Goal: Task Accomplishment & Management: Complete application form

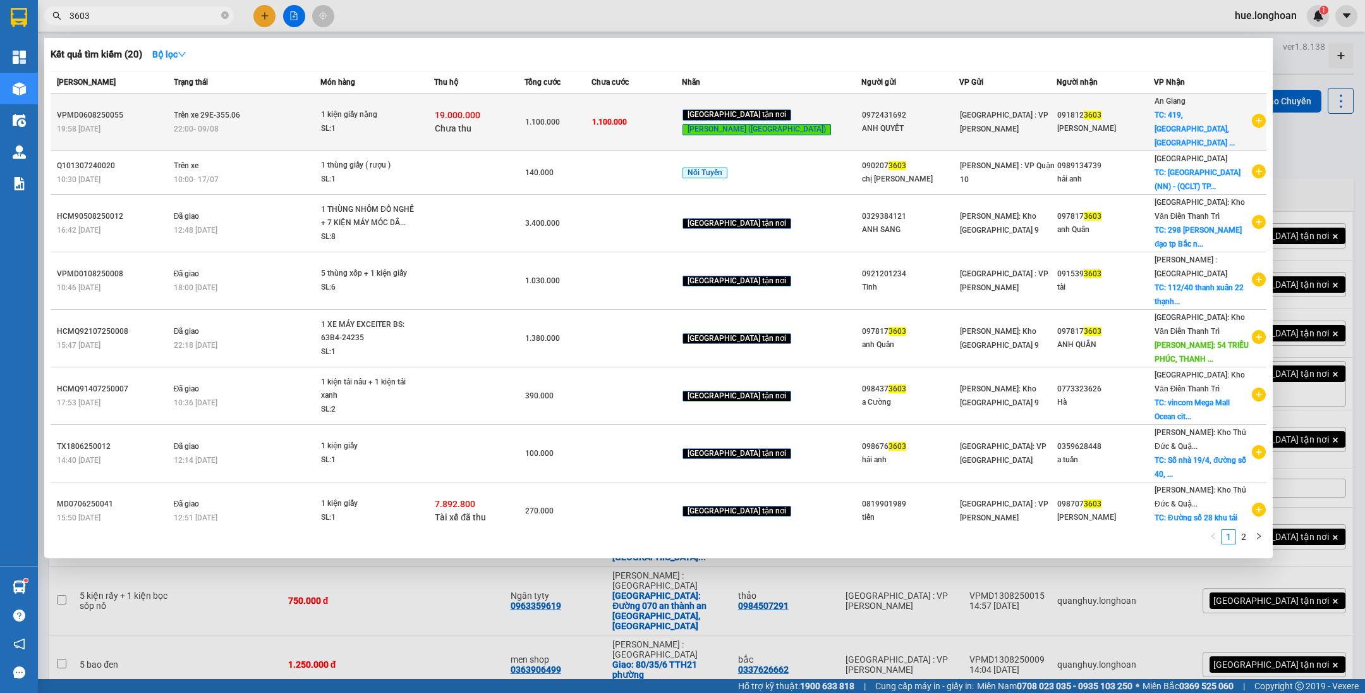
type input "3603"
click at [583, 127] on td "1.100.000" at bounding box center [558, 123] width 68 height 58
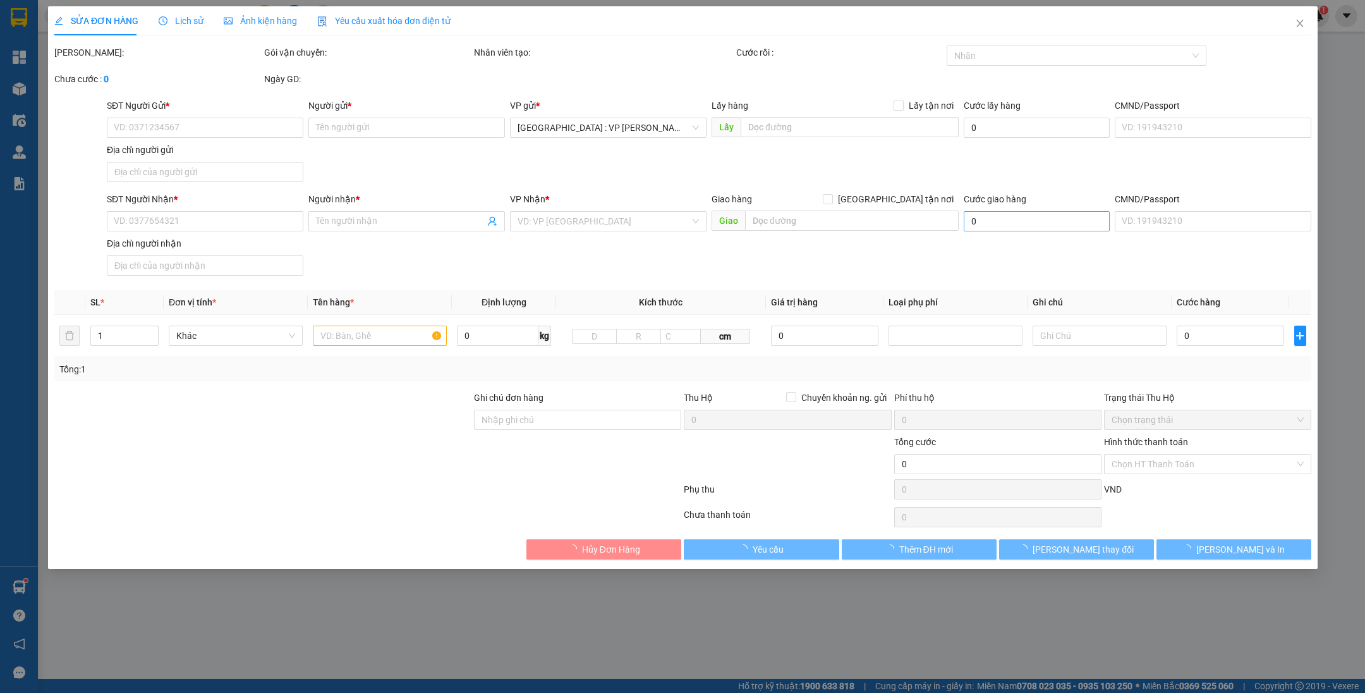
type input "0972431692"
type input "ANH QUYẾT"
type input "0918123603"
type input "[PERSON_NAME]"
checkbox input "true"
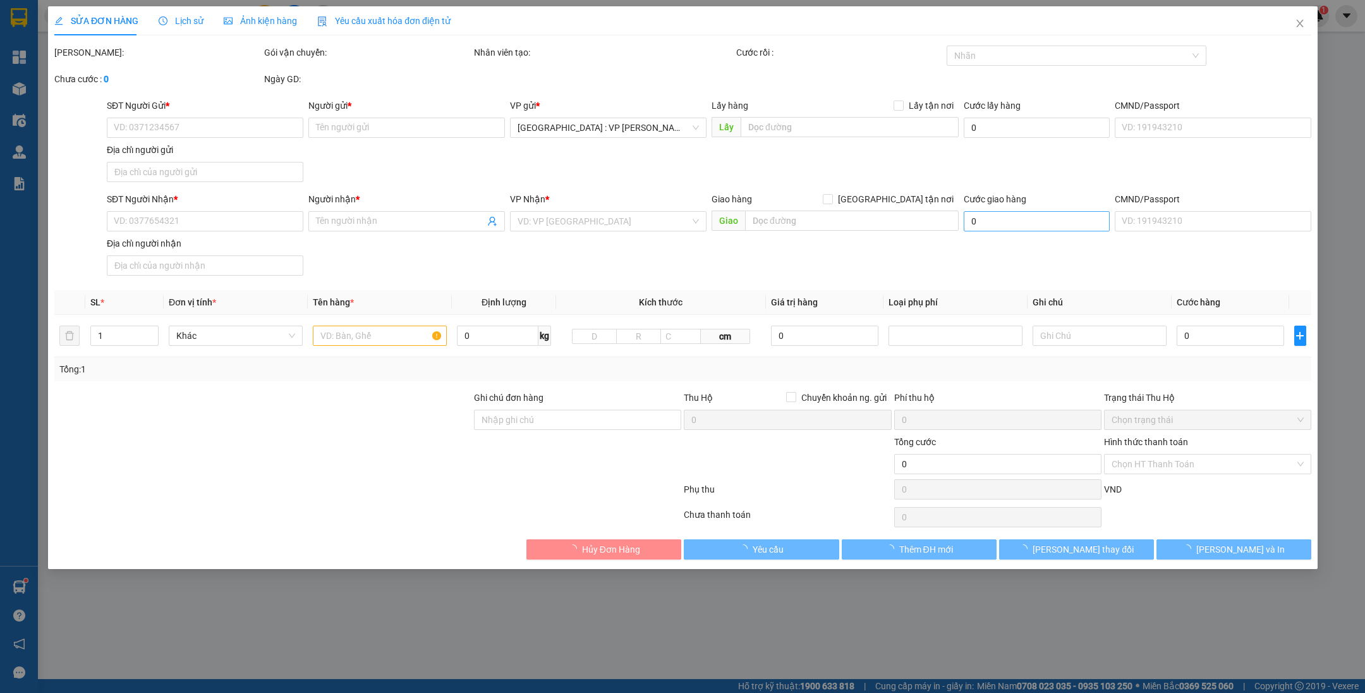
type input "419, [GEOGRAPHIC_DATA], xã [GEOGRAPHIC_DATA], [GEOGRAPHIC_DATA], tỉnh [GEOGRAPH…"
type input "hàng ko đồng kiểm giao nguyên kiện hư vỡ k đền"
type input "1.100.000"
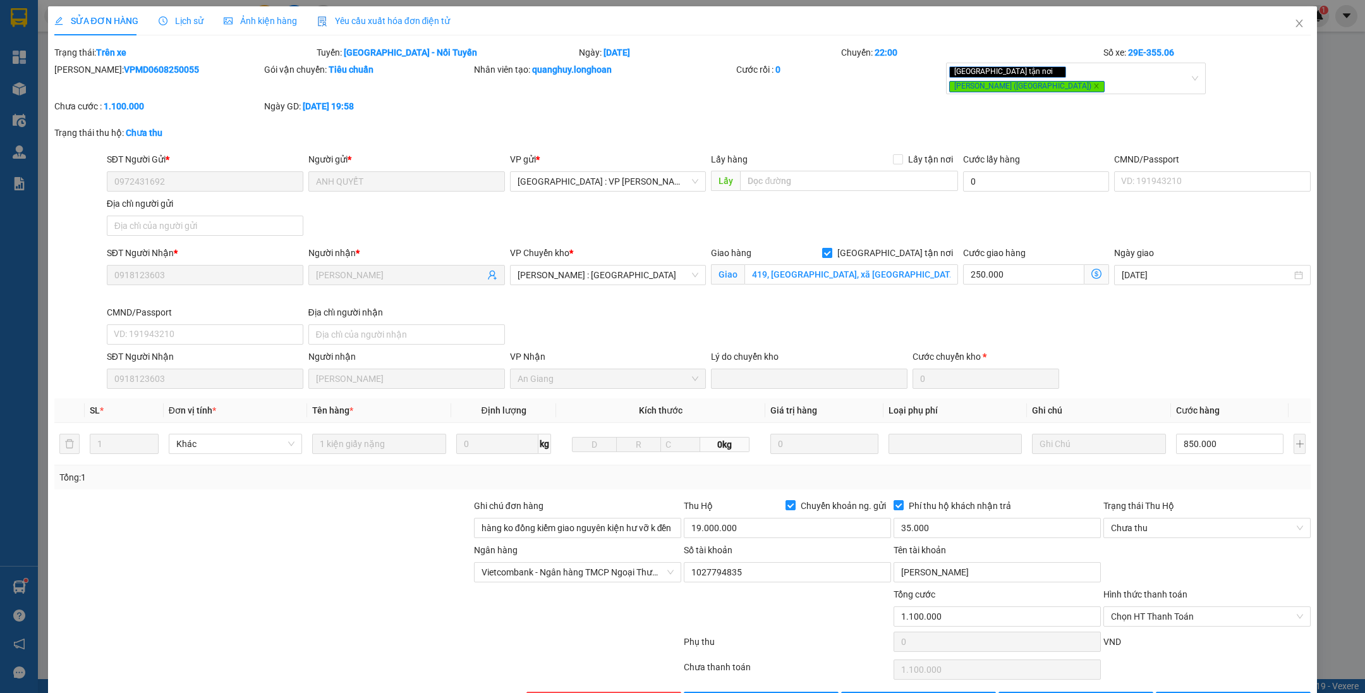
click at [902, 246] on span "[GEOGRAPHIC_DATA] tận nơi" at bounding box center [895, 253] width 126 height 14
click at [831, 248] on input "[GEOGRAPHIC_DATA] tận nơi" at bounding box center [826, 252] width 9 height 9
checkbox input "false"
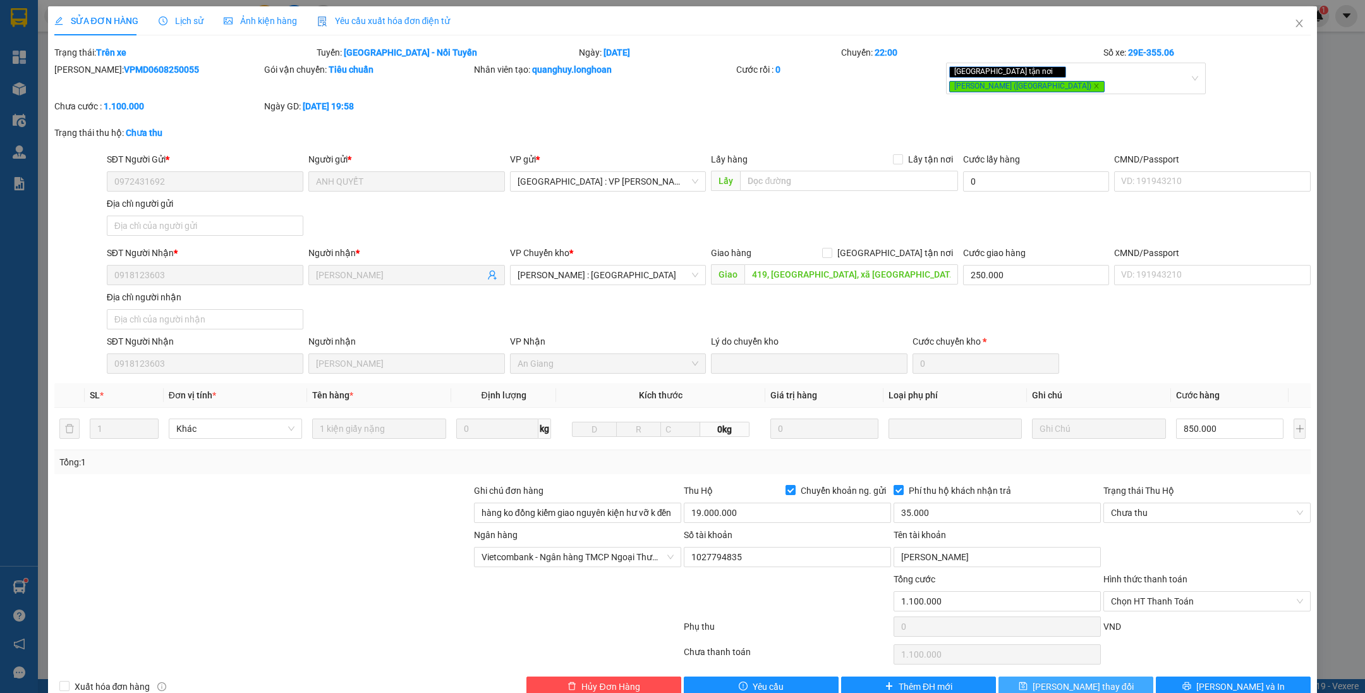
click at [1084, 679] on span "[PERSON_NAME] thay đổi" at bounding box center [1083, 686] width 101 height 14
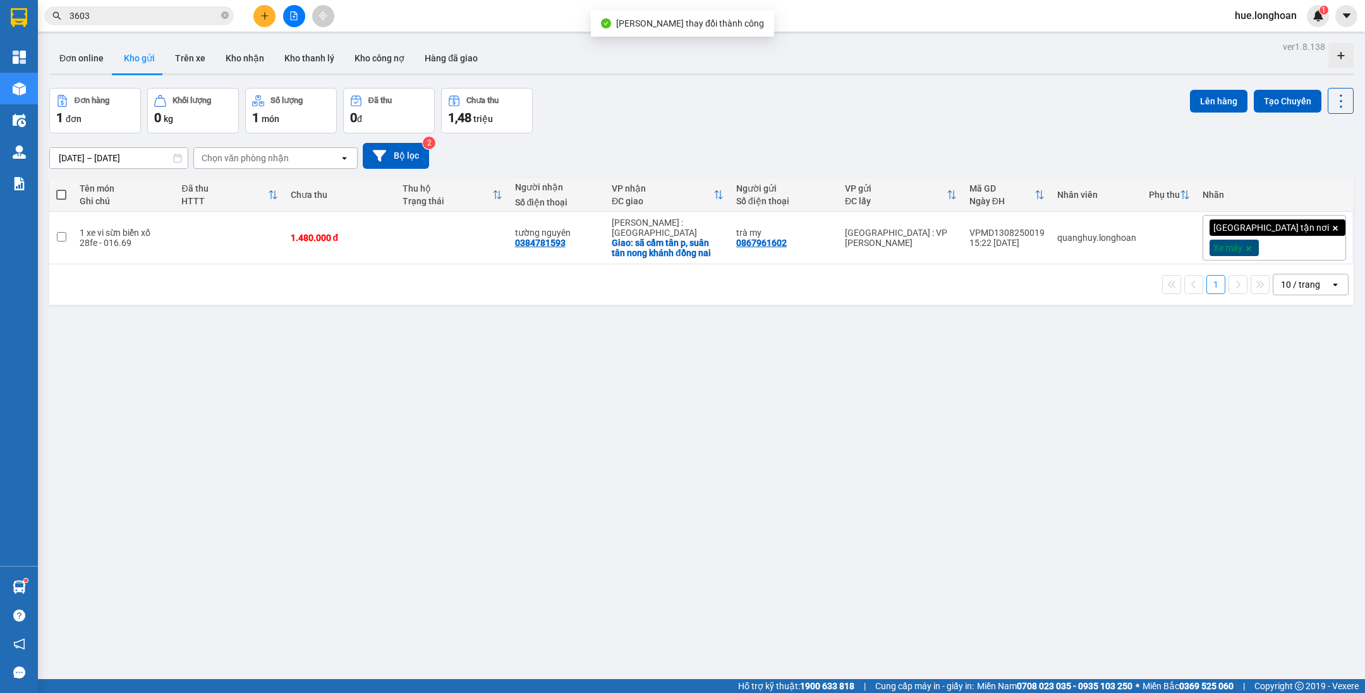
click at [174, 22] on input "3603" at bounding box center [144, 16] width 149 height 14
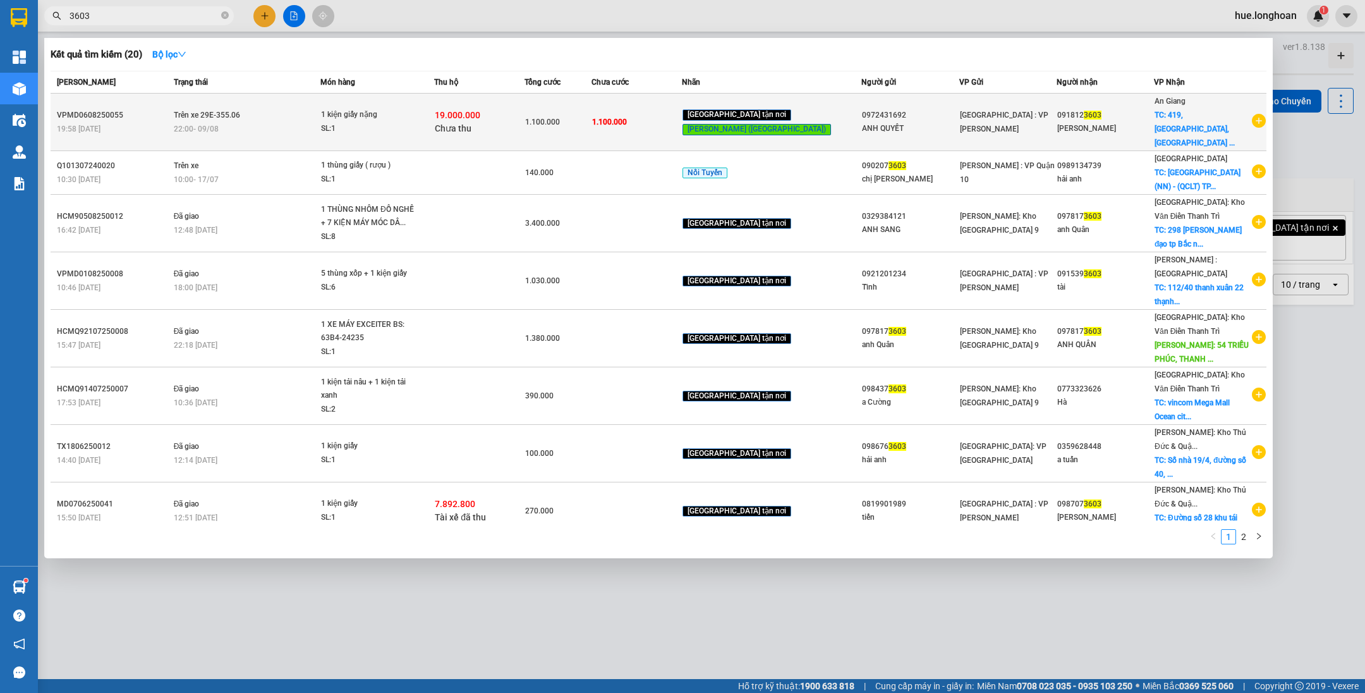
click at [416, 111] on div "1 kiện giấy nặng" at bounding box center [368, 115] width 95 height 14
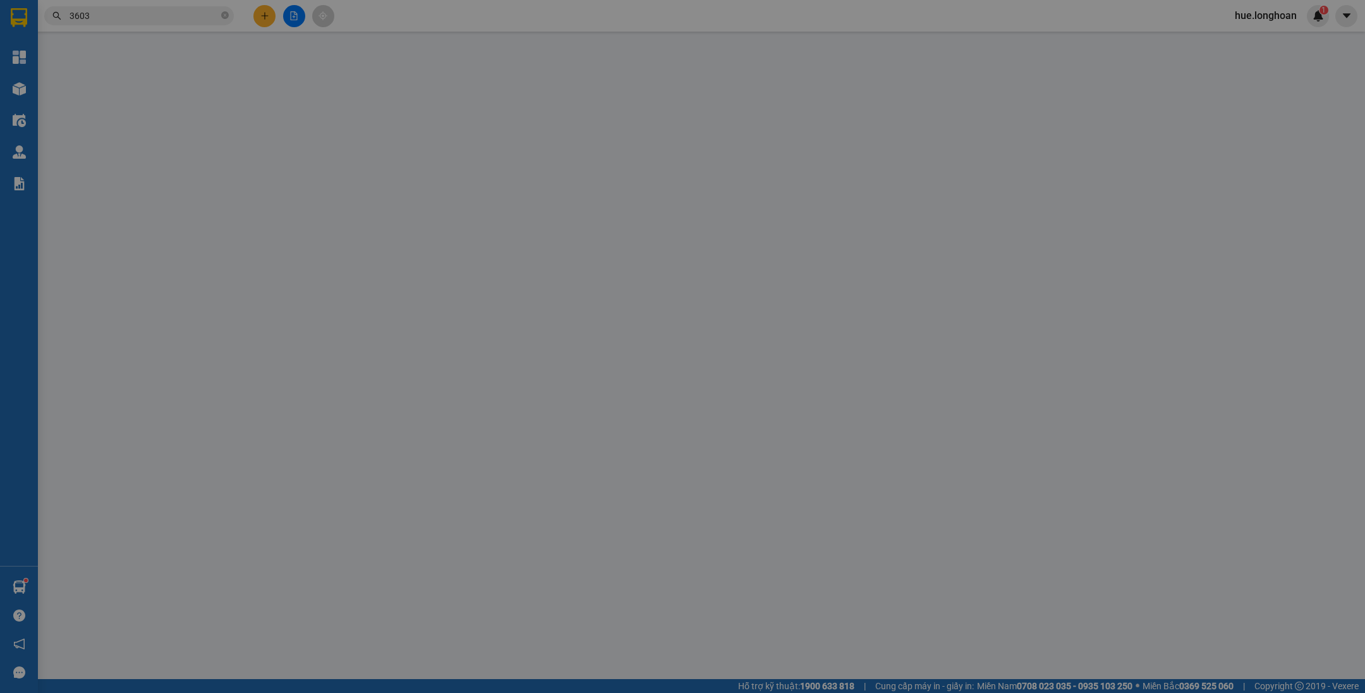
type input "0972431692"
type input "ANH QUYẾT"
type input "0918123603"
type input "[PERSON_NAME]"
type input "419, [GEOGRAPHIC_DATA], xã [GEOGRAPHIC_DATA], [GEOGRAPHIC_DATA], tỉnh [GEOGRAPH…"
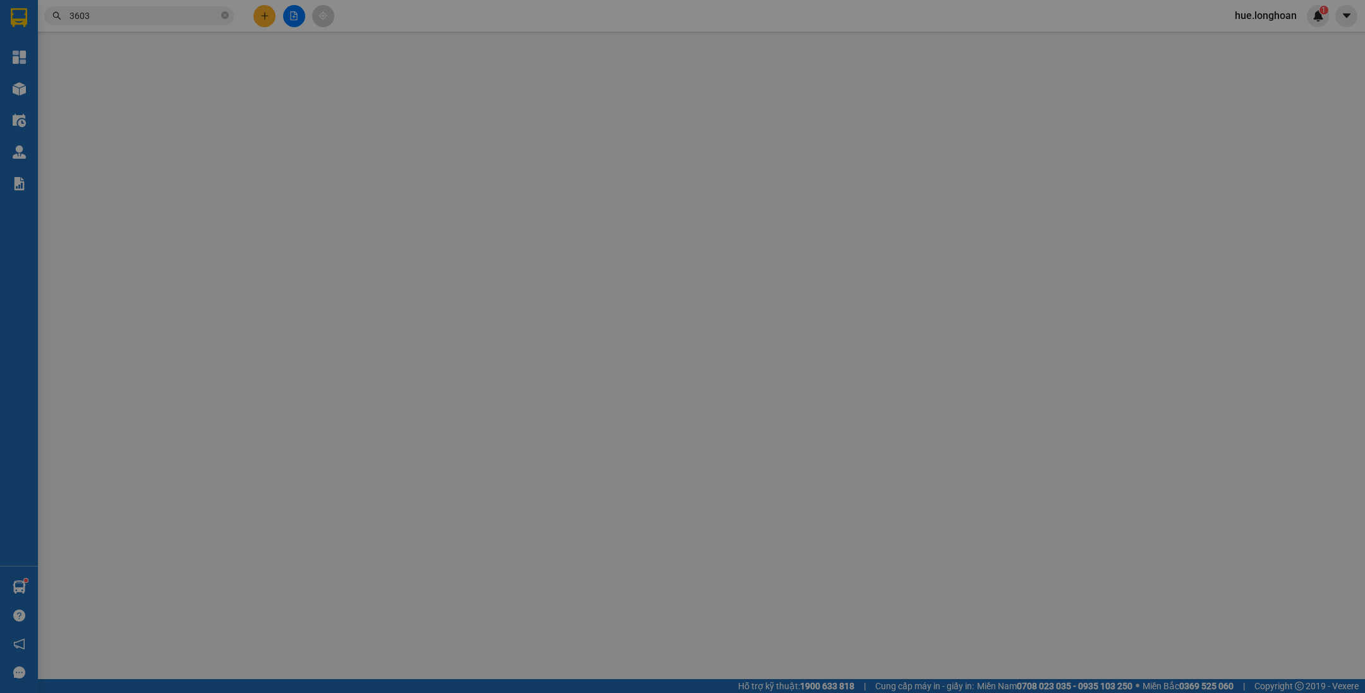
type input "250.000"
type input "hàng ko đồng kiểm giao nguyên kiện hư vỡ k đền"
type input "1.100.000"
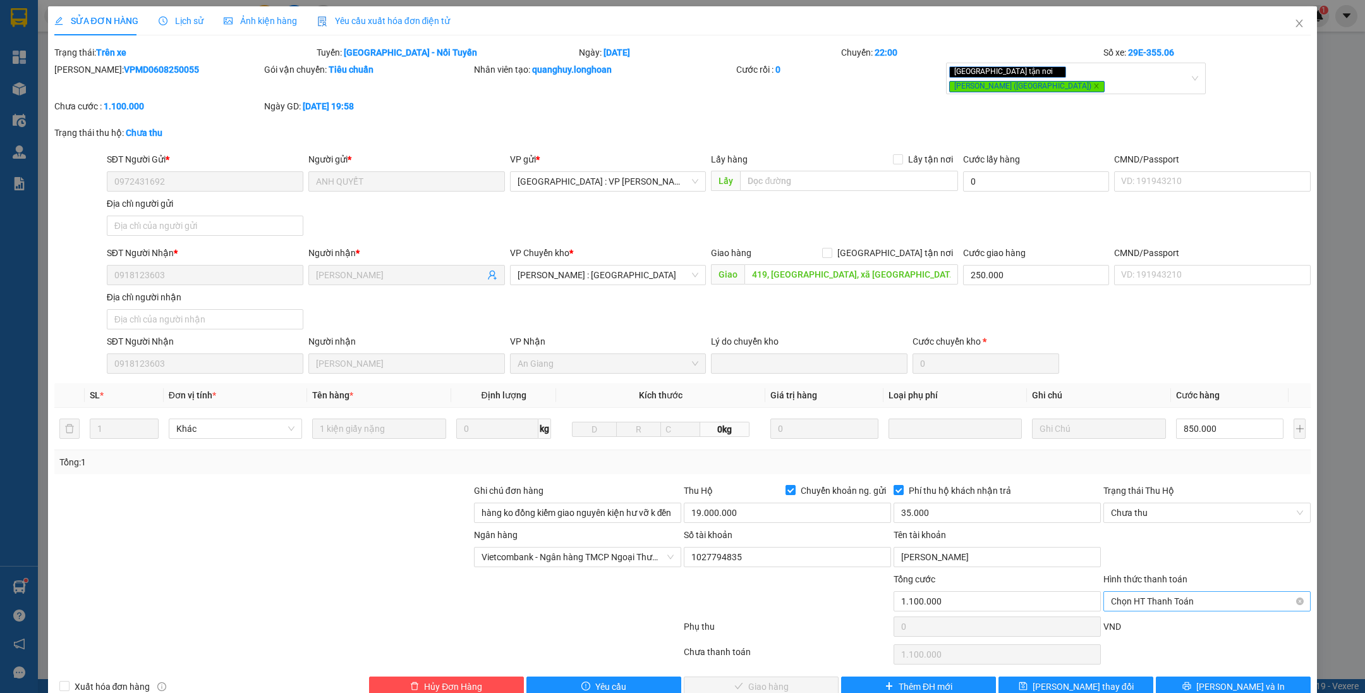
click at [1158, 597] on span "Chọn HT Thanh Toán" at bounding box center [1207, 600] width 192 height 19
click at [1158, 612] on div "Tại văn phòng" at bounding box center [1195, 615] width 190 height 14
type input "0"
click at [1152, 503] on span "Chưa thu" at bounding box center [1207, 512] width 192 height 19
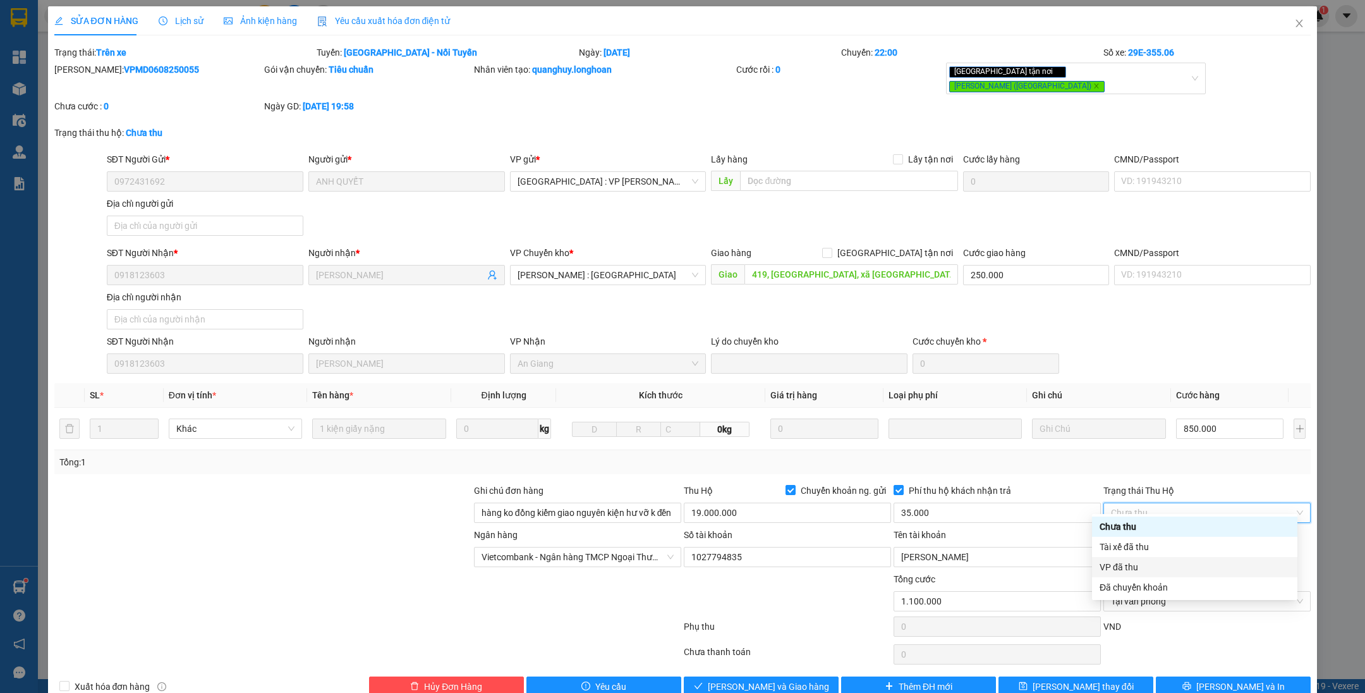
click at [1150, 564] on div "VP đã thu" at bounding box center [1195, 567] width 190 height 14
click at [777, 679] on span "[PERSON_NAME] và Giao hàng" at bounding box center [768, 686] width 121 height 14
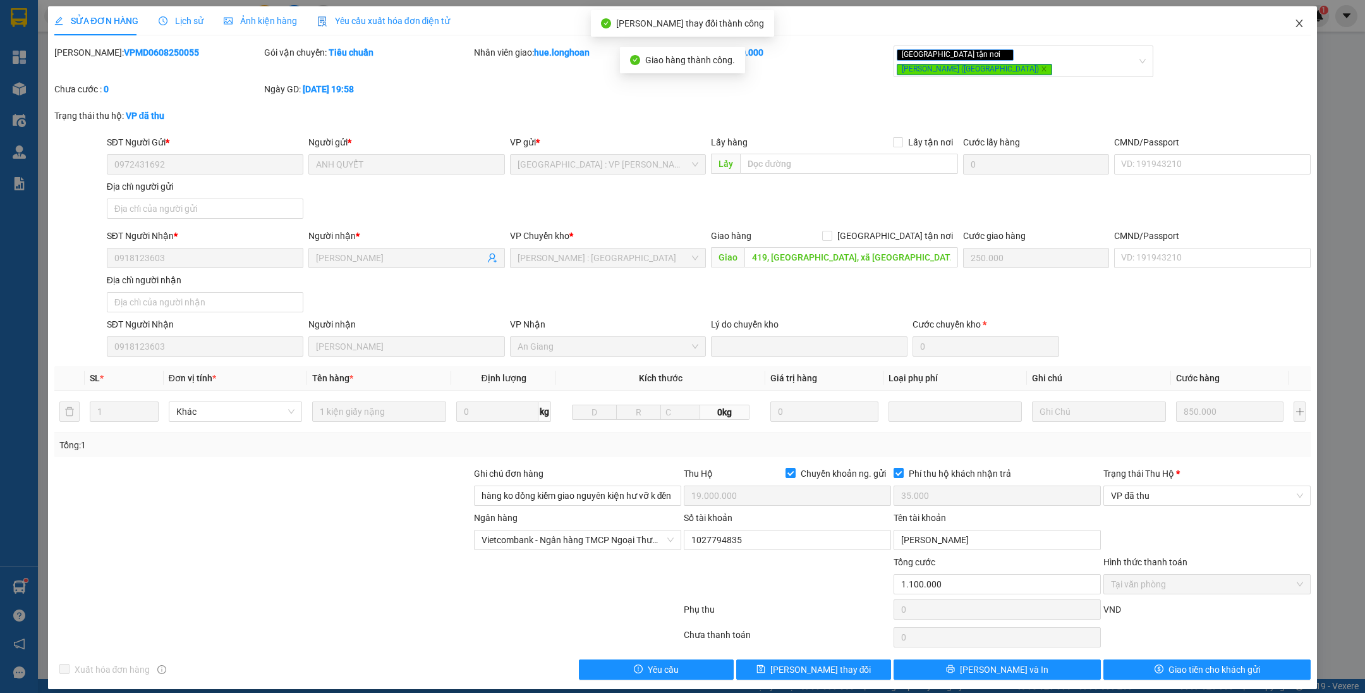
click at [1300, 34] on span "Close" at bounding box center [1299, 23] width 35 height 35
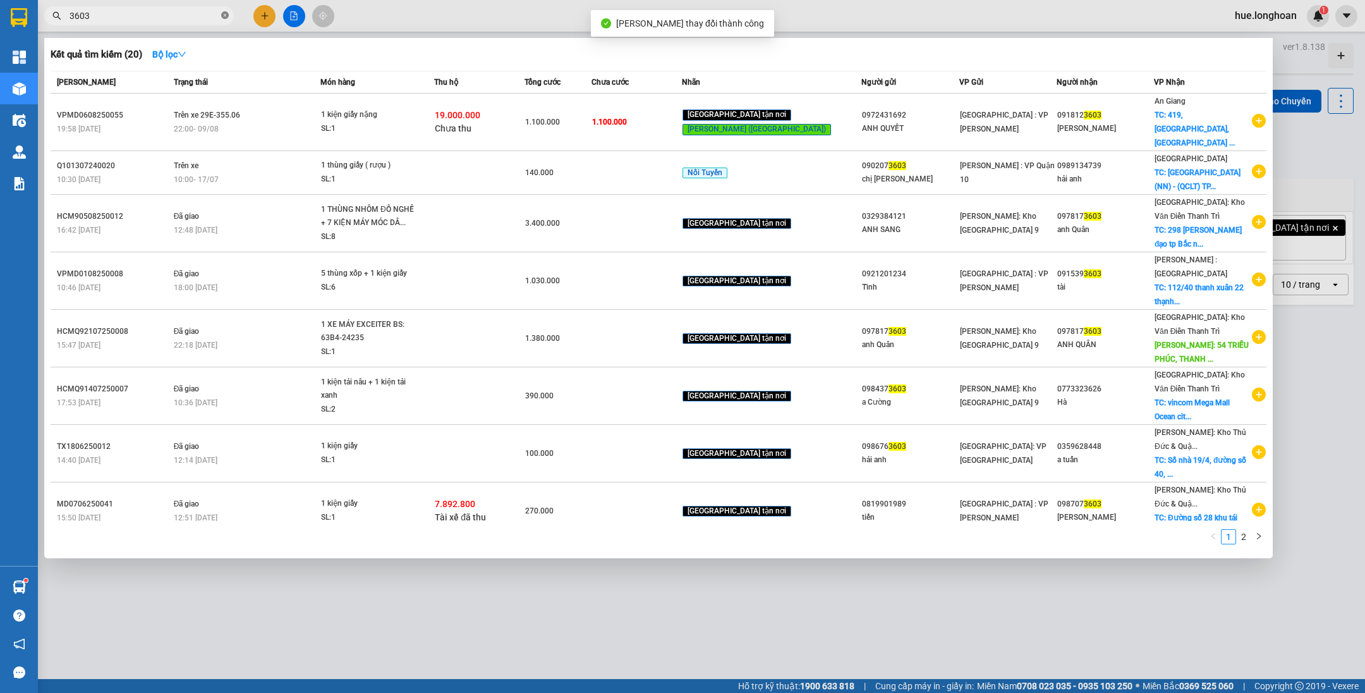
click at [226, 13] on icon "close-circle" at bounding box center [225, 15] width 8 height 8
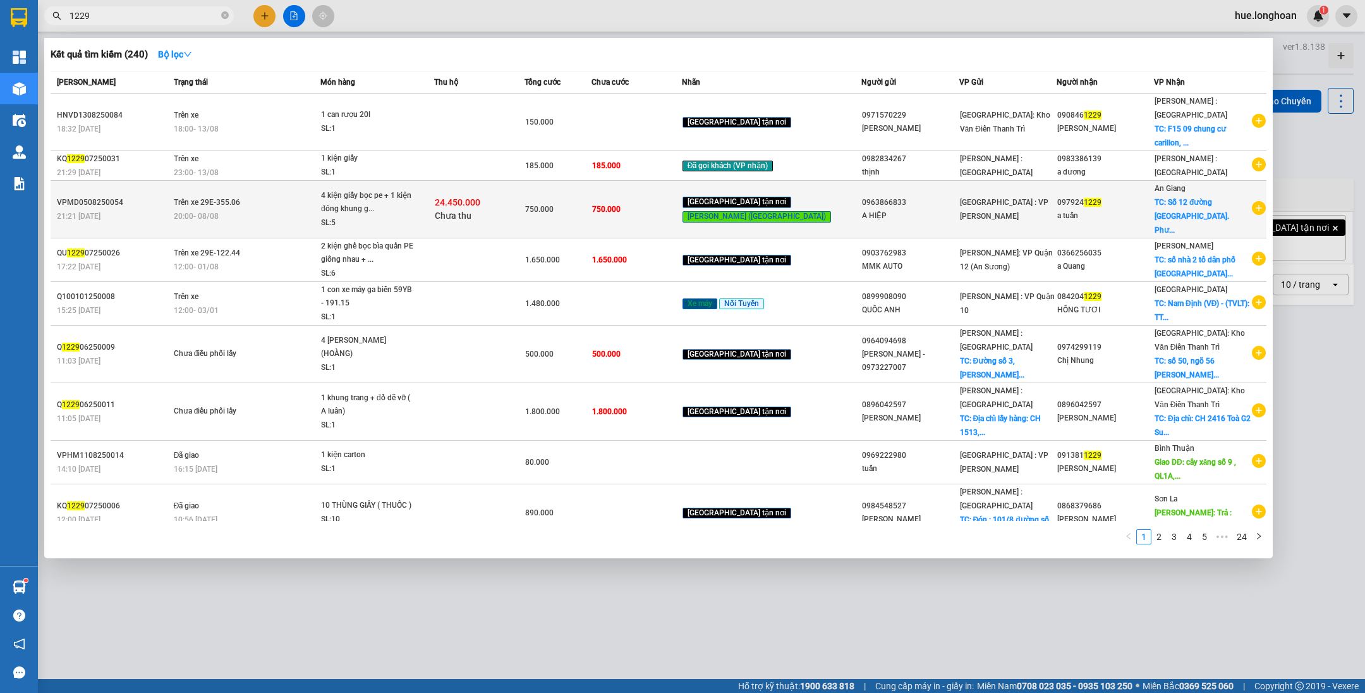
type input "1229"
click at [591, 202] on div "750.000" at bounding box center [558, 209] width 66 height 14
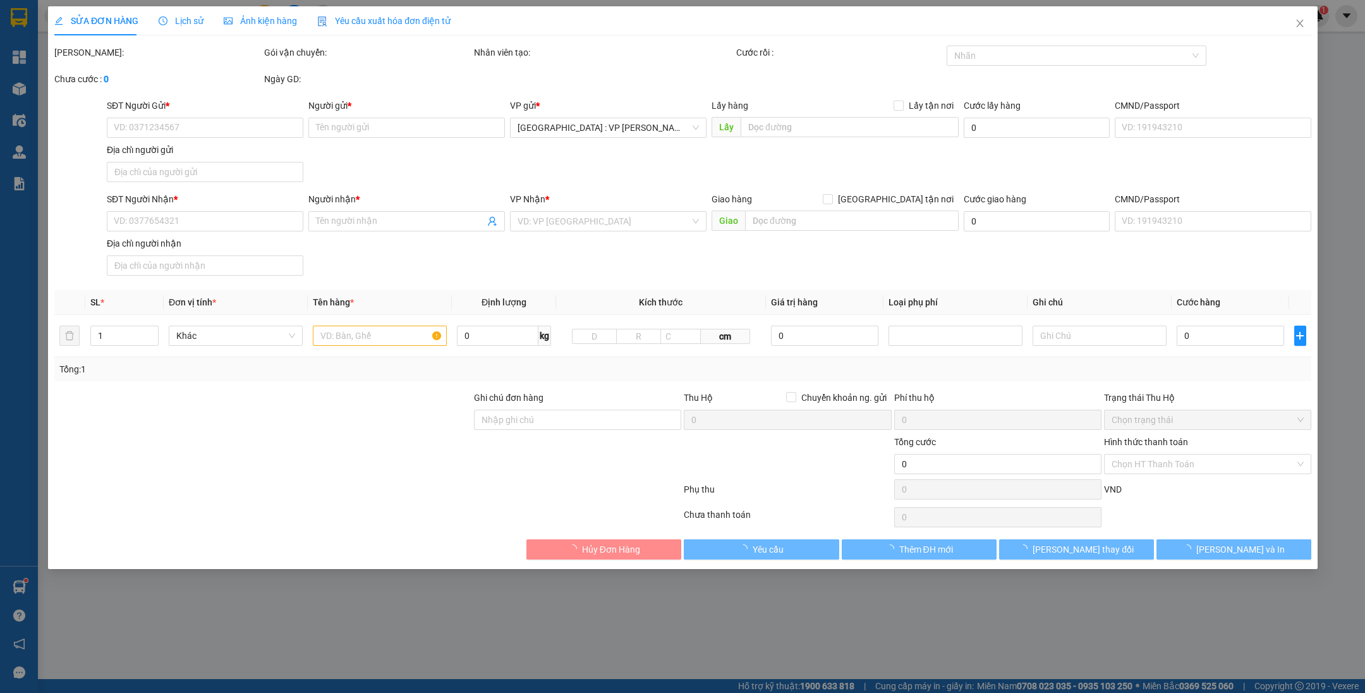
type input "0963866833"
type input "A HIỆP"
type input "0979241229"
type input "a tuấn"
checkbox input "true"
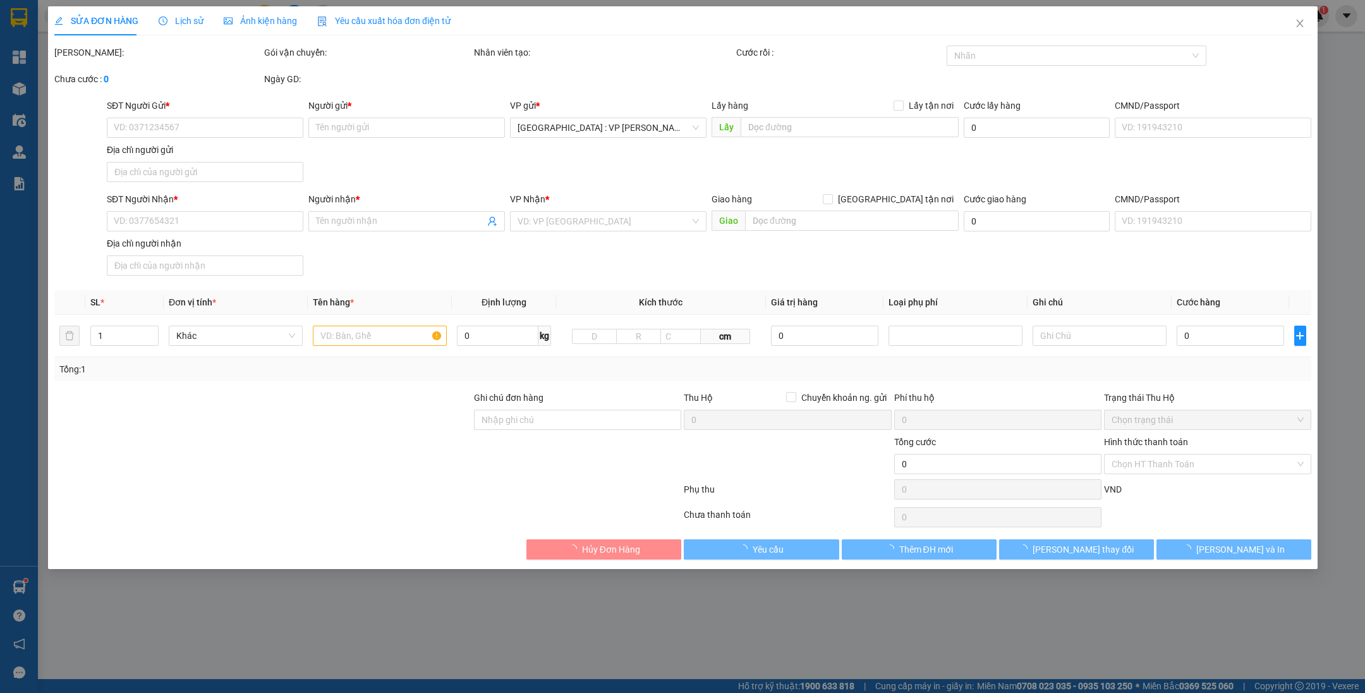
type input "Số 12 đường [GEOGRAPHIC_DATA]. [GEOGRAPHIC_DATA]. Châu đốc an Giang"
type input "hàng ko đồng kiểm giao nguyên kiện hư vỡ k đền"
type input "750.000"
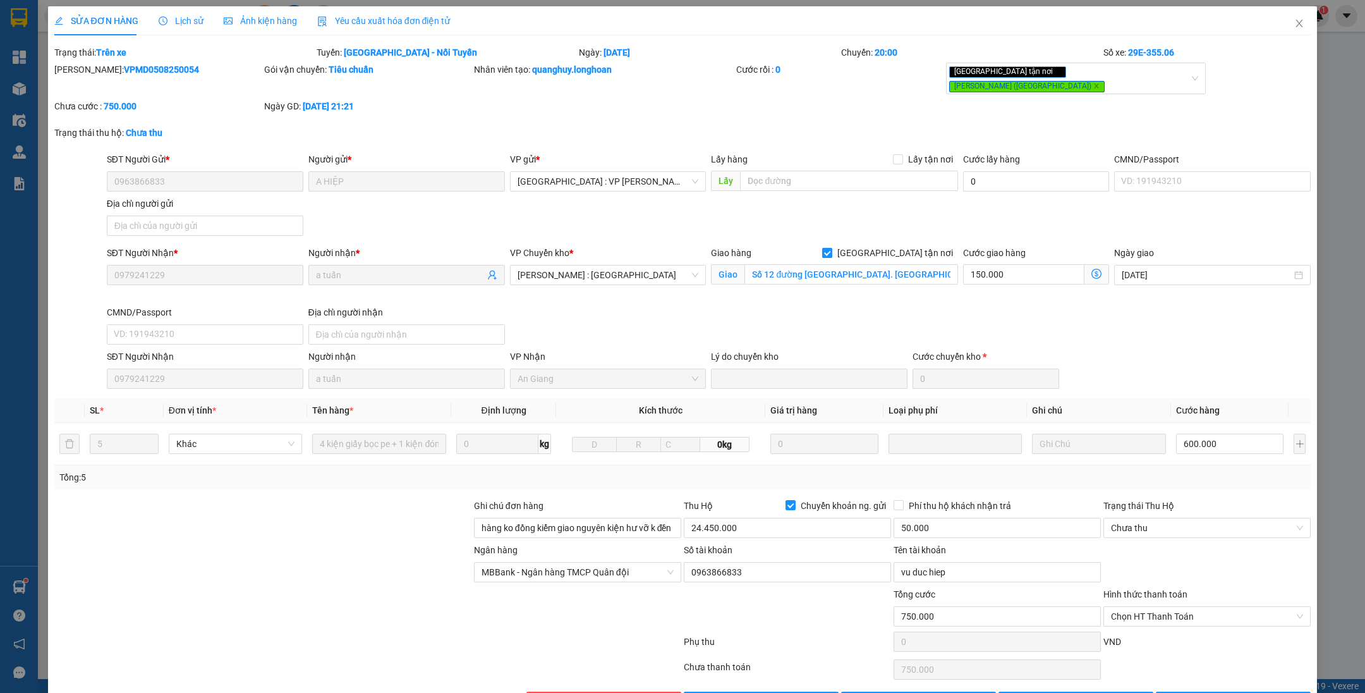
click at [923, 246] on span "[GEOGRAPHIC_DATA] tận nơi" at bounding box center [895, 253] width 126 height 14
click at [831, 248] on input "[GEOGRAPHIC_DATA] tận nơi" at bounding box center [826, 252] width 9 height 9
checkbox input "false"
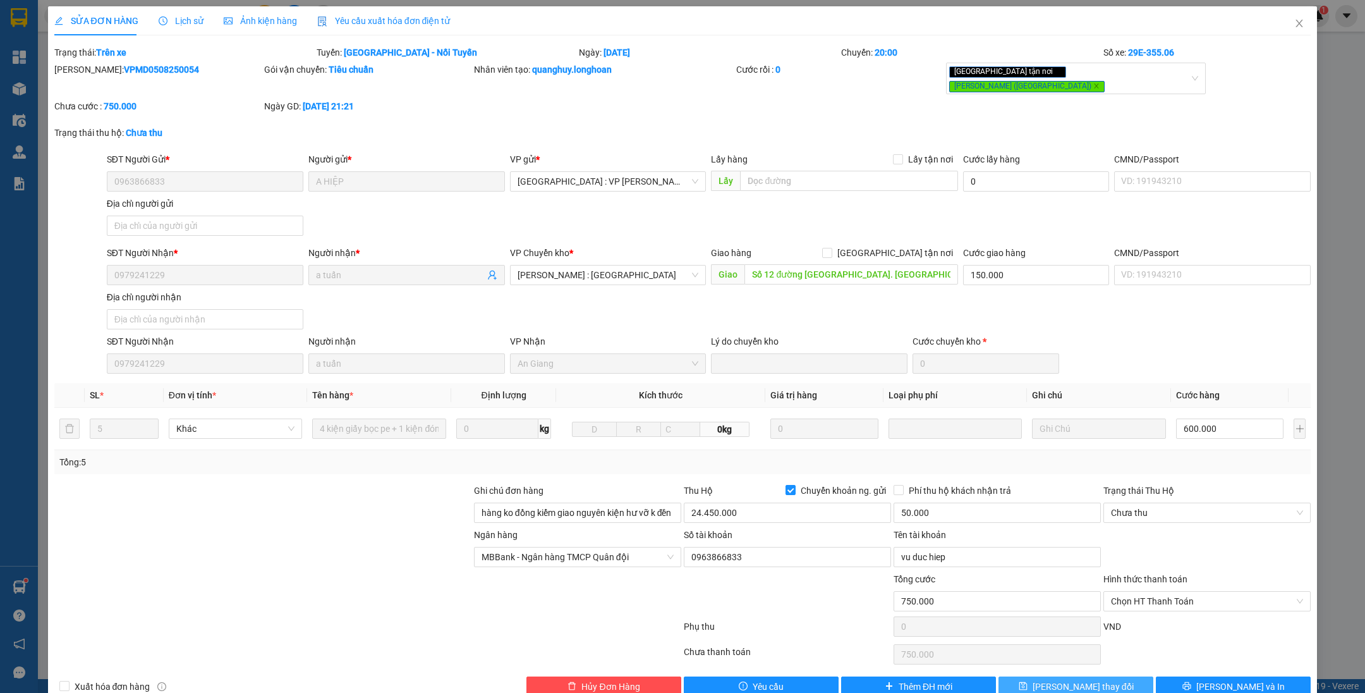
click at [1076, 679] on span "[PERSON_NAME] thay đổi" at bounding box center [1083, 686] width 101 height 14
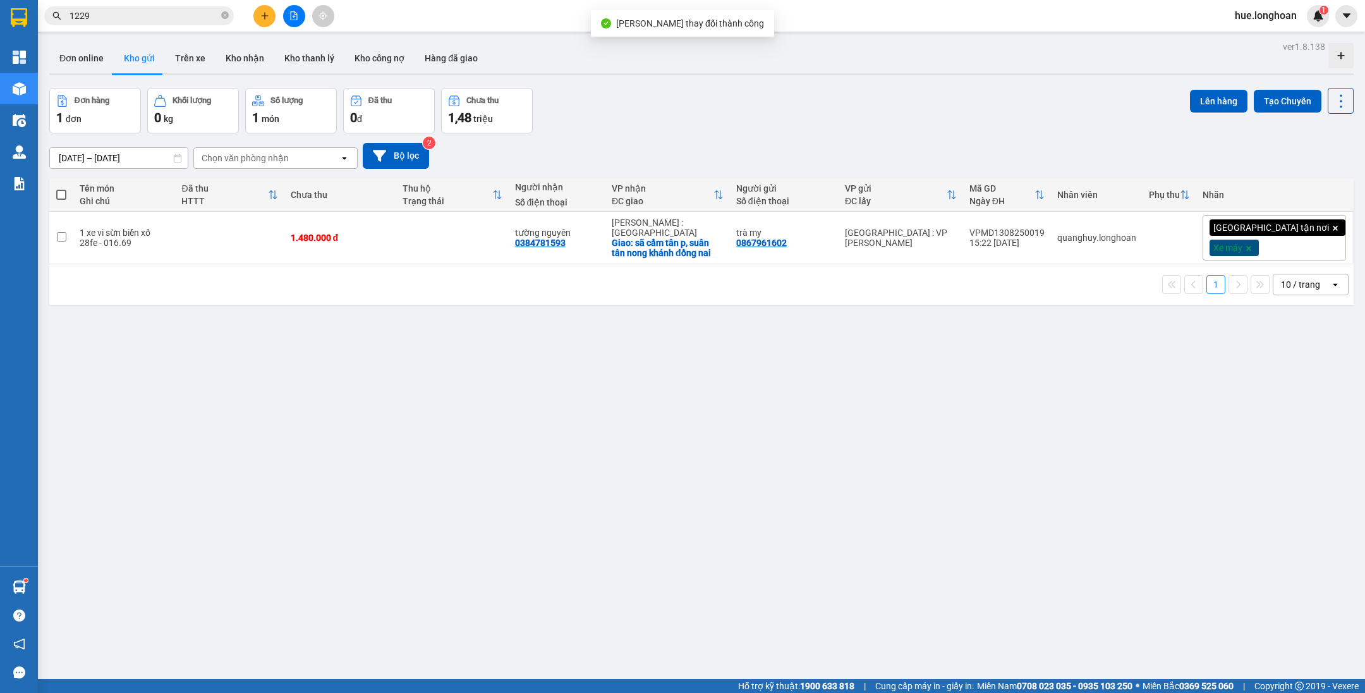
click at [160, 19] on input "1229" at bounding box center [144, 16] width 149 height 14
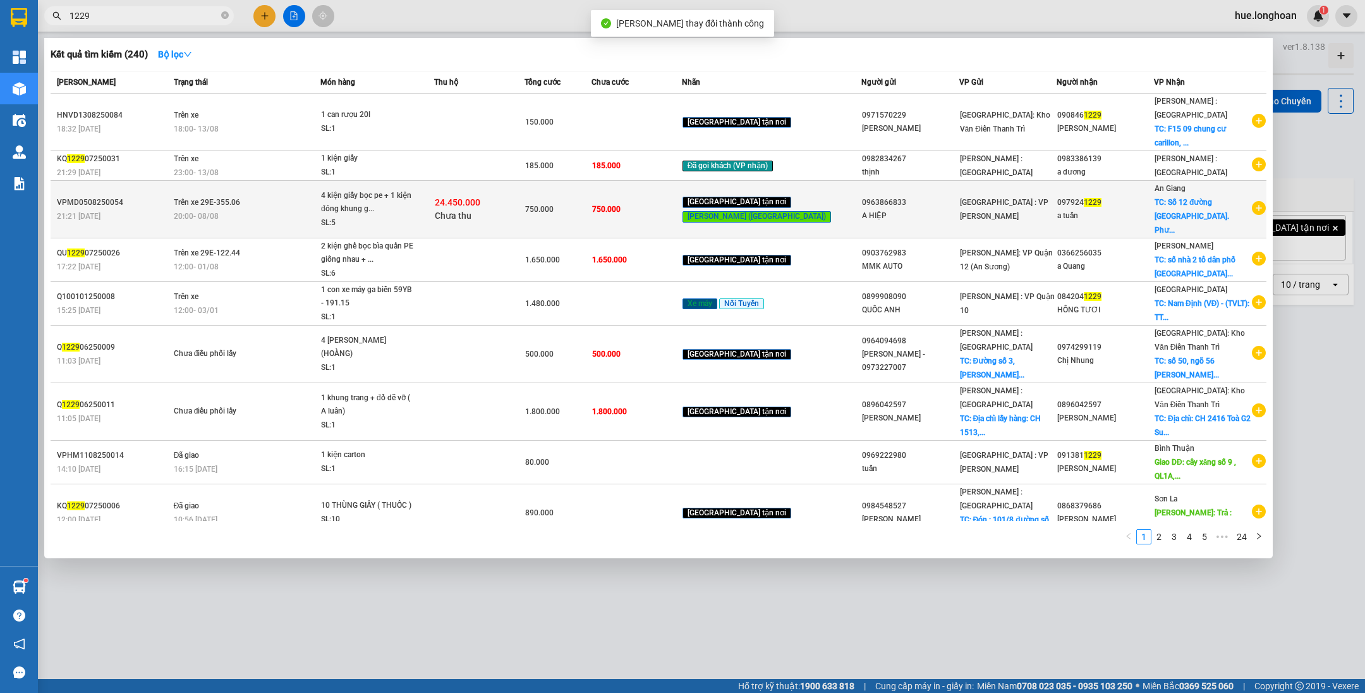
click at [471, 210] on span "Chưa thu" at bounding box center [453, 215] width 37 height 10
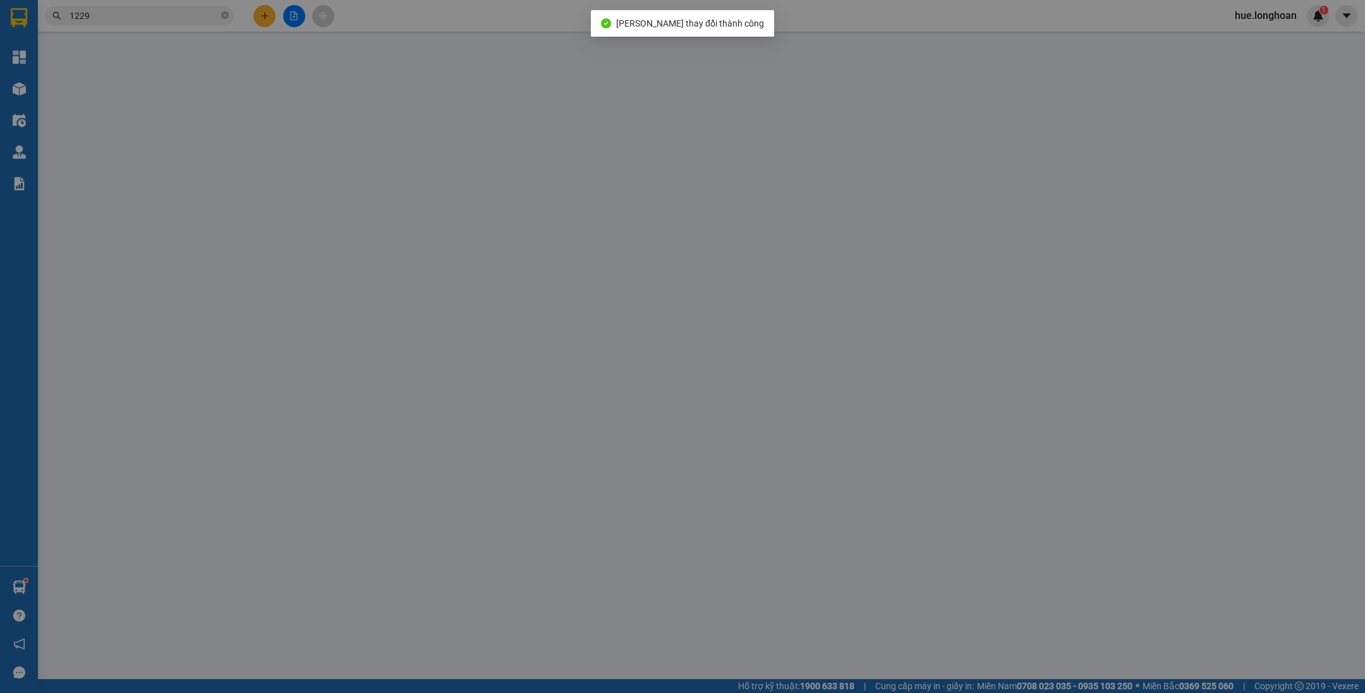
type input "0963866833"
type input "A HIỆP"
type input "0979241229"
type input "a tuấn"
type input "Số 12 đường [GEOGRAPHIC_DATA]. [GEOGRAPHIC_DATA]. Châu đốc an Giang"
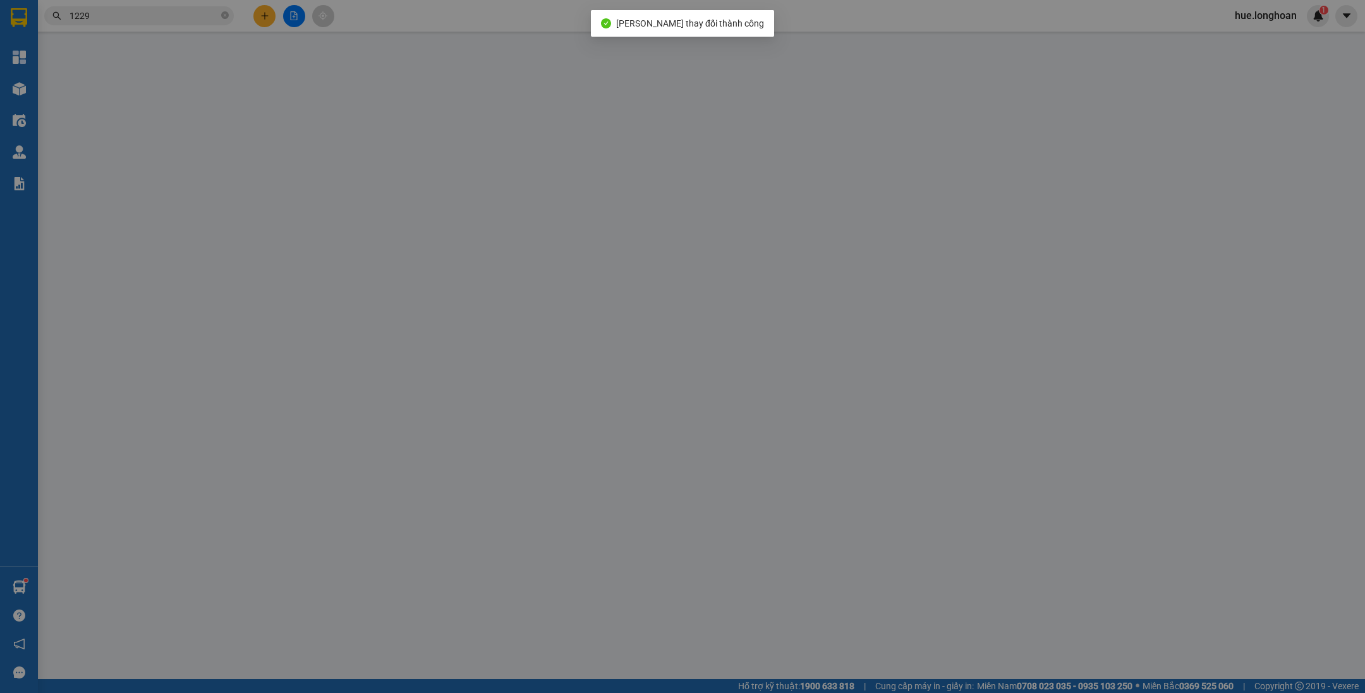
type input "150.000"
type input "hàng ko đồng kiểm giao nguyên kiện hư vỡ k đền"
type input "750.000"
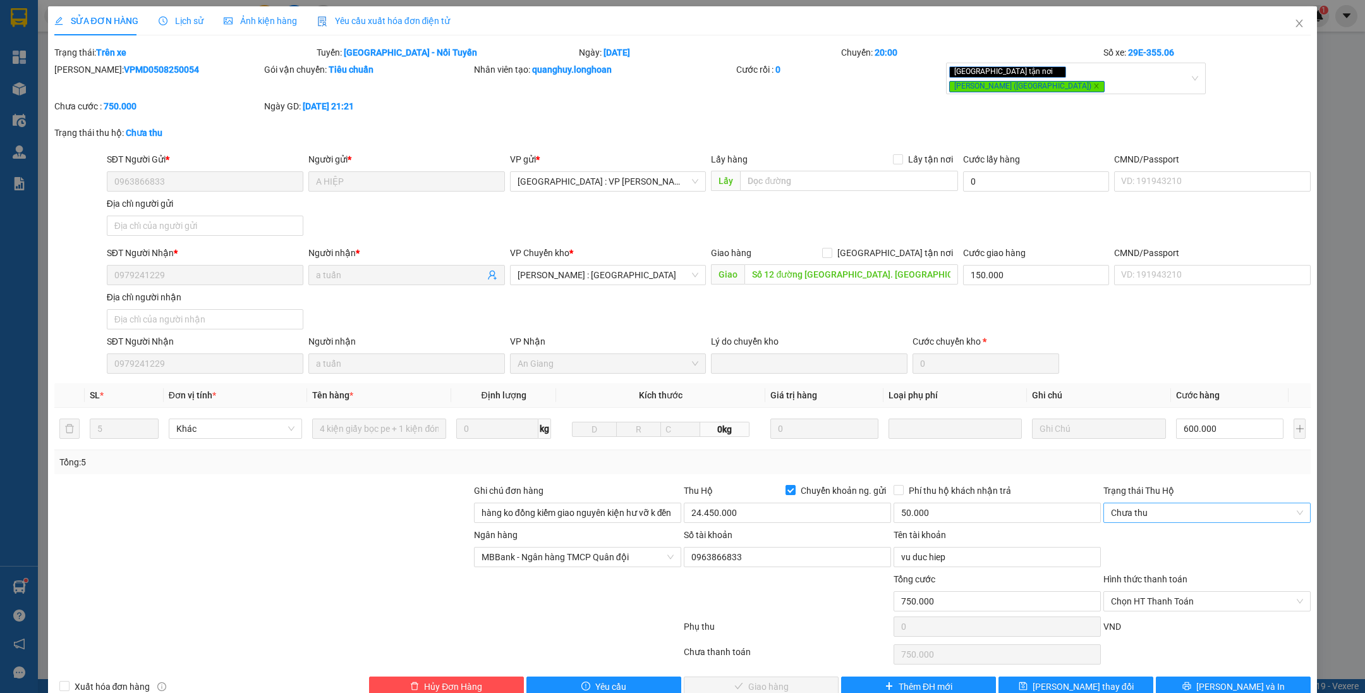
click at [1142, 506] on span "Chưa thu" at bounding box center [1207, 512] width 192 height 19
click at [1147, 573] on div "VP đã thu" at bounding box center [1195, 567] width 190 height 14
click at [1149, 597] on span "Chọn HT Thanh Toán" at bounding box center [1207, 600] width 192 height 19
click at [1150, 626] on div "Tài xế thu" at bounding box center [1195, 635] width 205 height 20
type input "0"
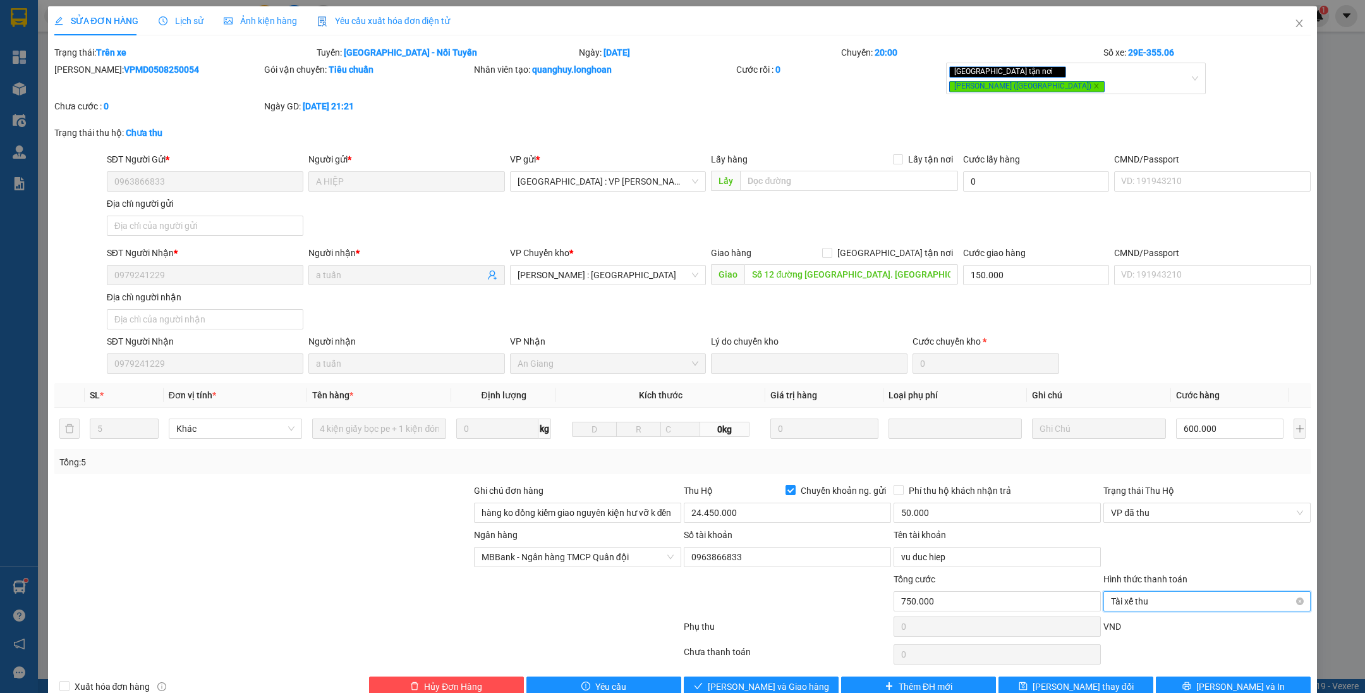
click at [1139, 592] on span "Tài xế thu" at bounding box center [1207, 600] width 192 height 19
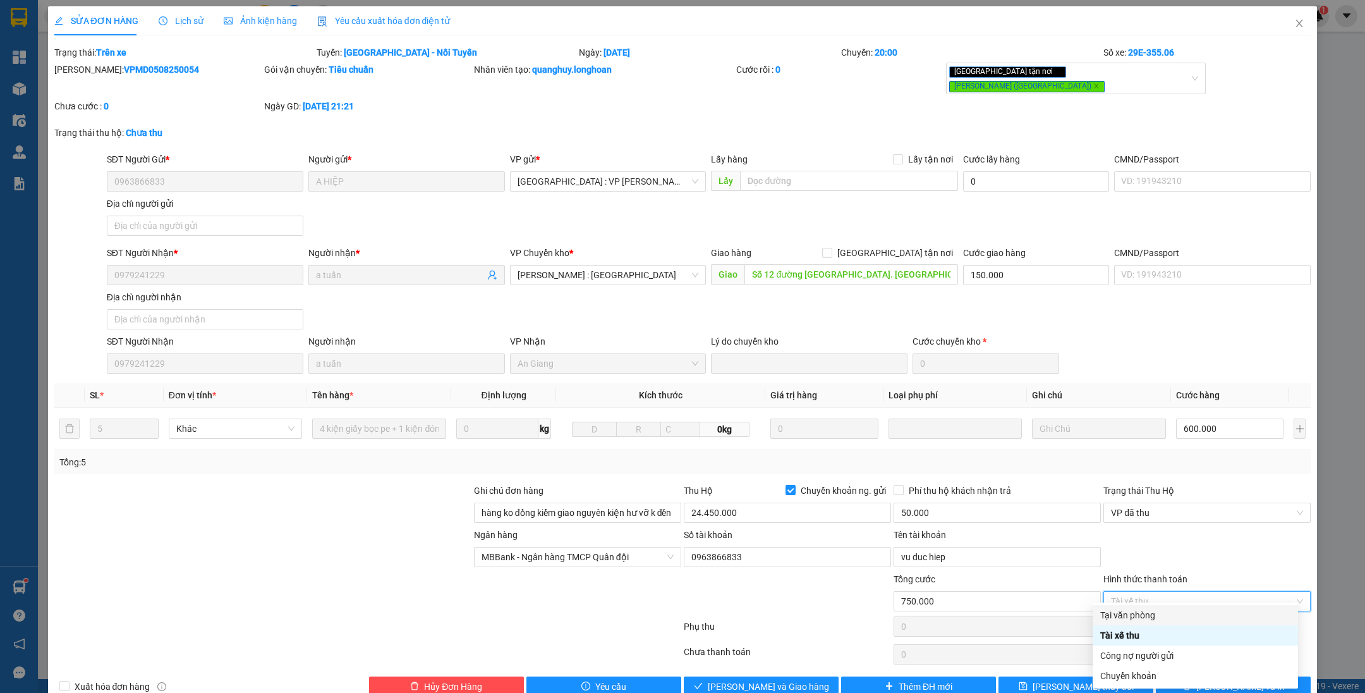
click at [1141, 610] on div "Tại văn phòng" at bounding box center [1195, 615] width 190 height 14
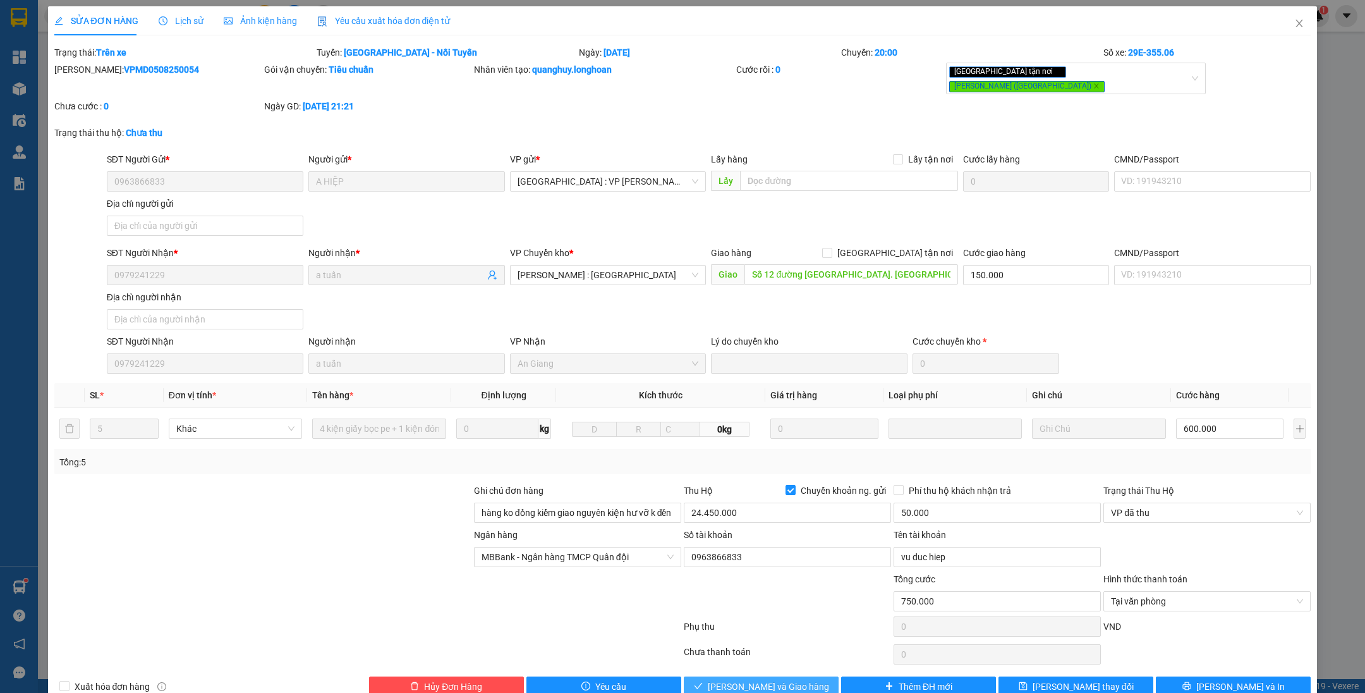
click at [749, 679] on span "[PERSON_NAME] và Giao hàng" at bounding box center [768, 686] width 121 height 14
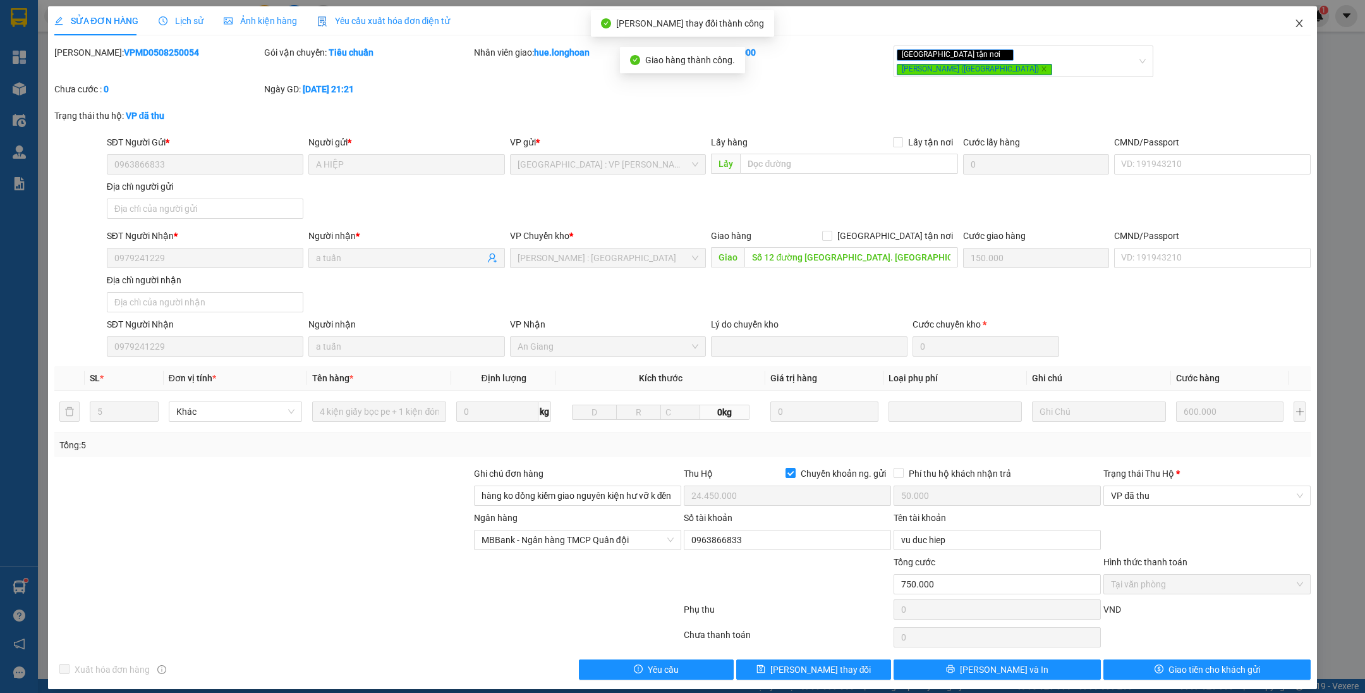
click at [1285, 21] on span "Close" at bounding box center [1299, 23] width 35 height 35
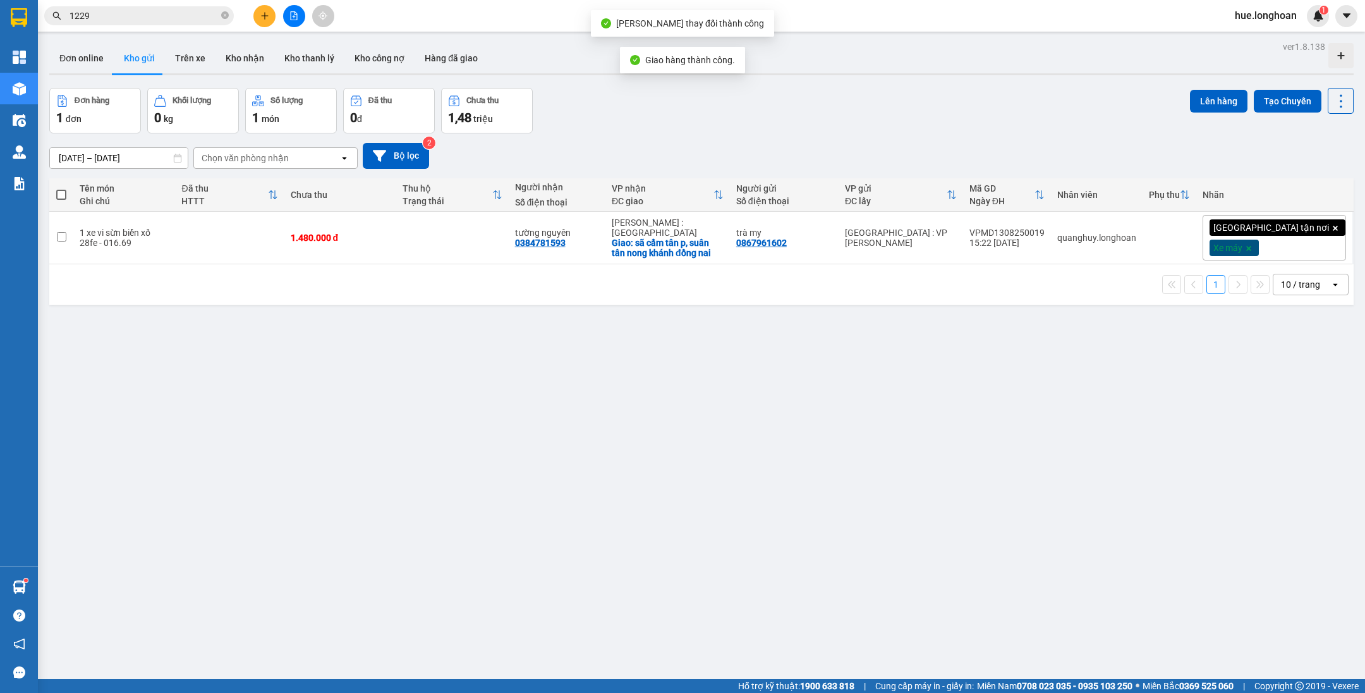
click at [229, 15] on span "1229" at bounding box center [139, 15] width 190 height 19
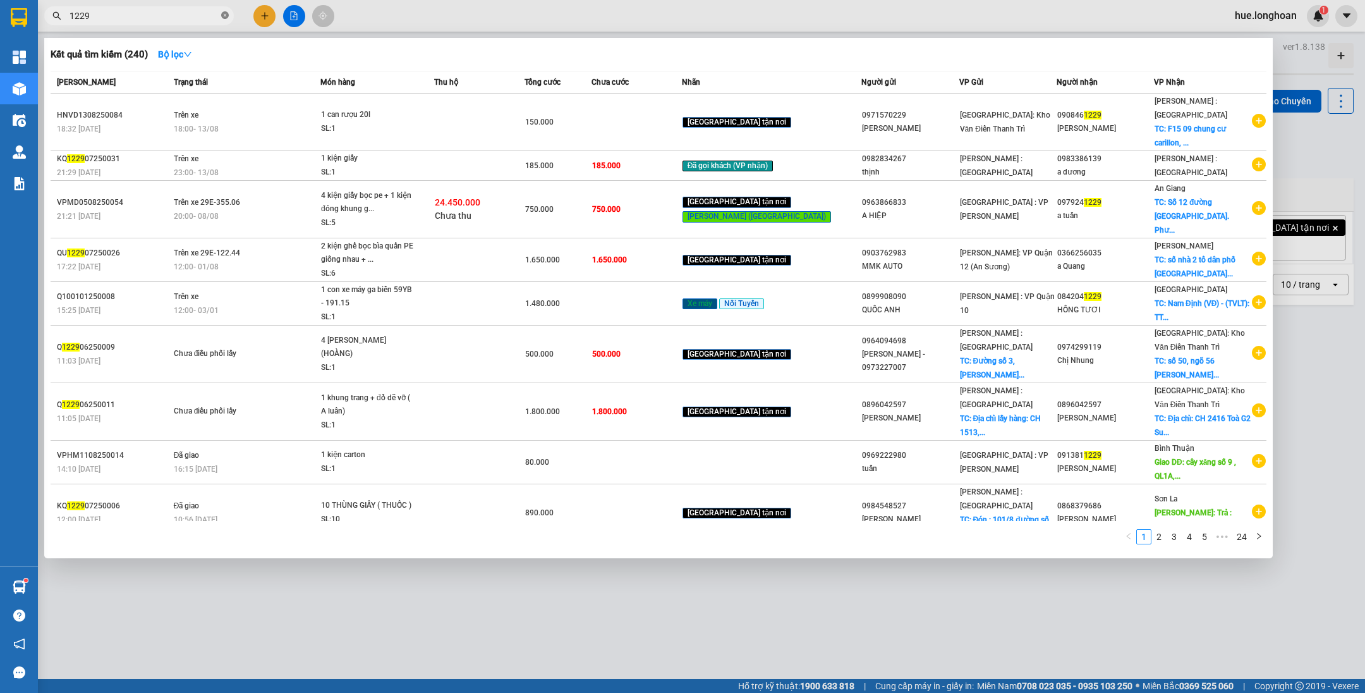
click at [226, 15] on icon "close-circle" at bounding box center [225, 15] width 8 height 8
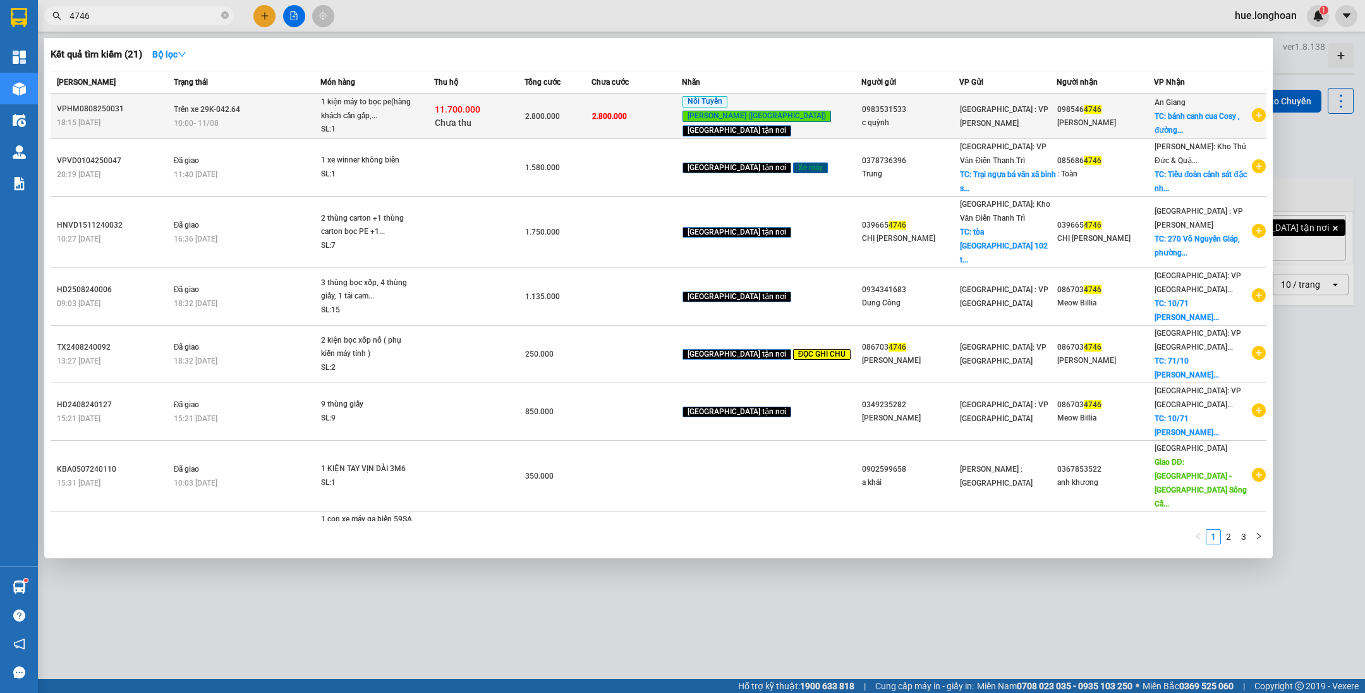
type input "4746"
drag, startPoint x: 505, startPoint y: 123, endPoint x: 638, endPoint y: 96, distance: 135.3
click at [638, 96] on td "2.800.000" at bounding box center [636, 116] width 90 height 45
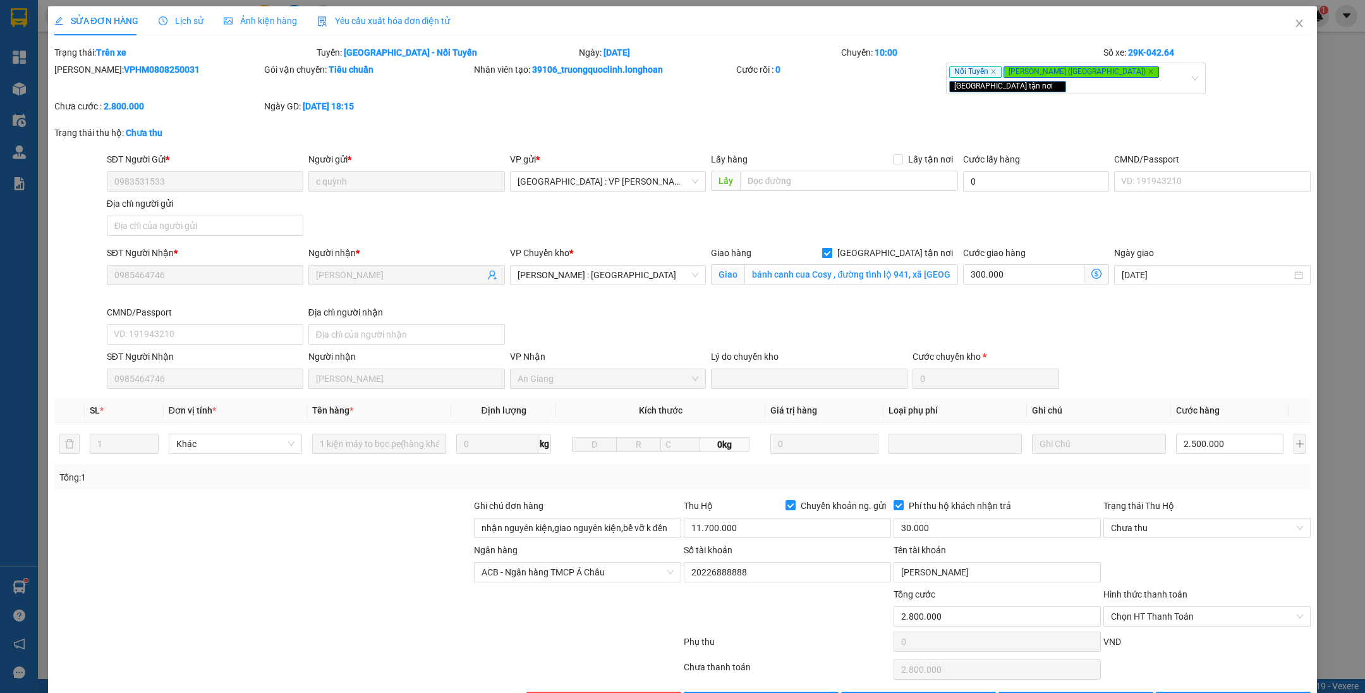
click at [904, 246] on span "[GEOGRAPHIC_DATA] tận nơi" at bounding box center [895, 253] width 126 height 14
click at [831, 248] on input "[GEOGRAPHIC_DATA] tận nơi" at bounding box center [826, 252] width 9 height 9
checkbox input "false"
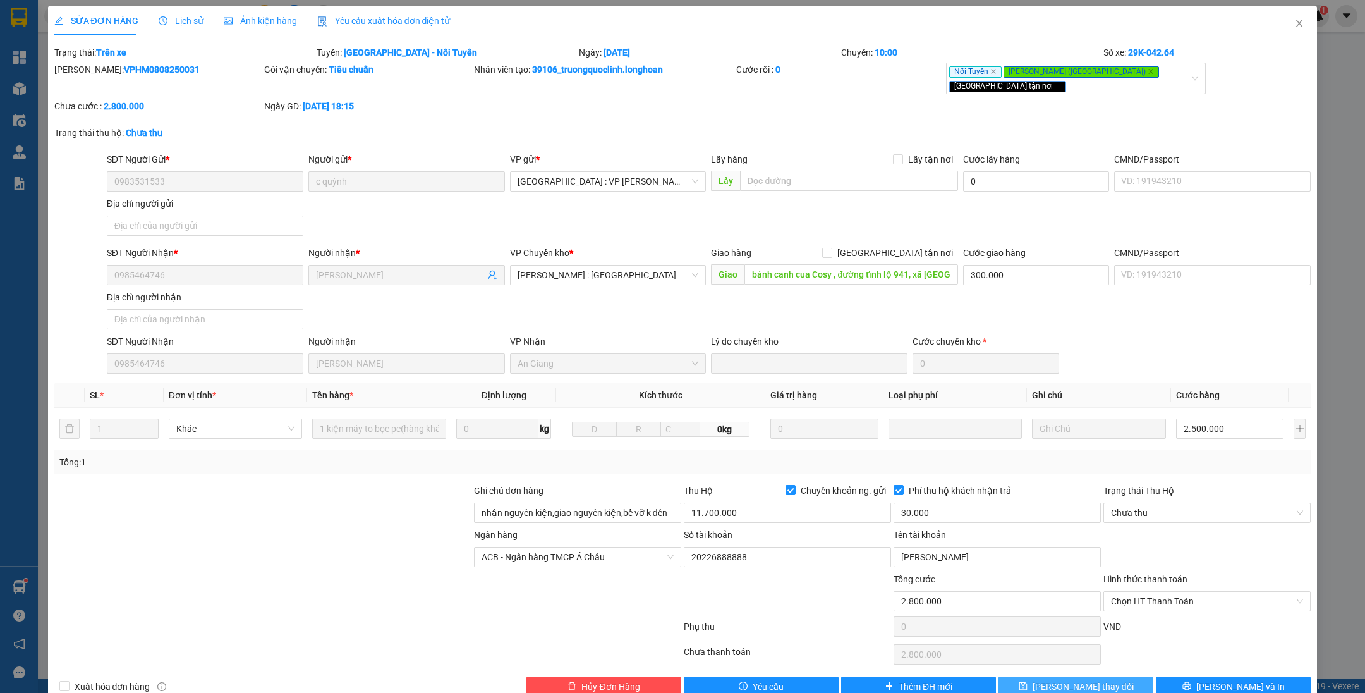
click at [1070, 679] on span "[PERSON_NAME] thay đổi" at bounding box center [1083, 686] width 101 height 14
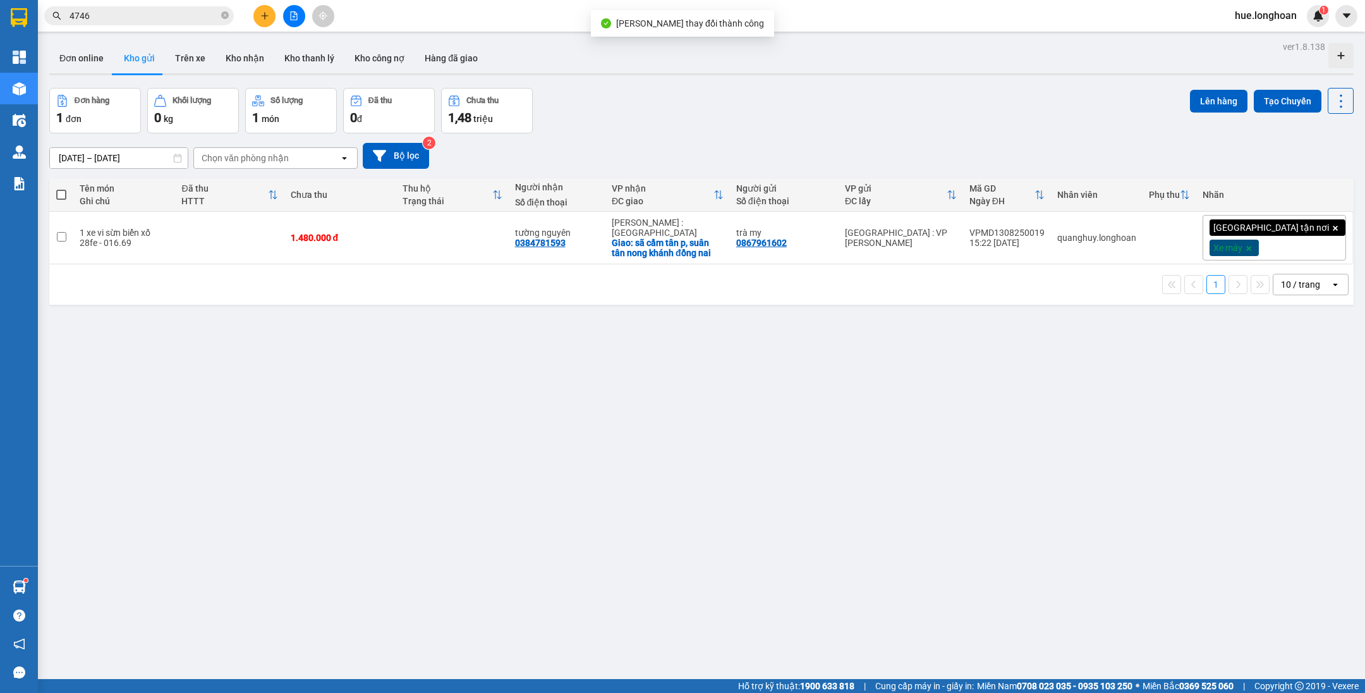
click at [184, 19] on input "4746" at bounding box center [144, 16] width 149 height 14
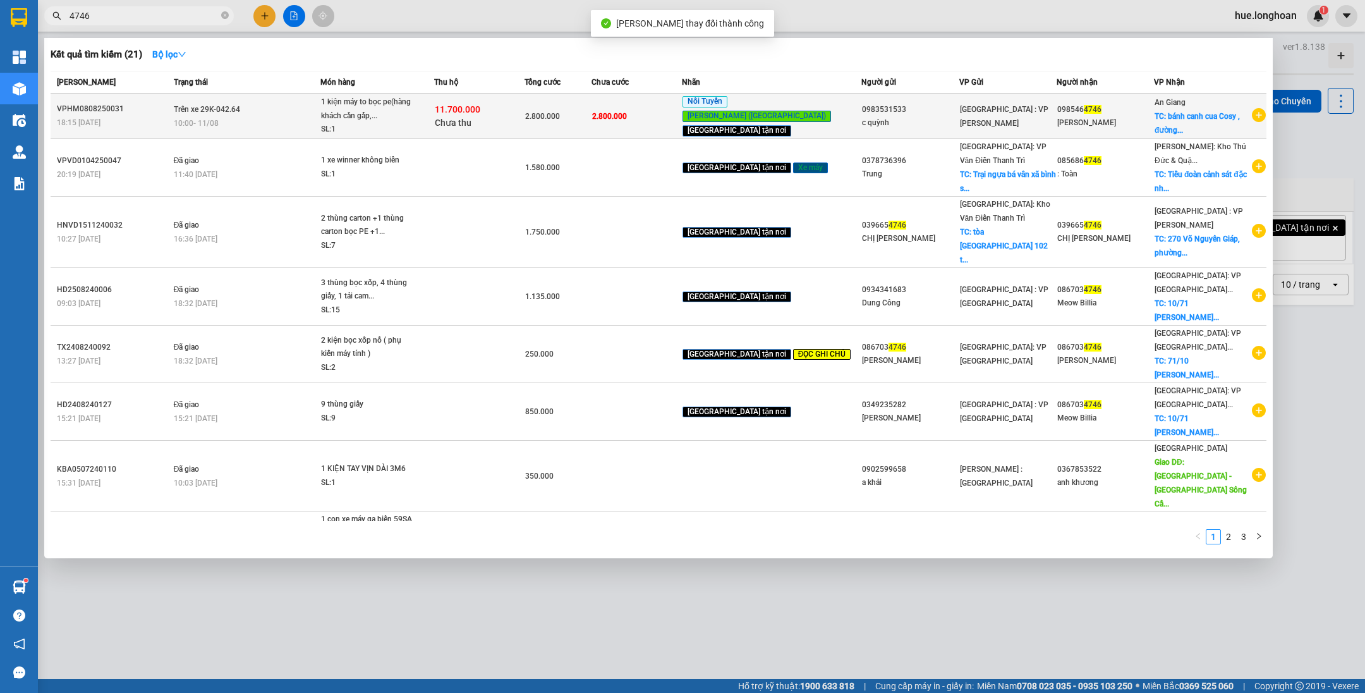
click at [416, 106] on div "1 kiện máy to bọc pe(hàng khách cần gấp,..." at bounding box center [368, 108] width 95 height 27
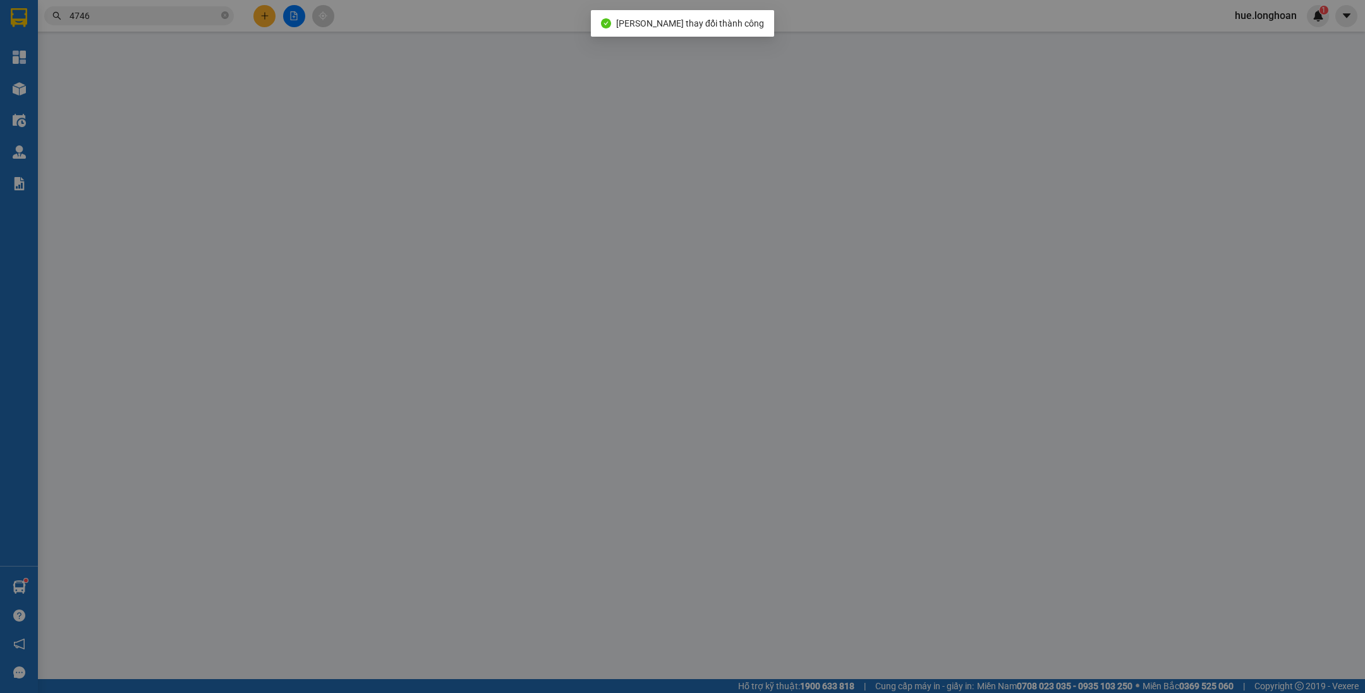
type input "0983531533"
type input "c quỳnh"
type input "0985464746"
type input "[PERSON_NAME]"
type input "bánh canh cua Cosy , đường tỉnh lộ 941, xã [GEOGRAPHIC_DATA] (xéo điện máy xanh…"
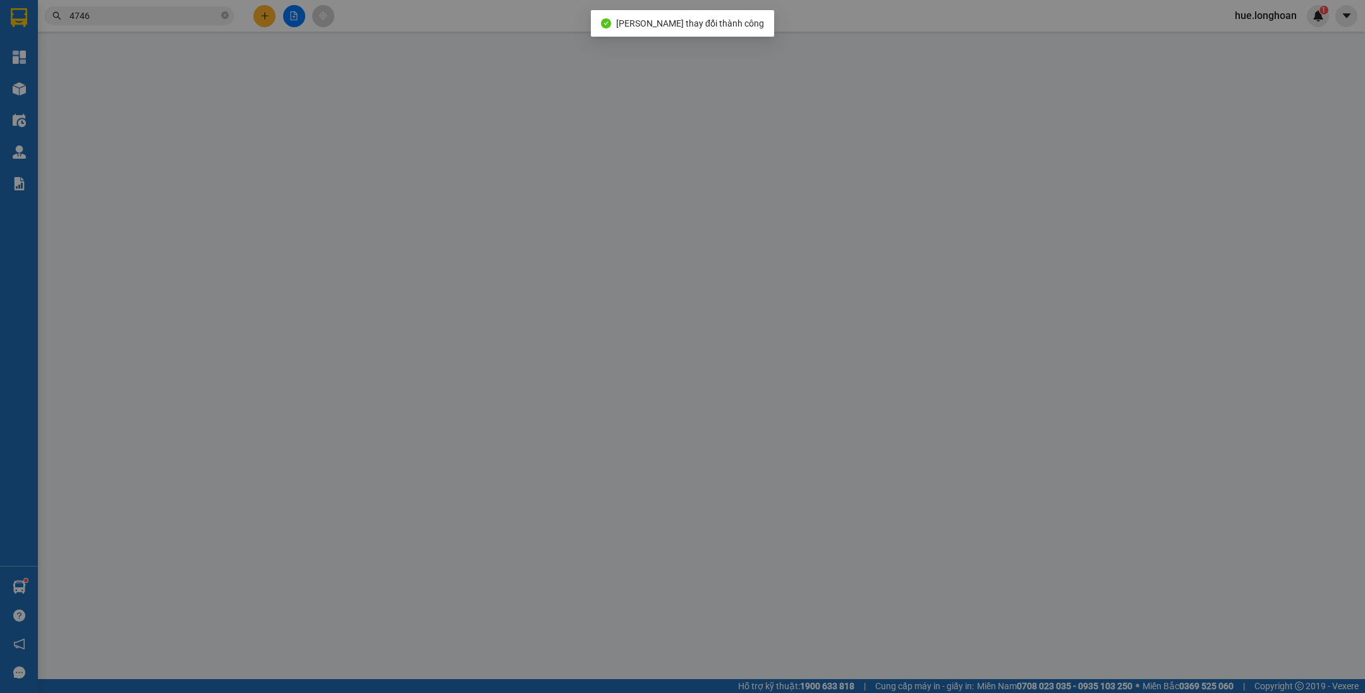
type input "300.000"
type input "nhận nguyên kiện,giao nguyên kiện,bể vỡ k đền"
type input "2.800.000"
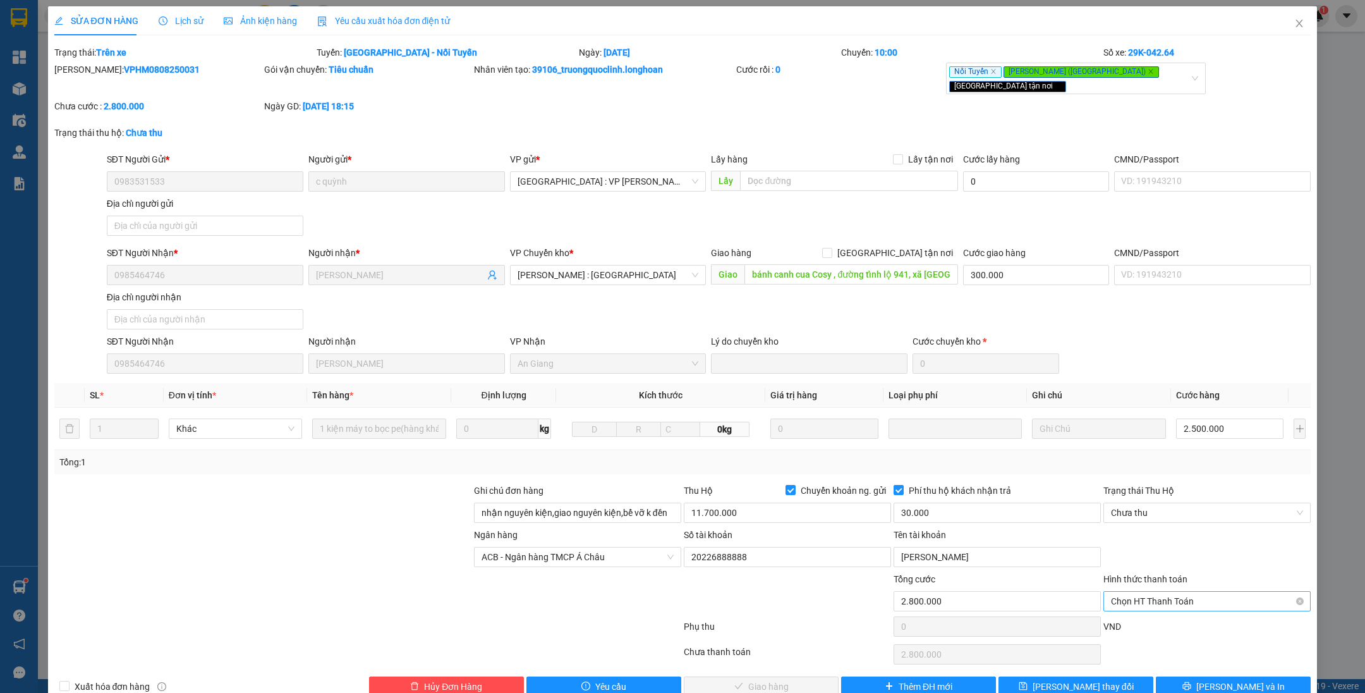
click at [1159, 591] on span "Chọn HT Thanh Toán" at bounding box center [1207, 600] width 192 height 19
click at [1158, 615] on div "Tại văn phòng" at bounding box center [1195, 615] width 190 height 14
type input "0"
click at [1153, 508] on span "Chưa thu" at bounding box center [1207, 512] width 192 height 19
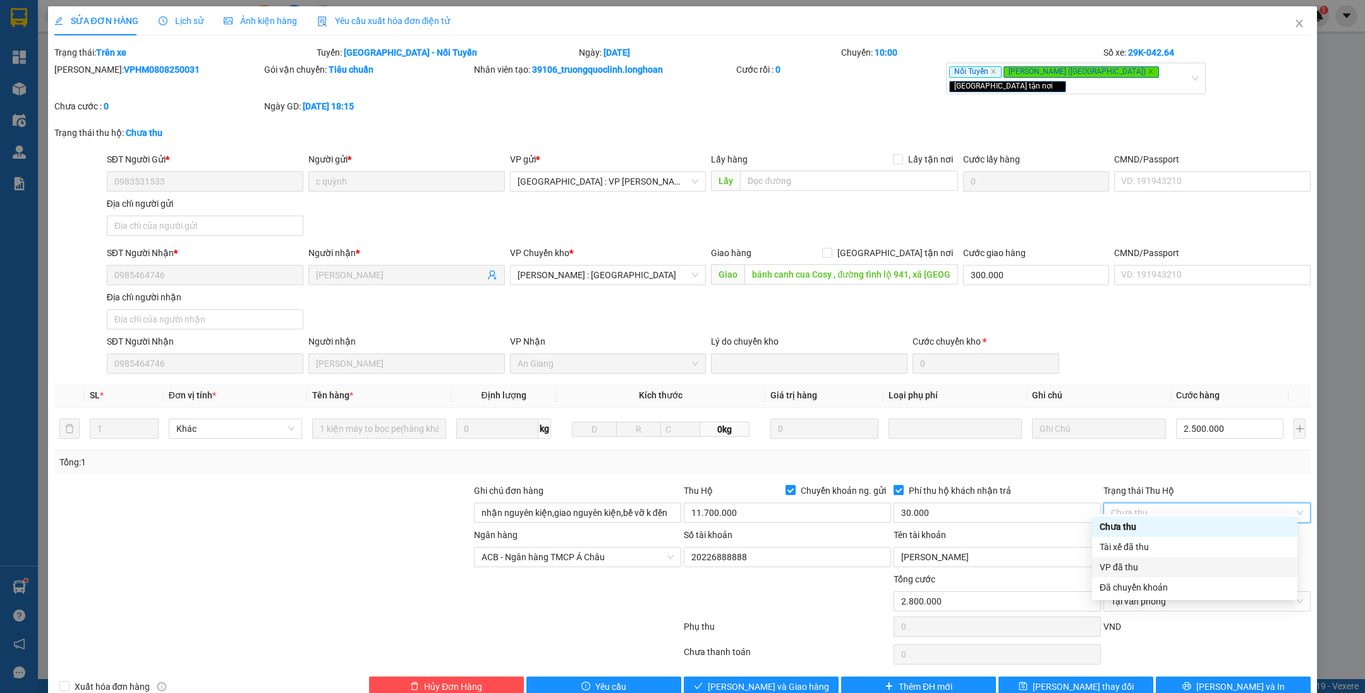
click at [1139, 562] on div "VP đã thu" at bounding box center [1195, 567] width 190 height 14
click at [703, 681] on icon "check" at bounding box center [698, 685] width 9 height 9
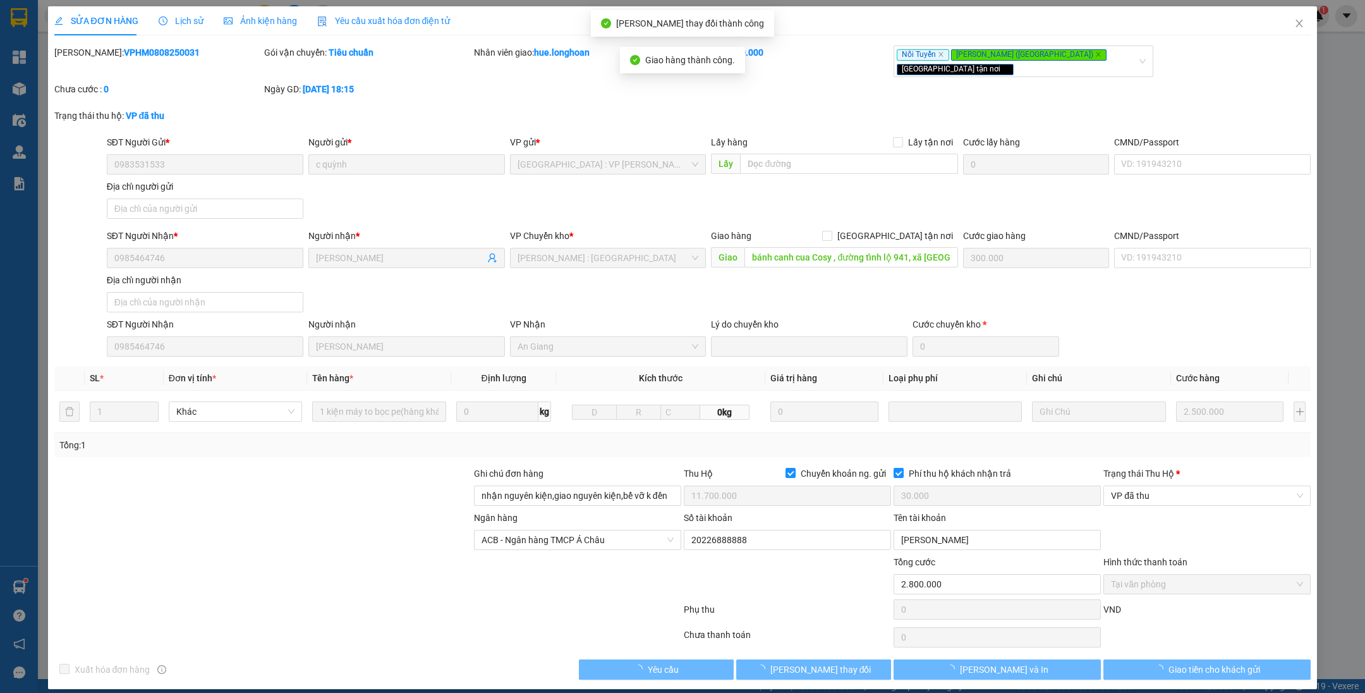
click at [1281, 25] on div "SỬA ĐƠN HÀNG Lịch sử Ảnh kiện hàng Yêu cầu xuất hóa đơn điện tử" at bounding box center [682, 20] width 1257 height 29
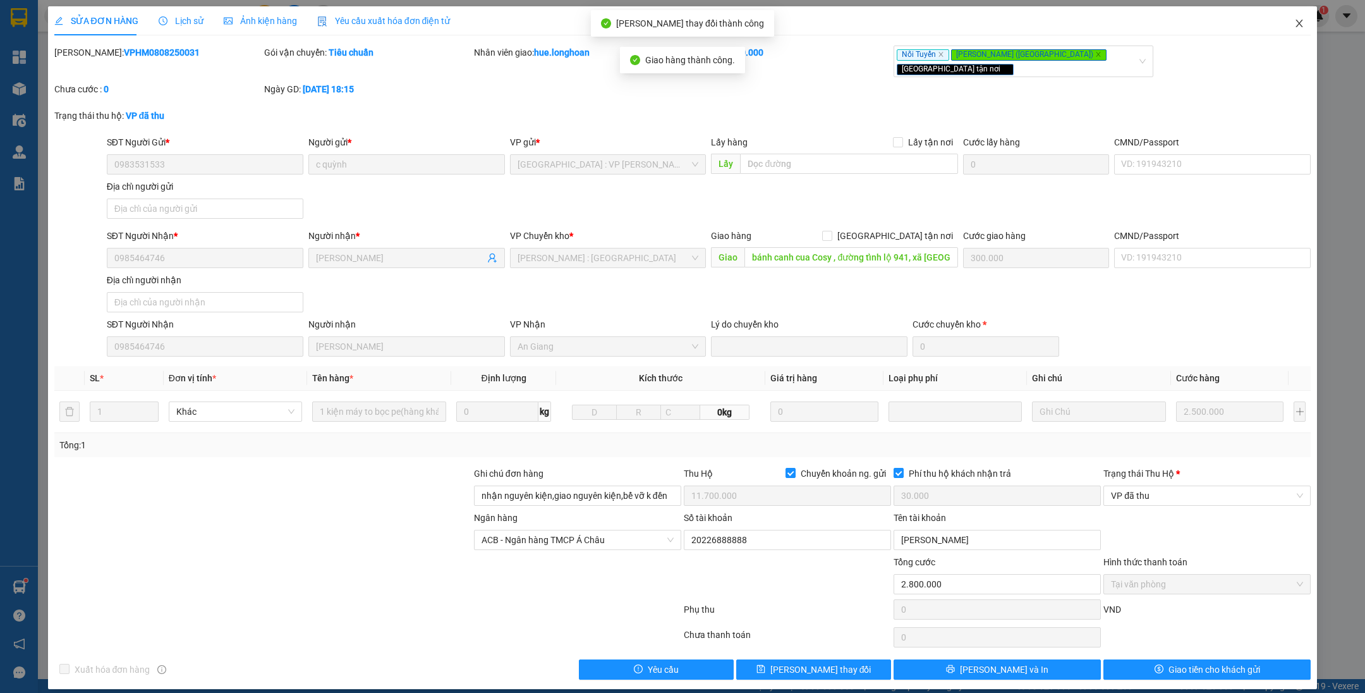
click at [1304, 25] on icon "close" at bounding box center [1299, 23] width 10 height 10
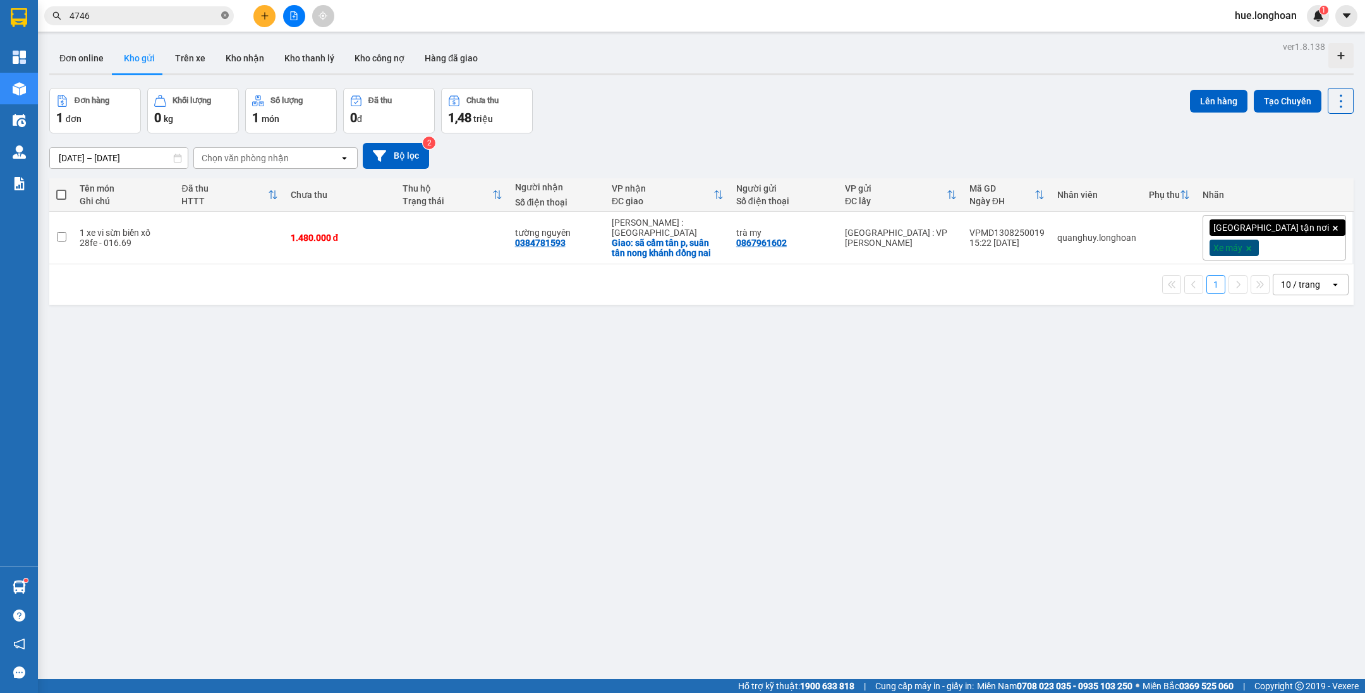
click at [222, 16] on icon "close-circle" at bounding box center [225, 15] width 8 height 8
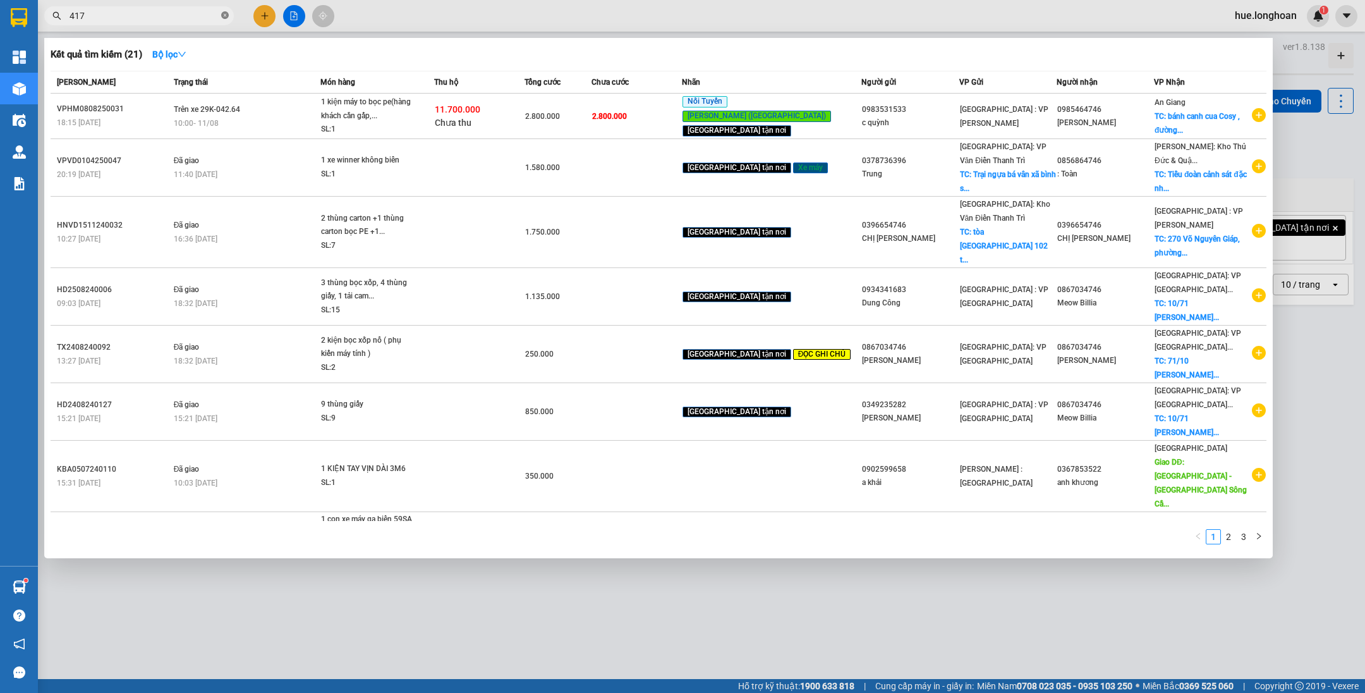
type input "4170"
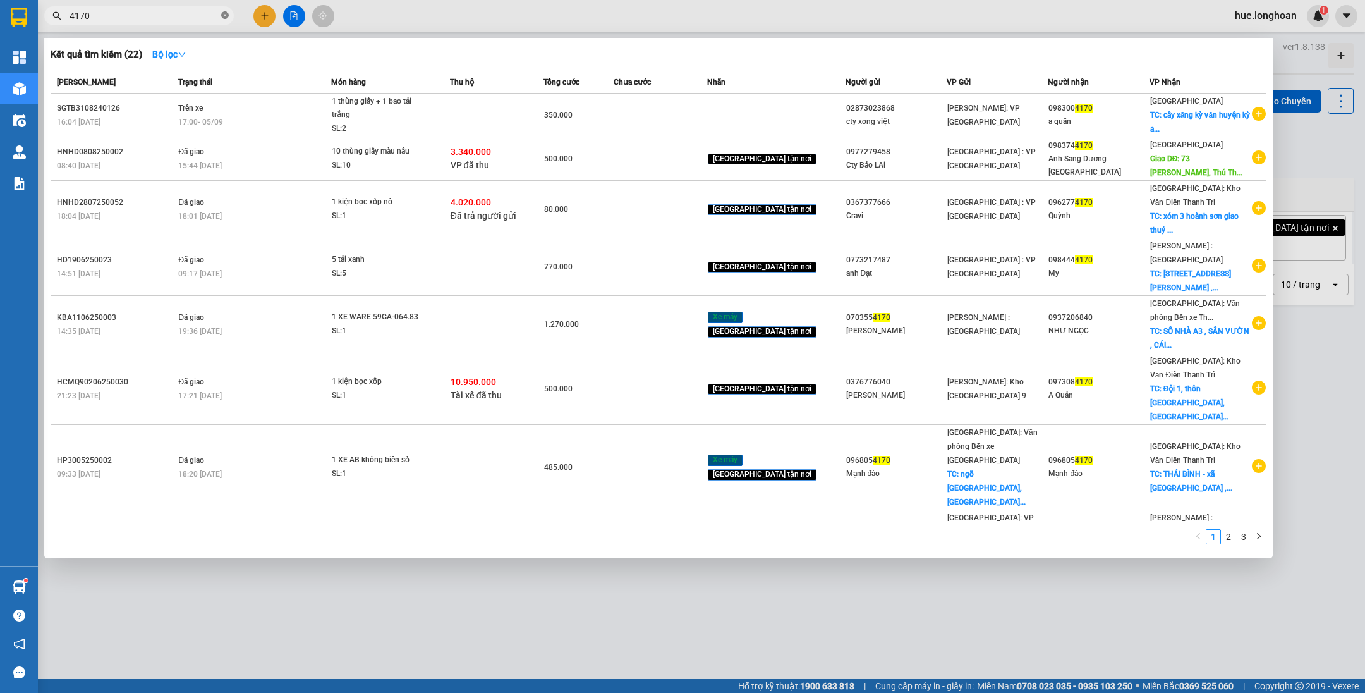
click at [225, 18] on icon "close-circle" at bounding box center [225, 15] width 8 height 8
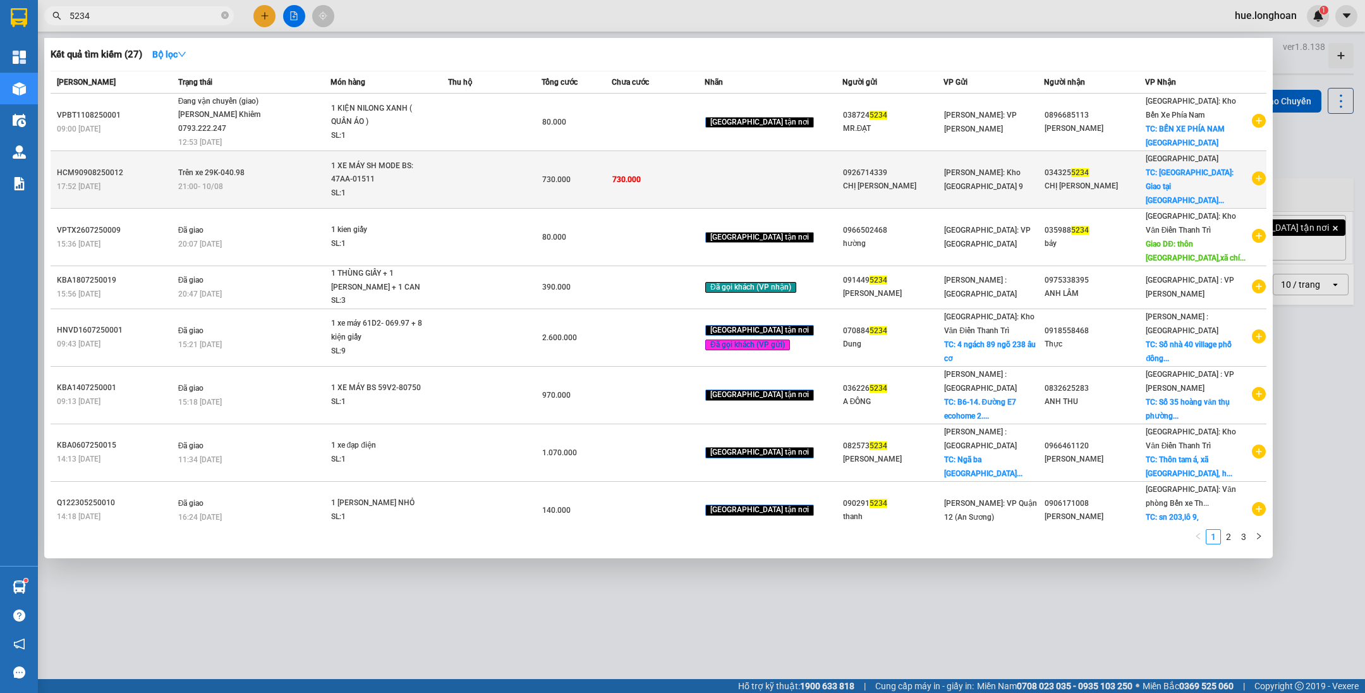
type input "5234"
click at [498, 153] on td at bounding box center [495, 180] width 94 height 58
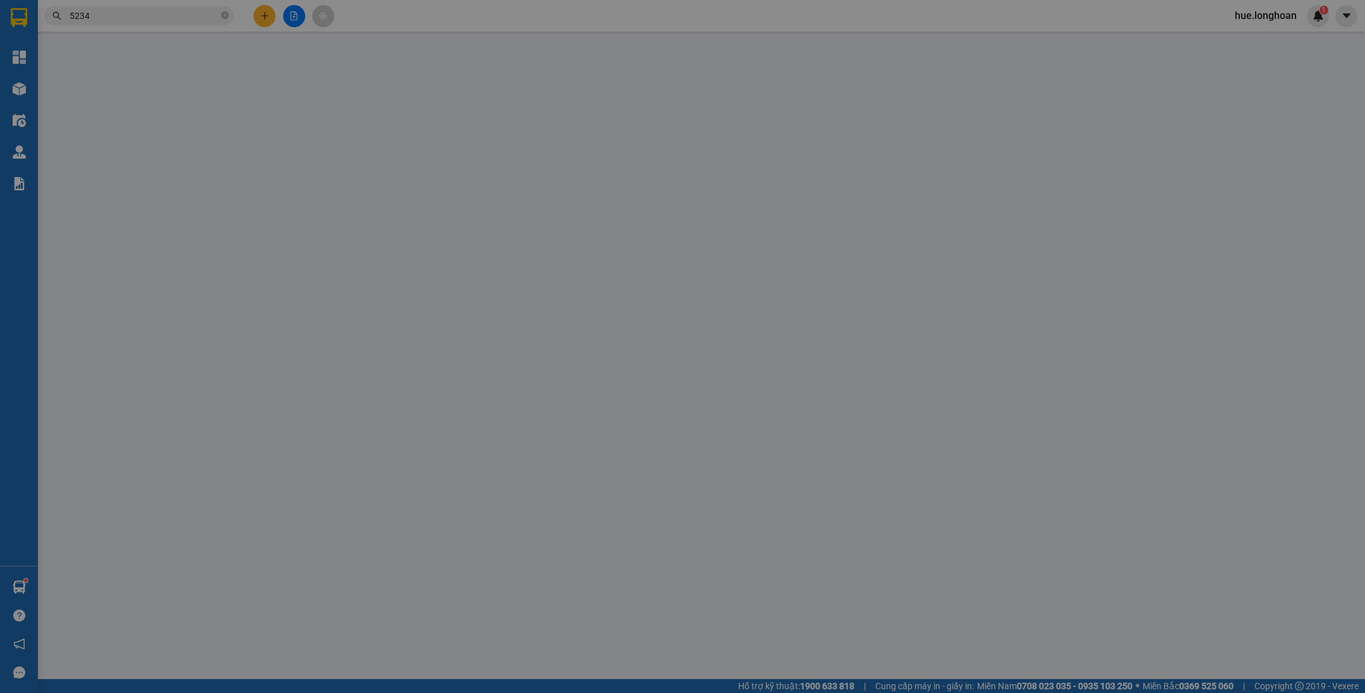
type input "0926714339"
type input "CHỊ [PERSON_NAME]"
type input "0343255234"
type input "CHỊ [PERSON_NAME]"
checkbox input "true"
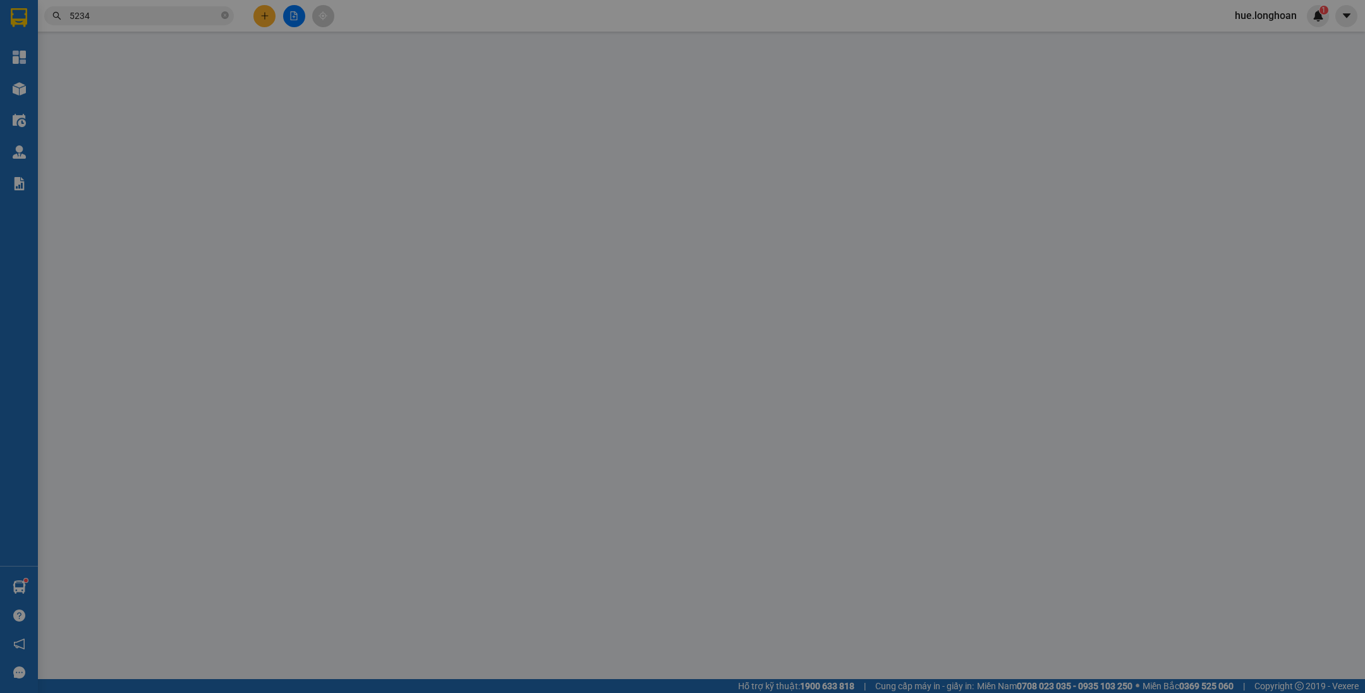
type input "[GEOGRAPHIC_DATA]: Giao tại [GEOGRAPHIC_DATA] xe Ngọc, Vòng xoay Thuận Thảo Tuy…"
type input "CHÌA KHÓA CUỐN TAY LÁI, GIẤY TỜ + 1 CHÌA KHÓA DÁN CỐP XE"
type input "730.000"
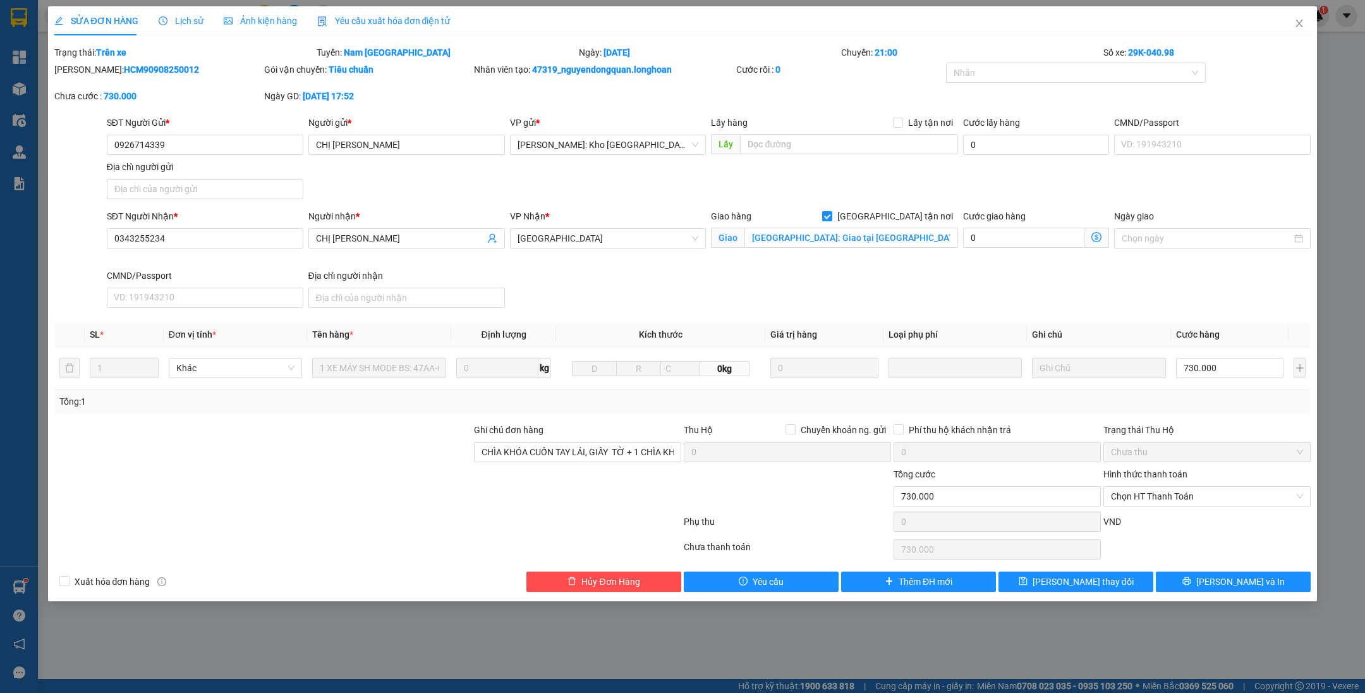
click at [927, 211] on span "[GEOGRAPHIC_DATA] tận nơi" at bounding box center [895, 216] width 126 height 14
click at [831, 211] on input "[GEOGRAPHIC_DATA] tận nơi" at bounding box center [826, 215] width 9 height 9
checkbox input "false"
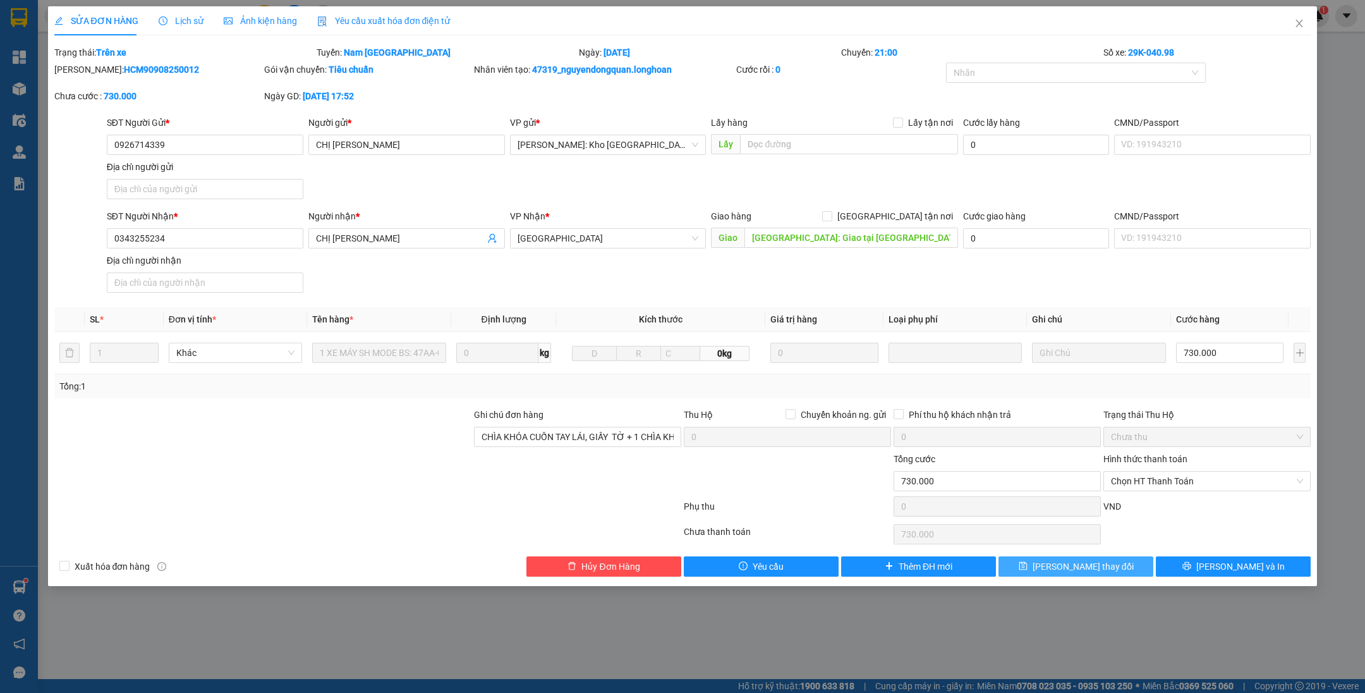
click at [1024, 560] on button "[PERSON_NAME] thay đổi" at bounding box center [1075, 566] width 155 height 20
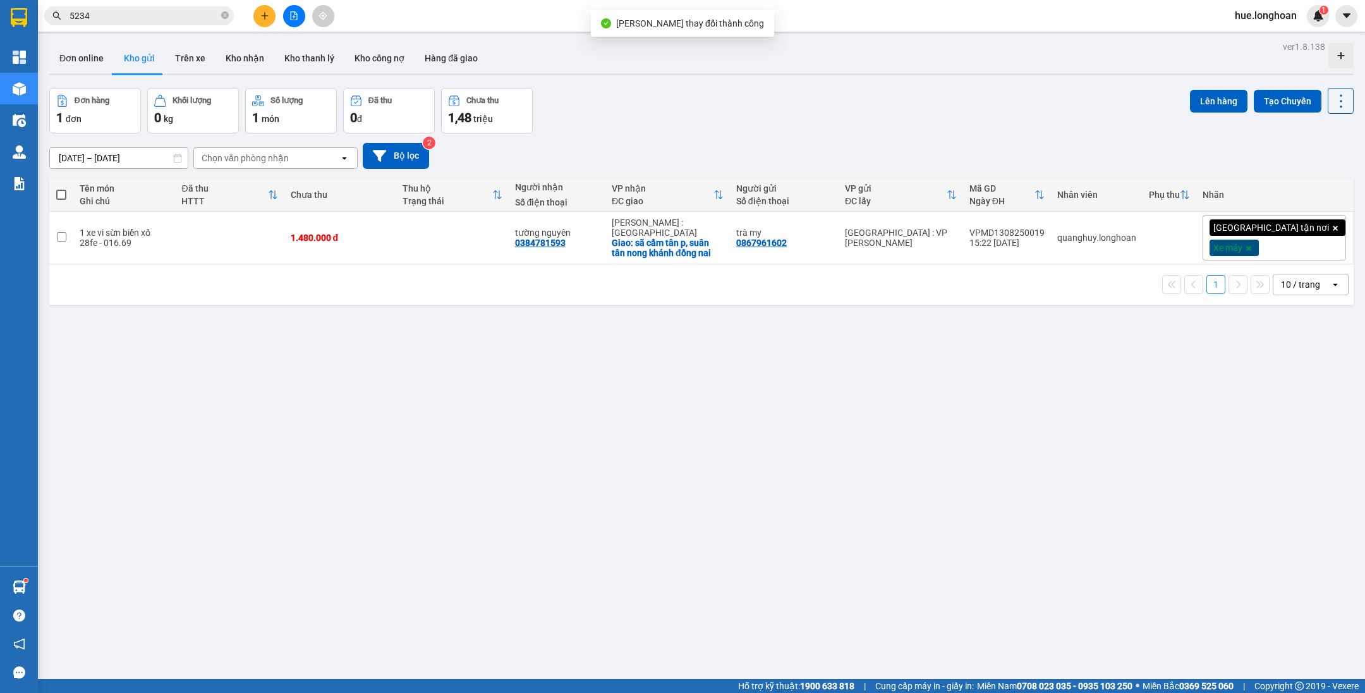
click at [159, 21] on input "5234" at bounding box center [144, 16] width 149 height 14
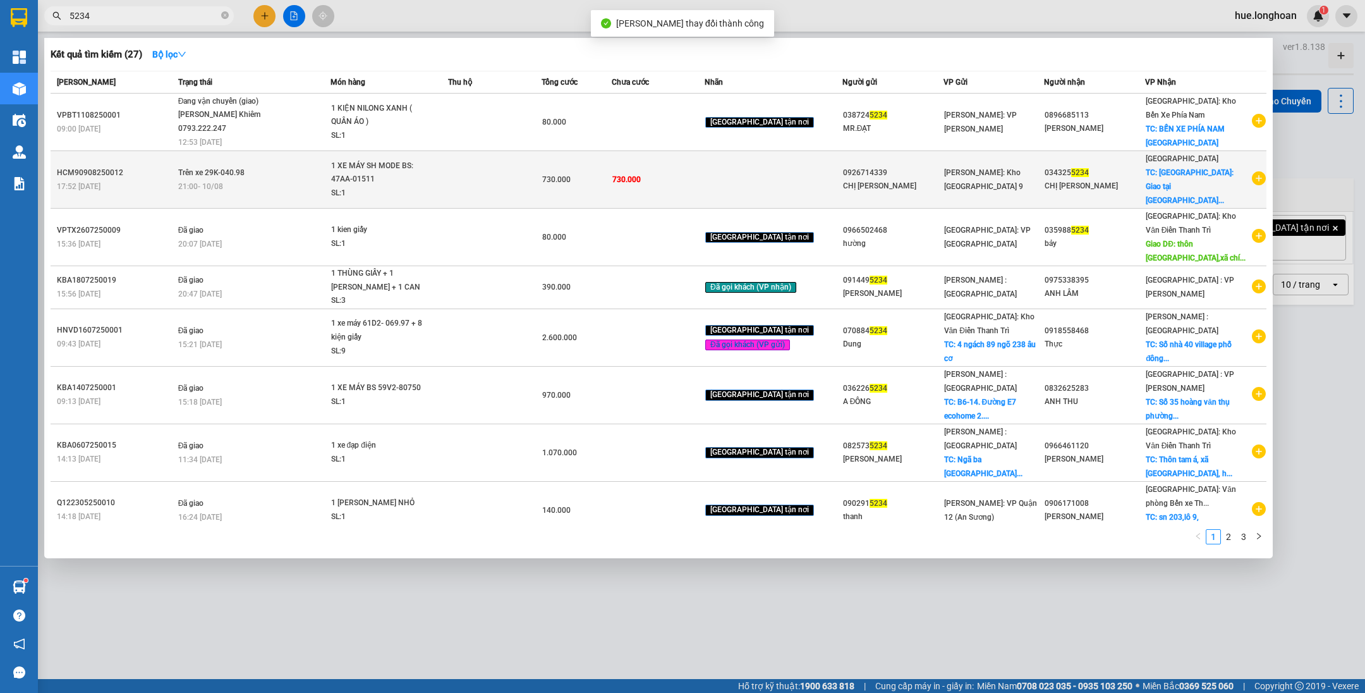
click at [524, 184] on td at bounding box center [495, 180] width 94 height 58
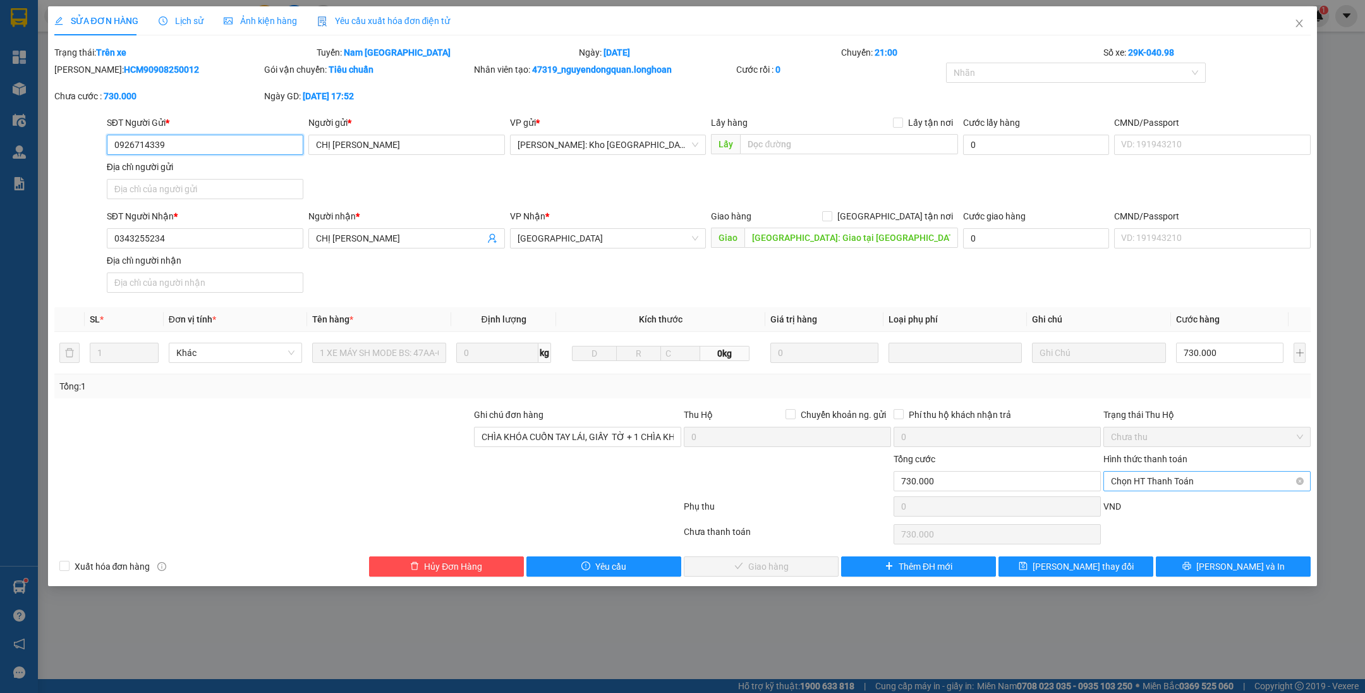
click at [1130, 483] on span "Chọn HT Thanh Toán" at bounding box center [1207, 480] width 192 height 19
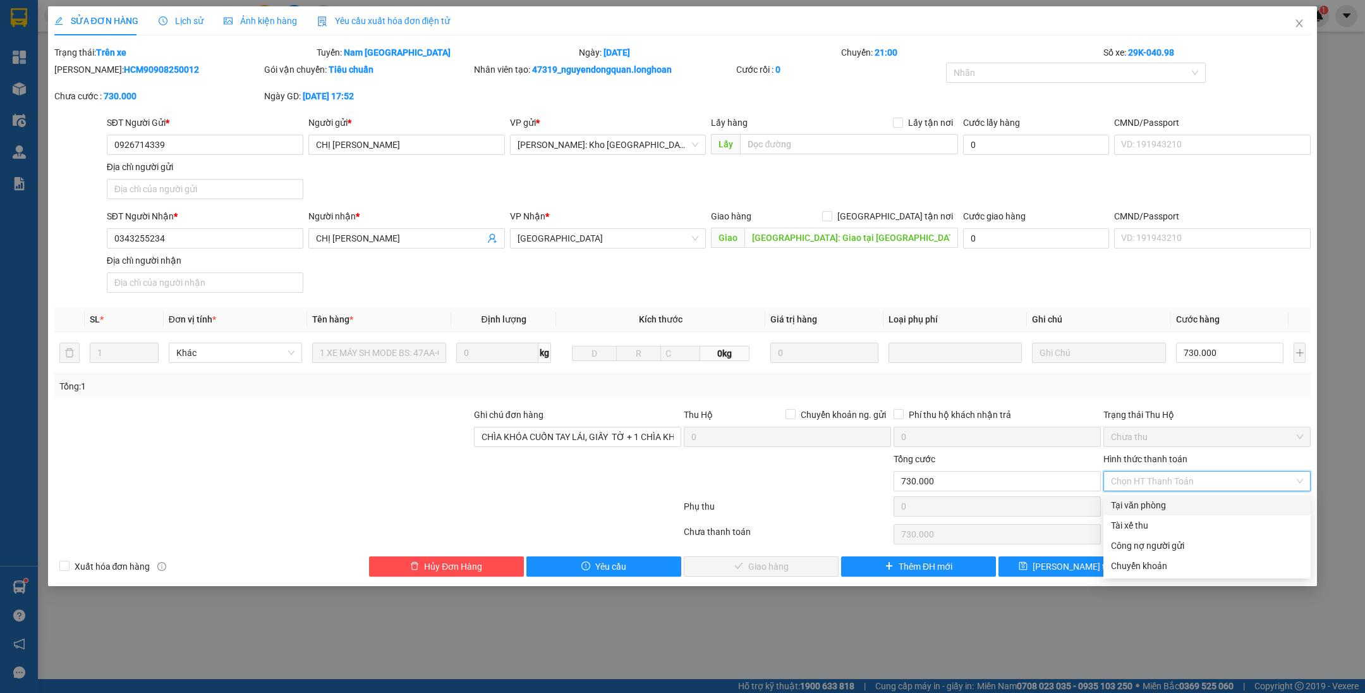
click at [1136, 508] on div "Tại văn phòng" at bounding box center [1207, 505] width 192 height 14
type input "0"
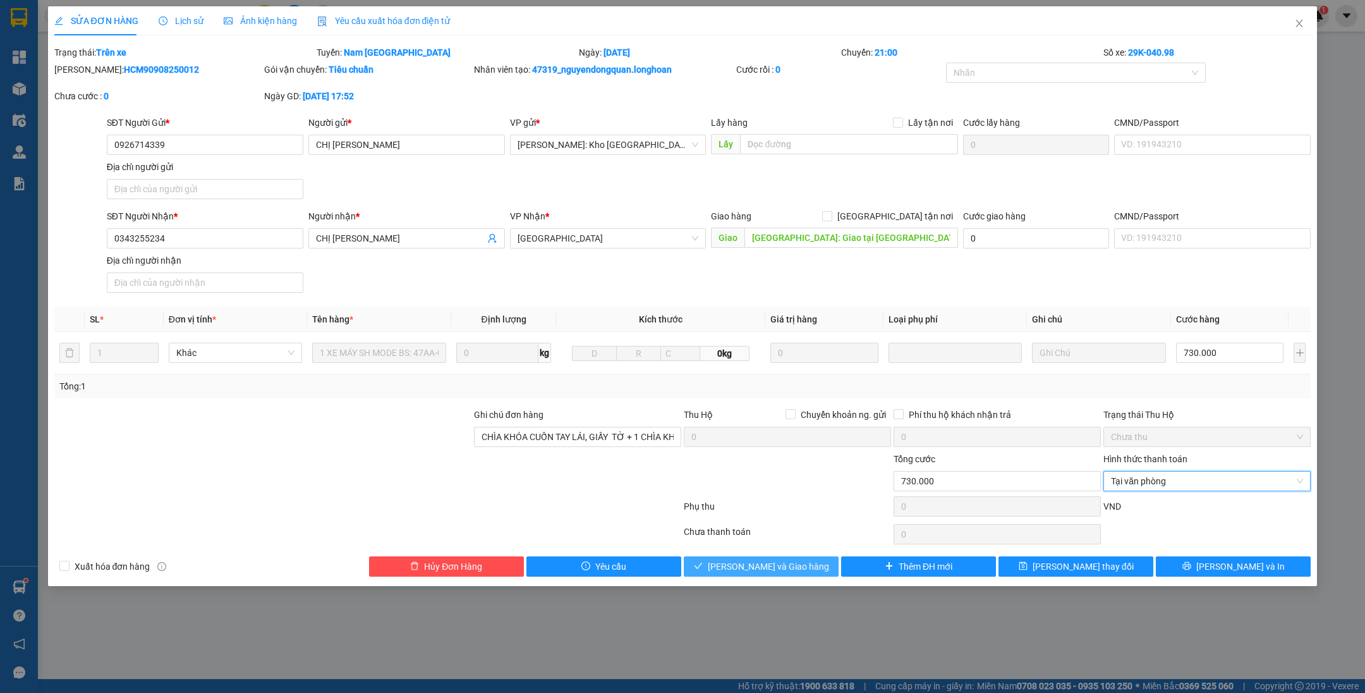
click at [808, 565] on button "[PERSON_NAME] và Giao hàng" at bounding box center [761, 566] width 155 height 20
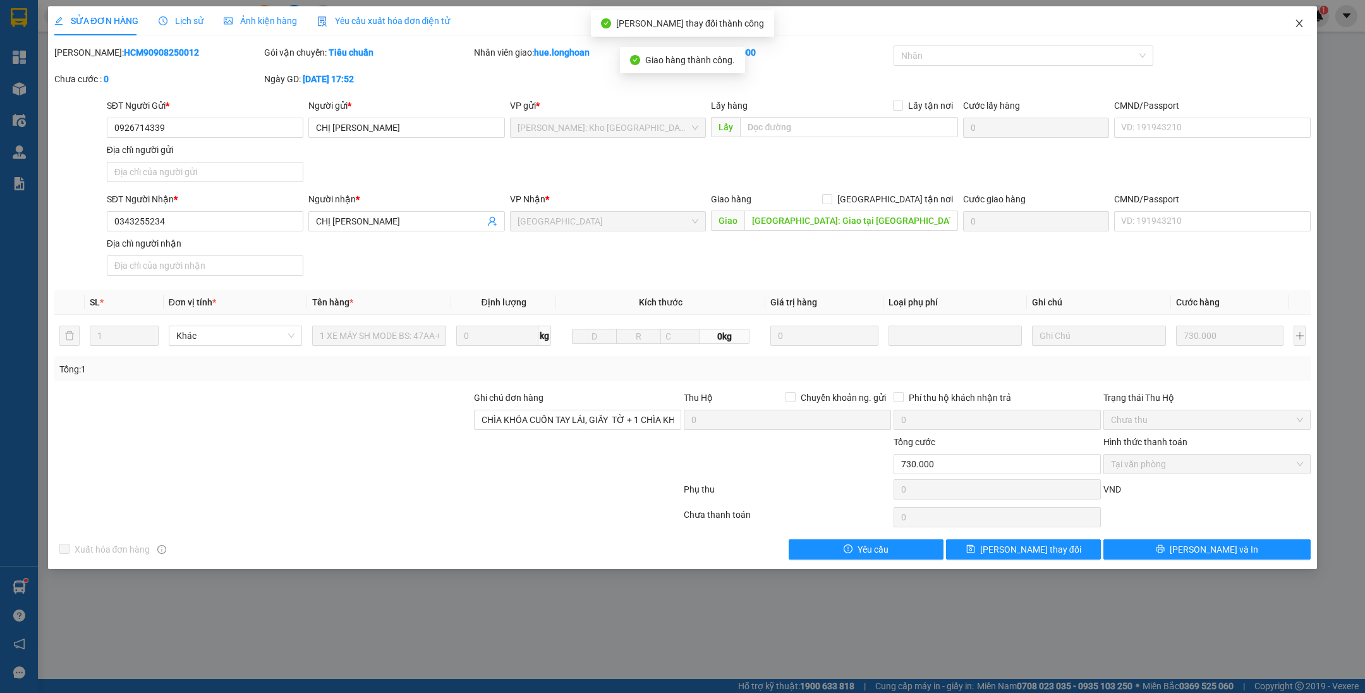
click at [1297, 26] on icon "close" at bounding box center [1299, 23] width 10 height 10
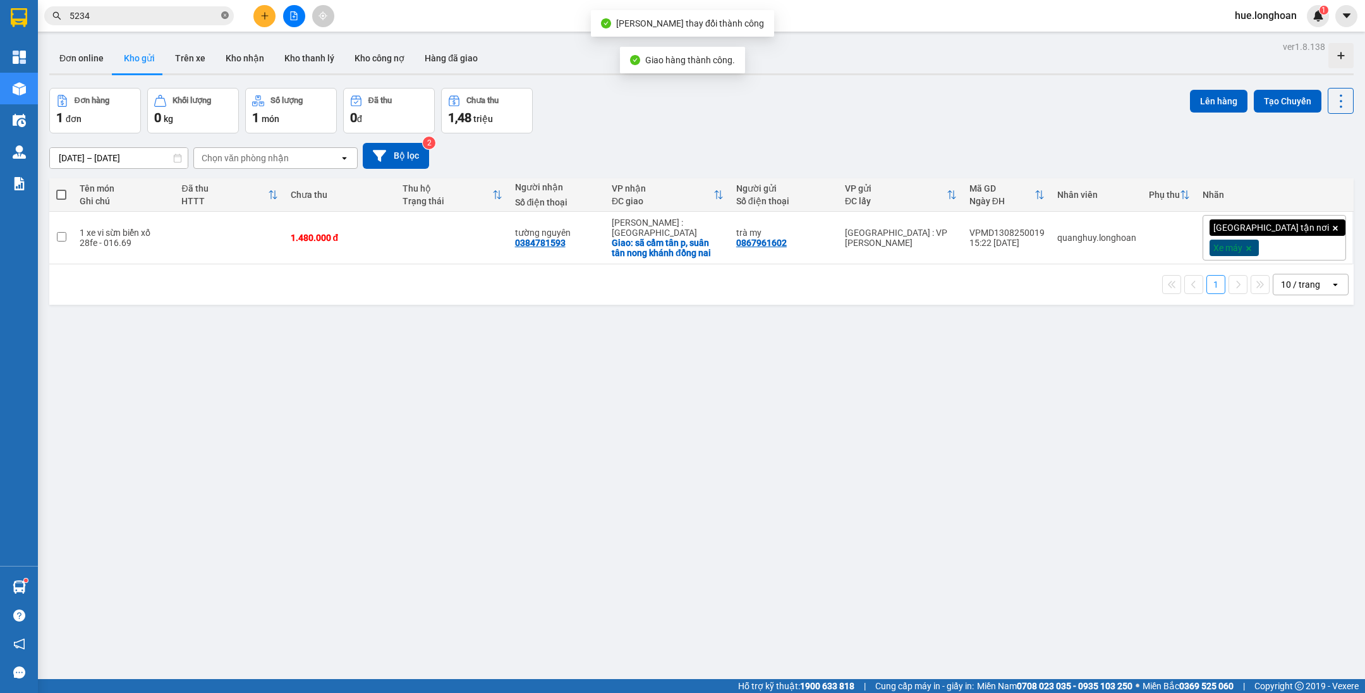
click at [224, 16] on icon "close-circle" at bounding box center [225, 15] width 8 height 8
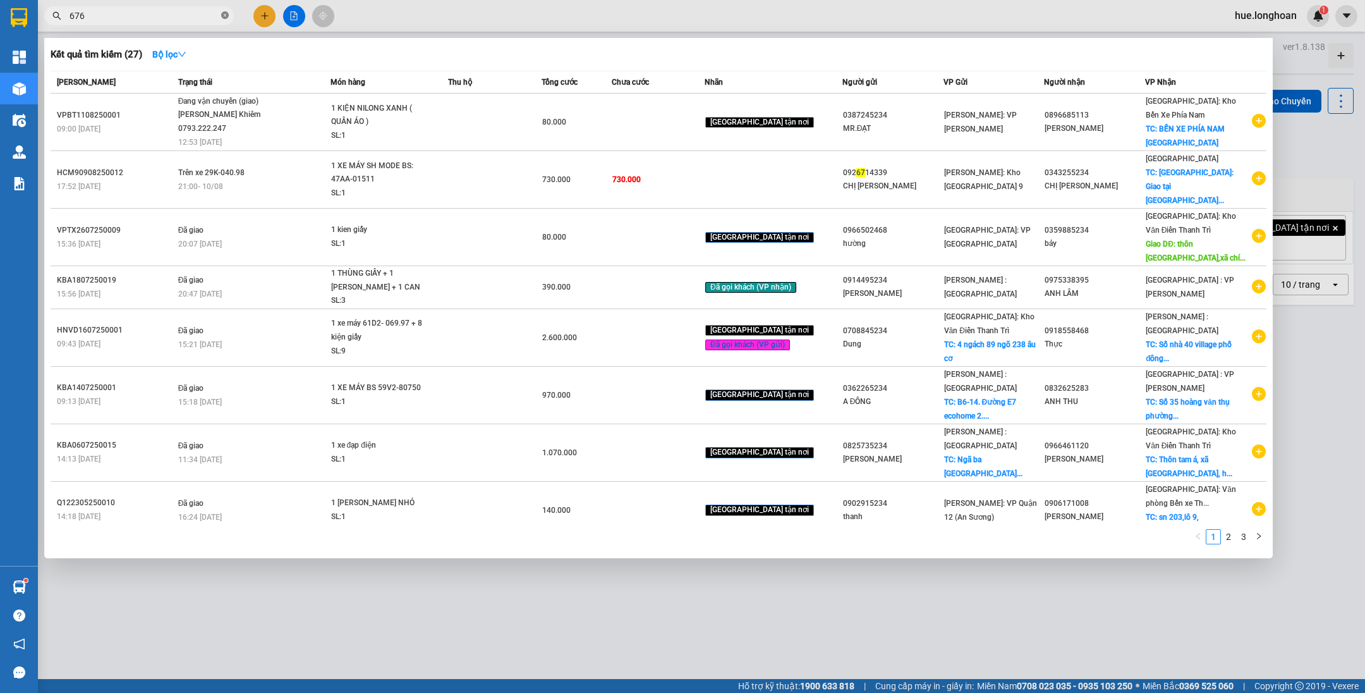
type input "6768"
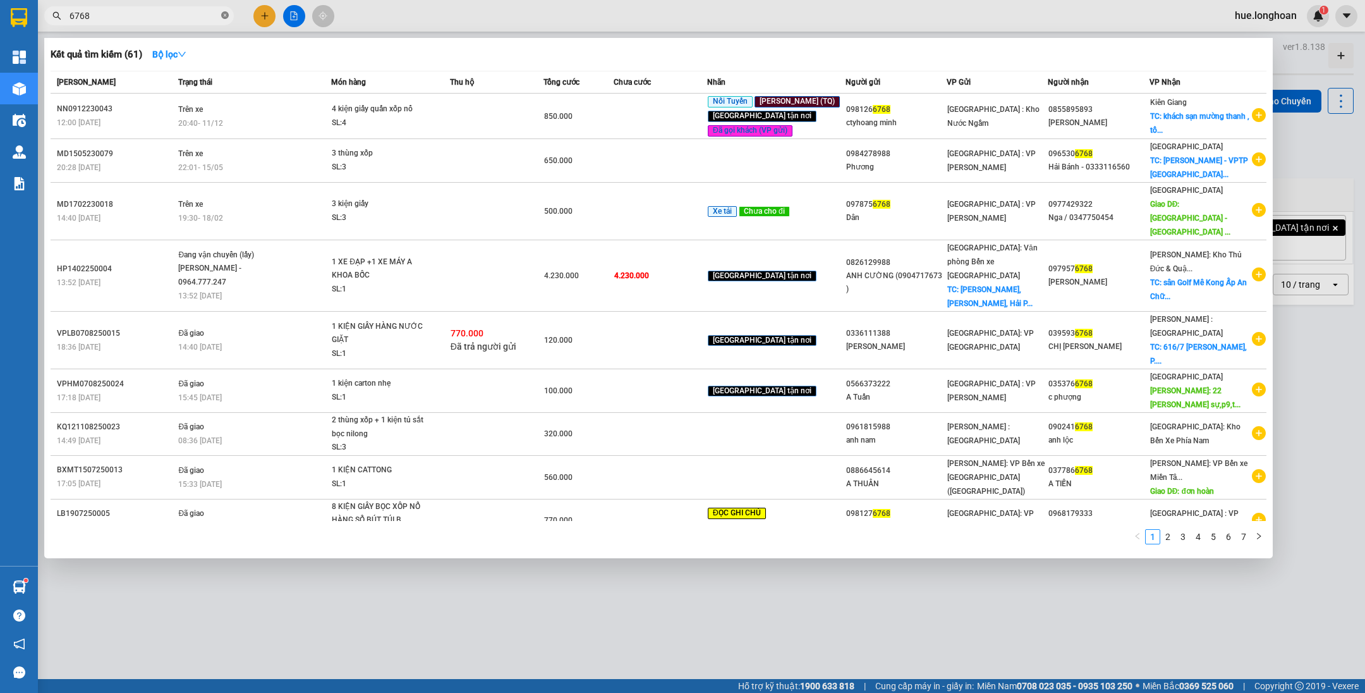
click at [224, 13] on icon "close-circle" at bounding box center [225, 15] width 8 height 8
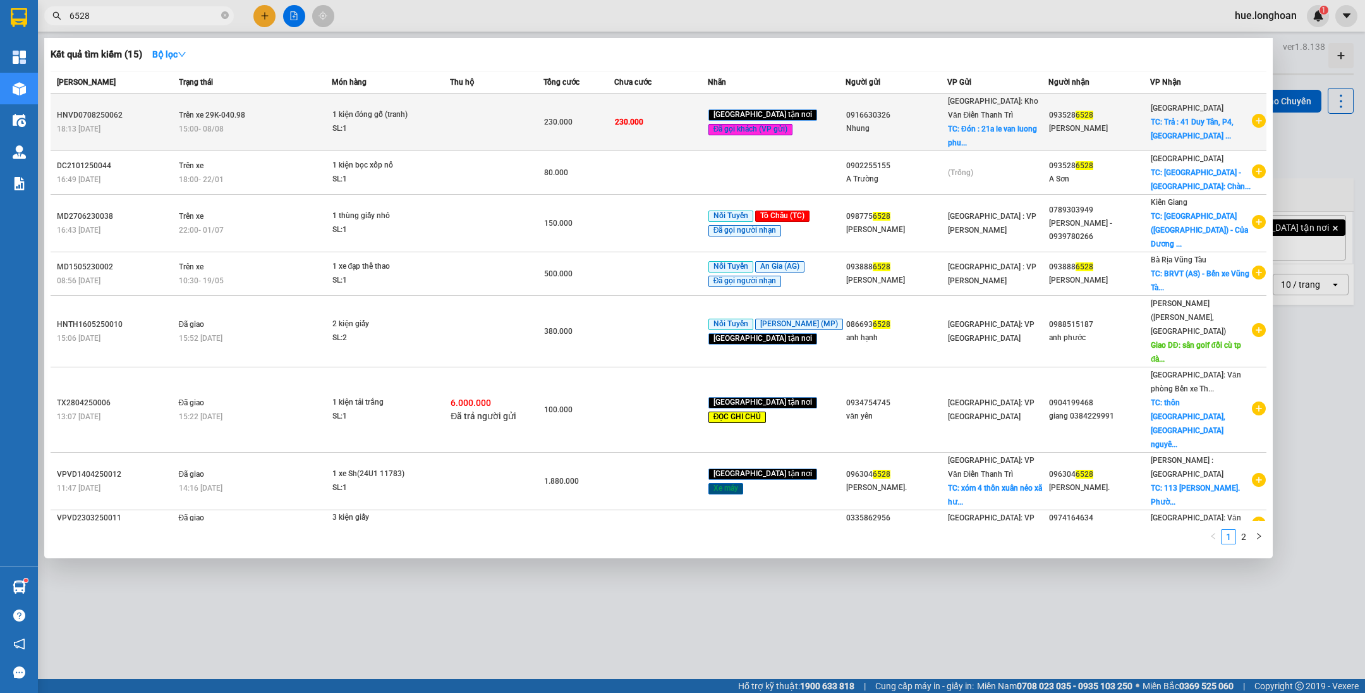
type input "6528"
click at [448, 123] on span "1 kiện đóng gỗ (tranh) SL: 1" at bounding box center [391, 121] width 118 height 27
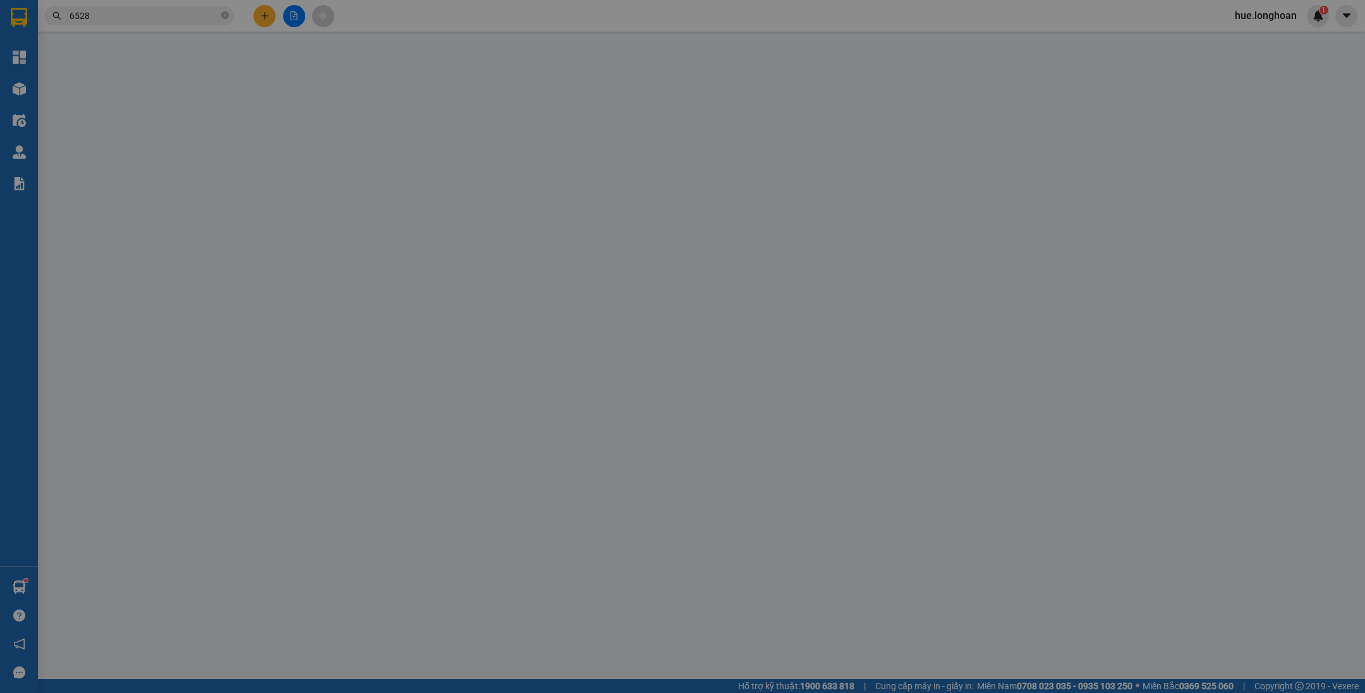
type input "0916630326"
type input "Nhung"
checkbox input "true"
type input "Đón : 21a [PERSON_NAME] phuong trung hoa quan cau giay [GEOGRAPHIC_DATA]"
type input "0935286528"
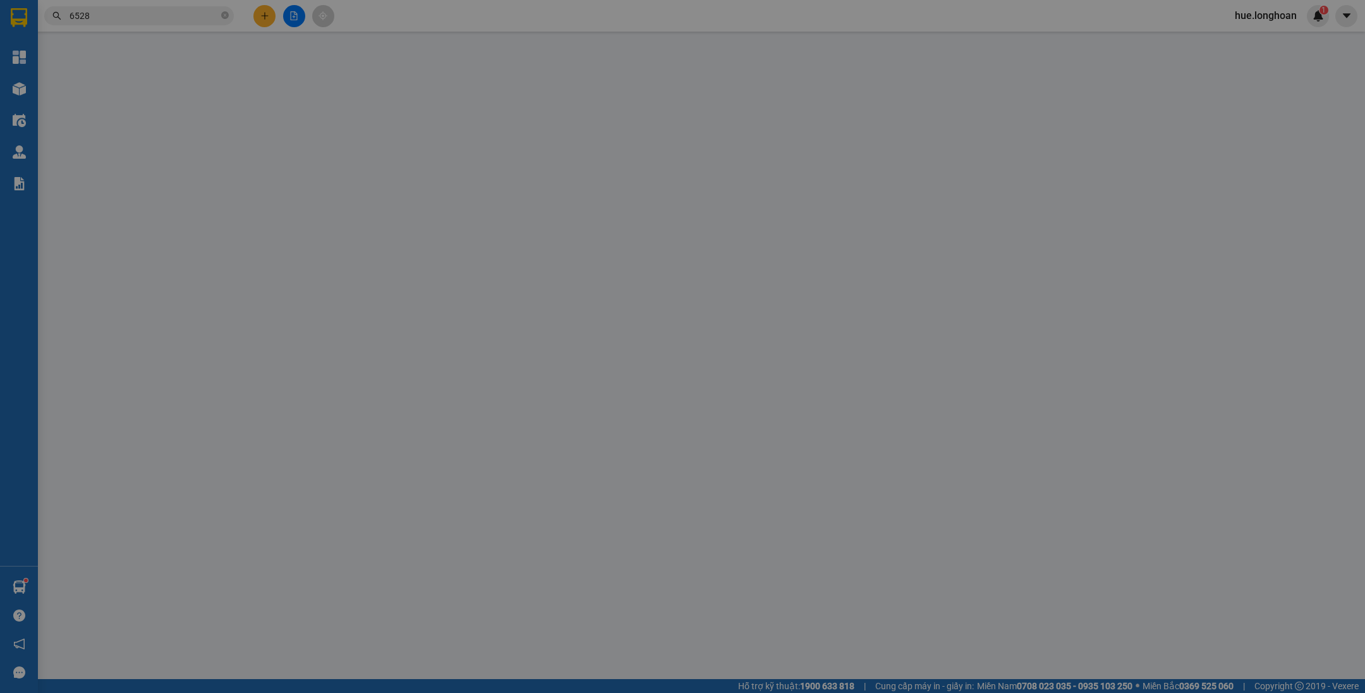
type input "[PERSON_NAME]"
checkbox input "true"
type input "Trả : 41 Duy Tân, P4, [GEOGRAPHIC_DATA] , [GEOGRAPHIC_DATA]"
type input "HÀNG DỄ MÓP MÉO CHÚ Ý BỐC XẾP CẨN THẬN KHÔNG ĐÈ HÀNG ( HƯ VỠ KHÔNG ĐỀN GIÁ TRỊ …"
type input "230.000"
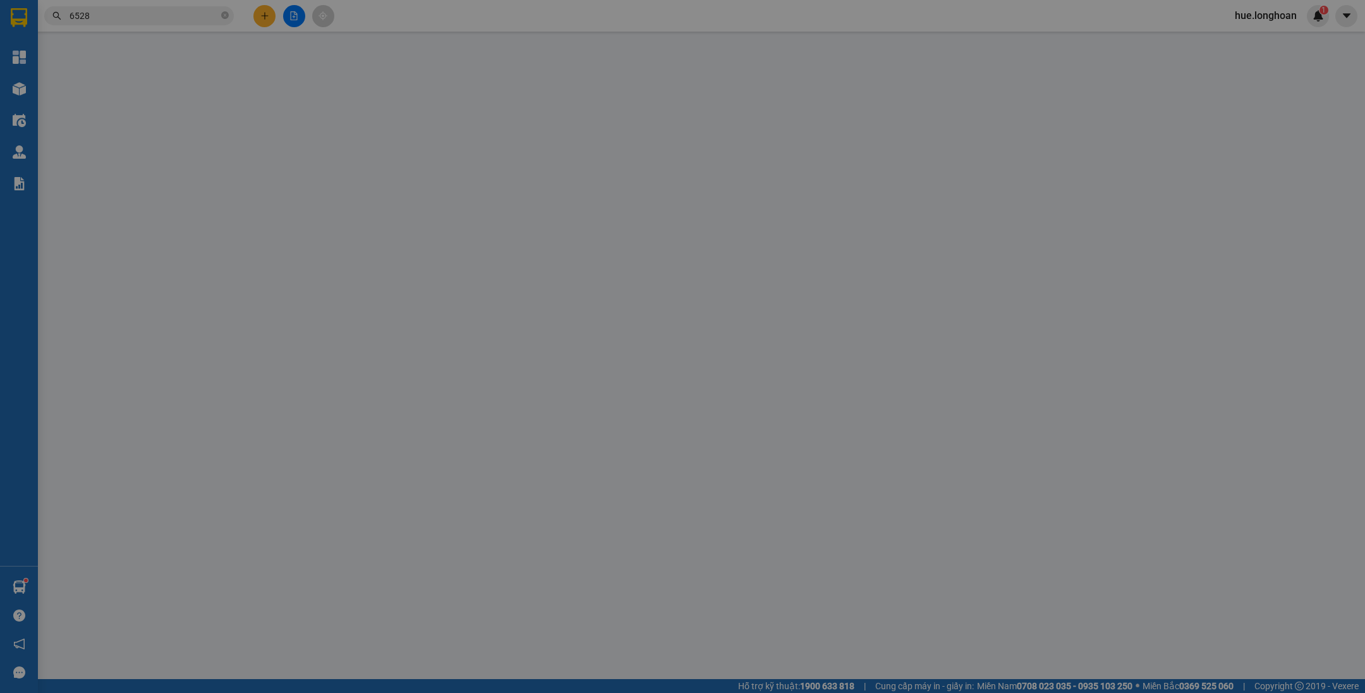
type input "230.000"
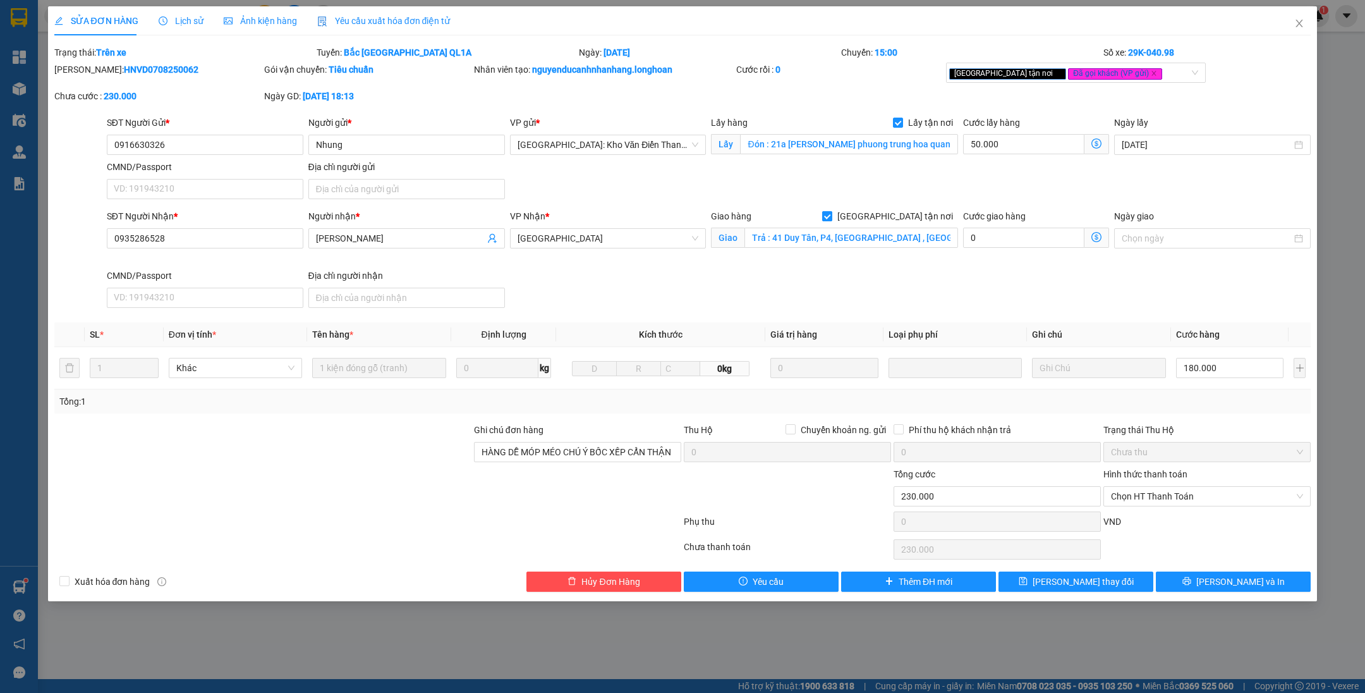
click at [902, 222] on span "[GEOGRAPHIC_DATA] tận nơi" at bounding box center [895, 216] width 126 height 14
click at [831, 220] on input "[GEOGRAPHIC_DATA] tận nơi" at bounding box center [826, 215] width 9 height 9
checkbox input "false"
type input "180.000"
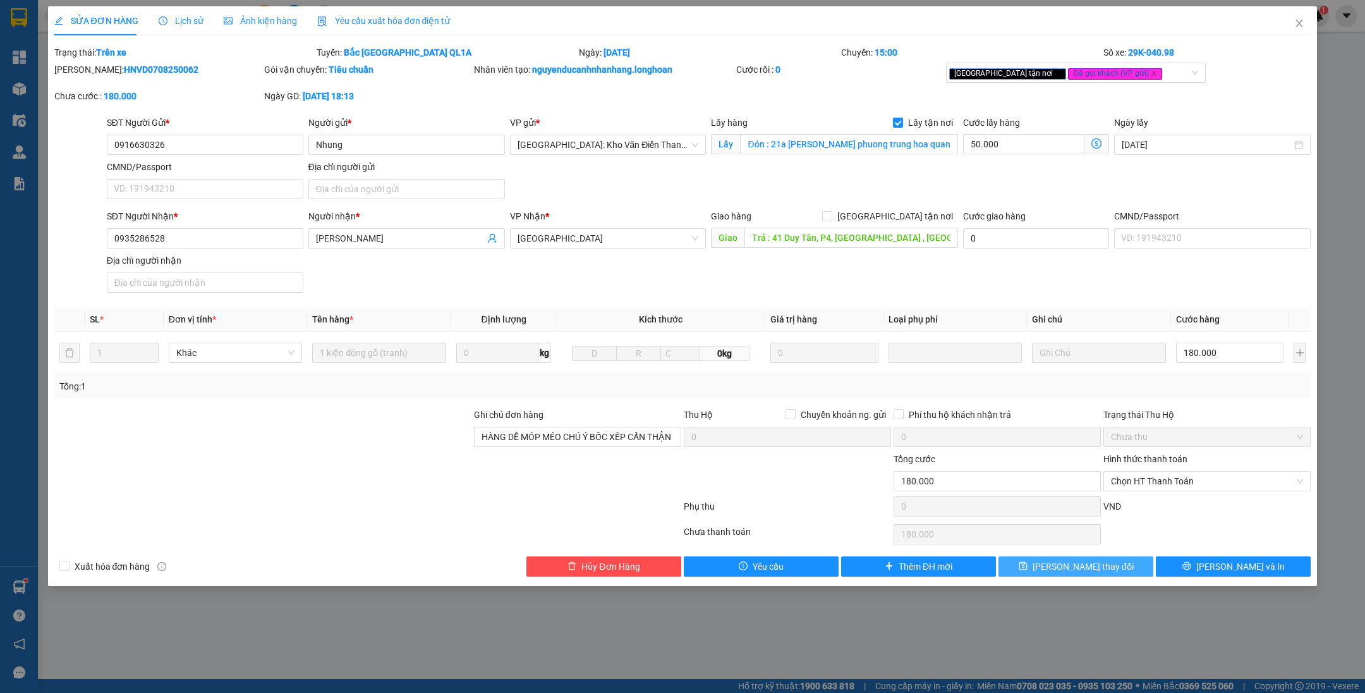
click at [1062, 571] on span "[PERSON_NAME] thay đổi" at bounding box center [1083, 566] width 101 height 14
type input "230.000"
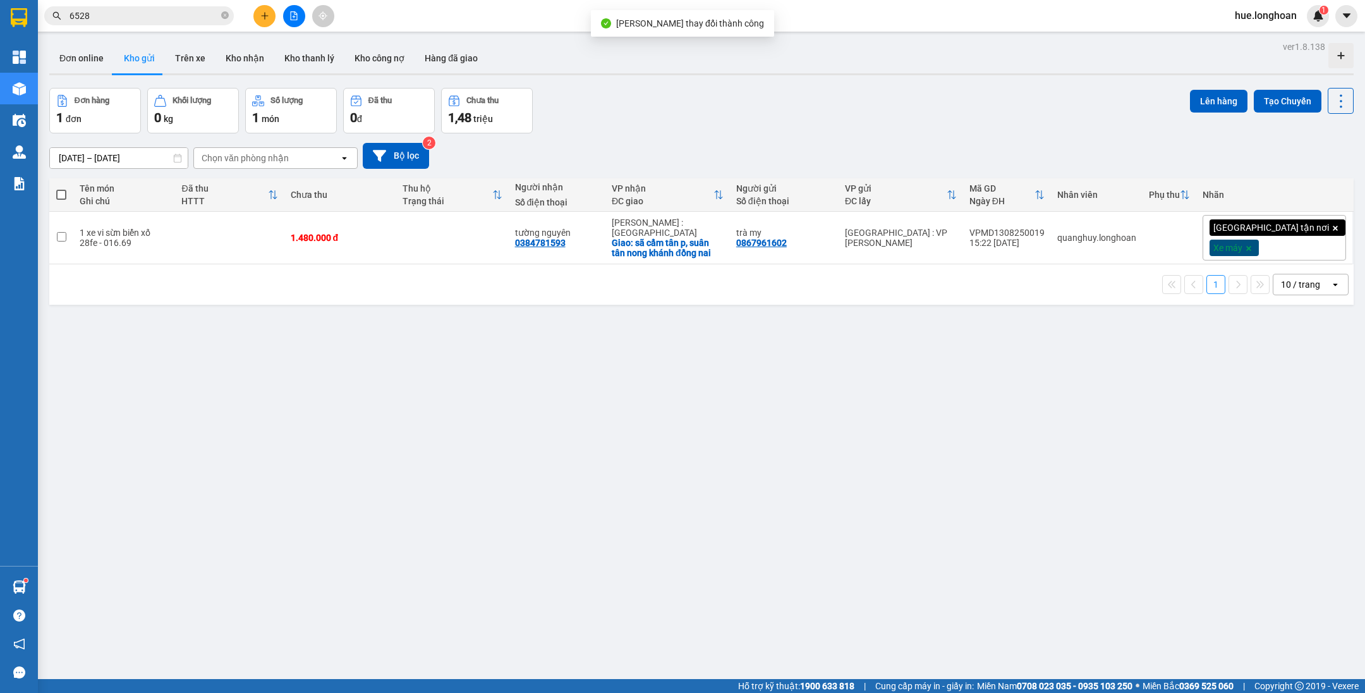
click at [123, 17] on input "6528" at bounding box center [144, 16] width 149 height 14
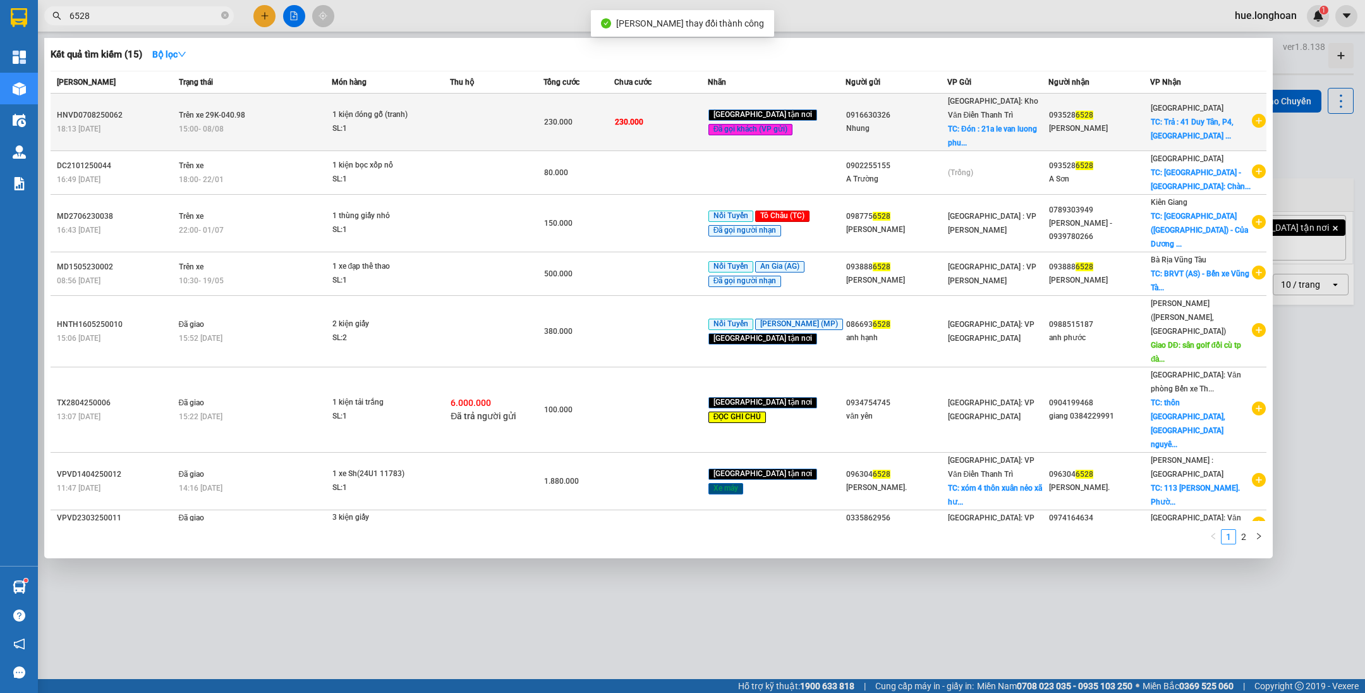
click at [700, 102] on td "230.000" at bounding box center [661, 123] width 94 height 58
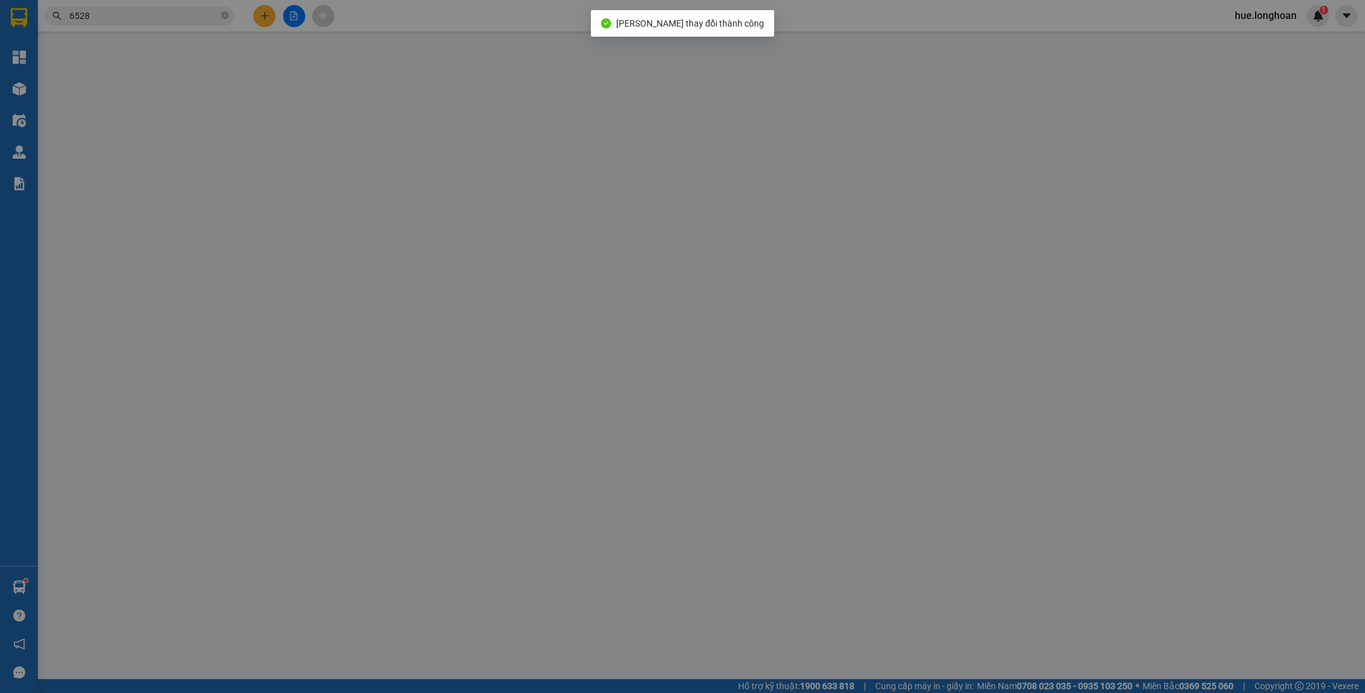
type input "0916630326"
type input "Nhung"
checkbox input "true"
type input "Đón : 21a [PERSON_NAME] phuong trung hoa quan cau giay [GEOGRAPHIC_DATA]"
type input "0935286528"
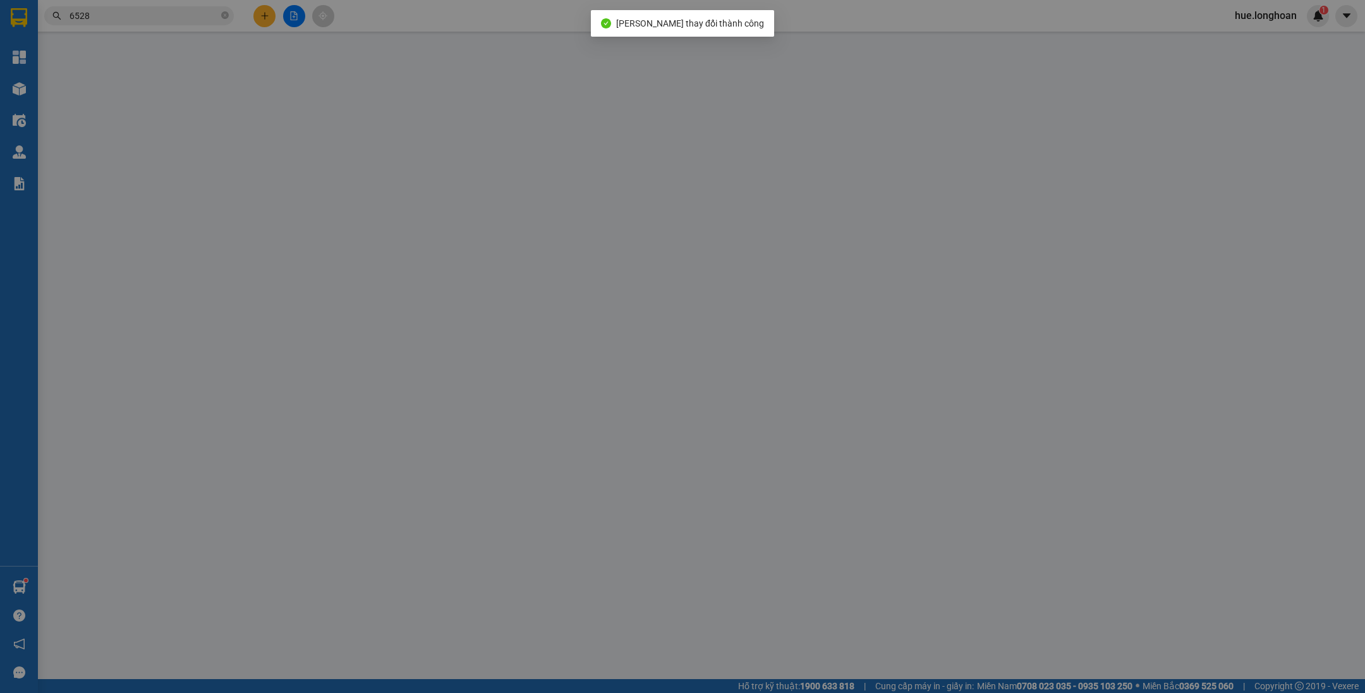
type input "[PERSON_NAME]"
type input "Trả : 41 Duy Tân, P4, [GEOGRAPHIC_DATA] , [GEOGRAPHIC_DATA]"
type input "HÀNG DỄ MÓP MÉO CHÚ Ý BỐC XẾP CẨN THẬN KHÔNG ĐÈ HÀNG ( HƯ VỠ KHÔNG ĐỀN GIÁ TRỊ …"
type input "230.000"
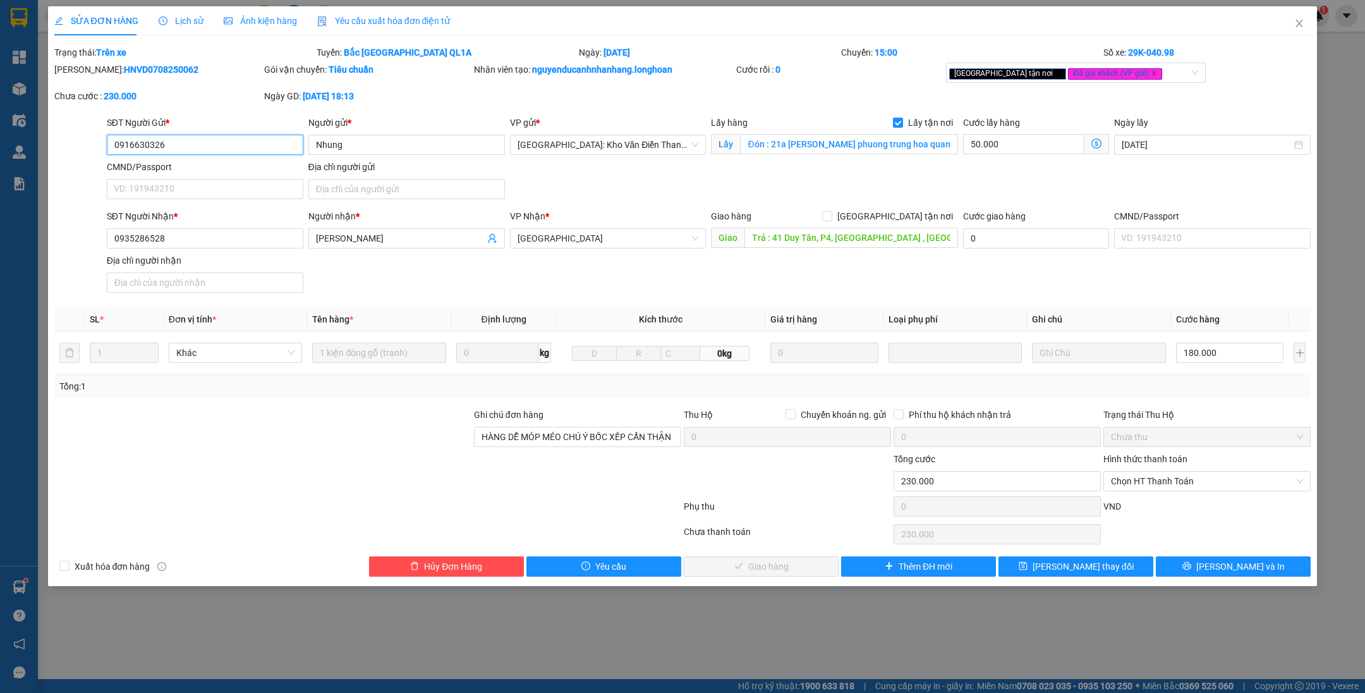
click at [289, 149] on input "0916630326" at bounding box center [205, 145] width 197 height 20
click at [1205, 474] on span "Chọn HT Thanh Toán" at bounding box center [1207, 480] width 192 height 19
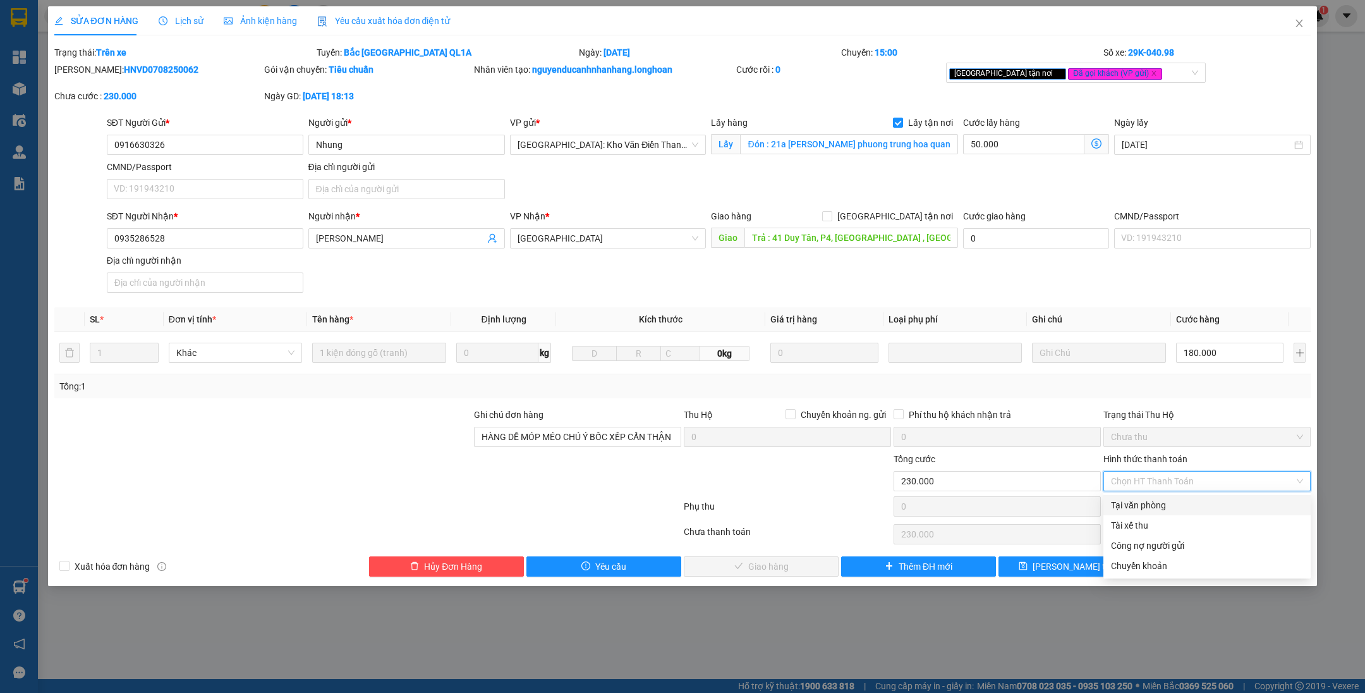
click at [1178, 504] on div "Tại văn phòng" at bounding box center [1207, 505] width 192 height 14
type input "0"
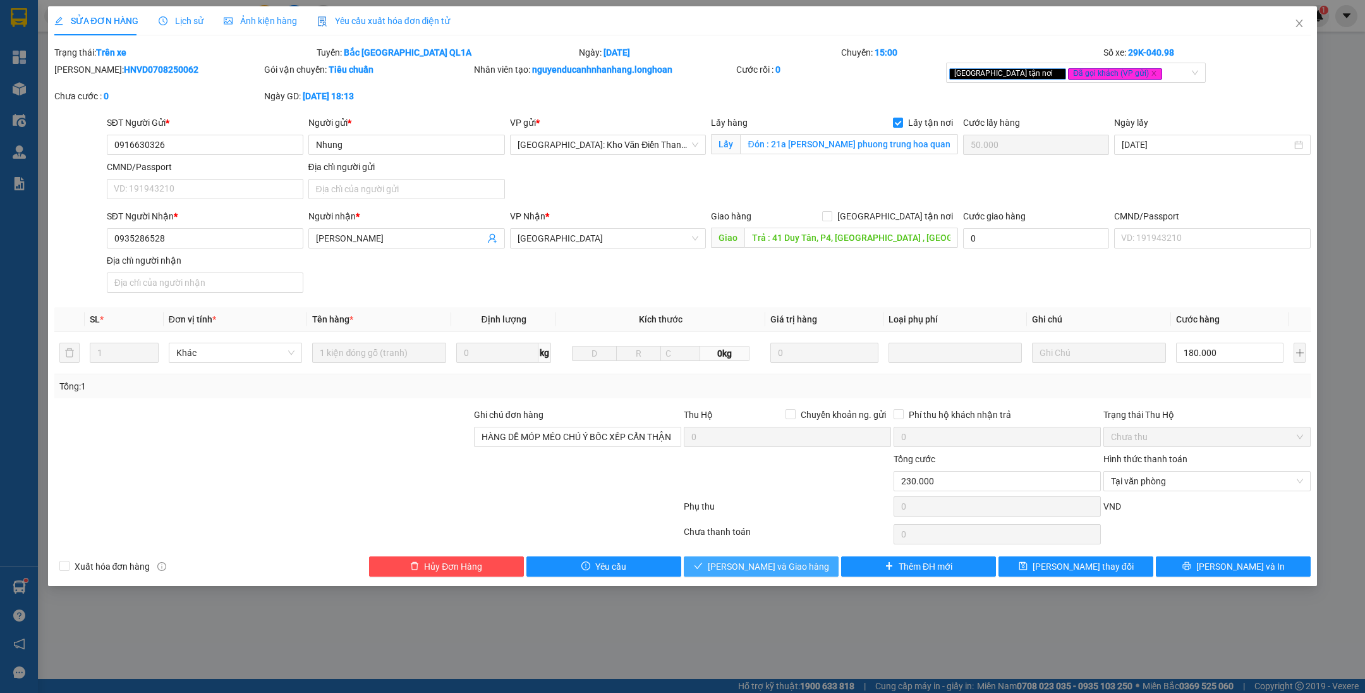
click at [797, 567] on span "[PERSON_NAME] và Giao hàng" at bounding box center [768, 566] width 121 height 14
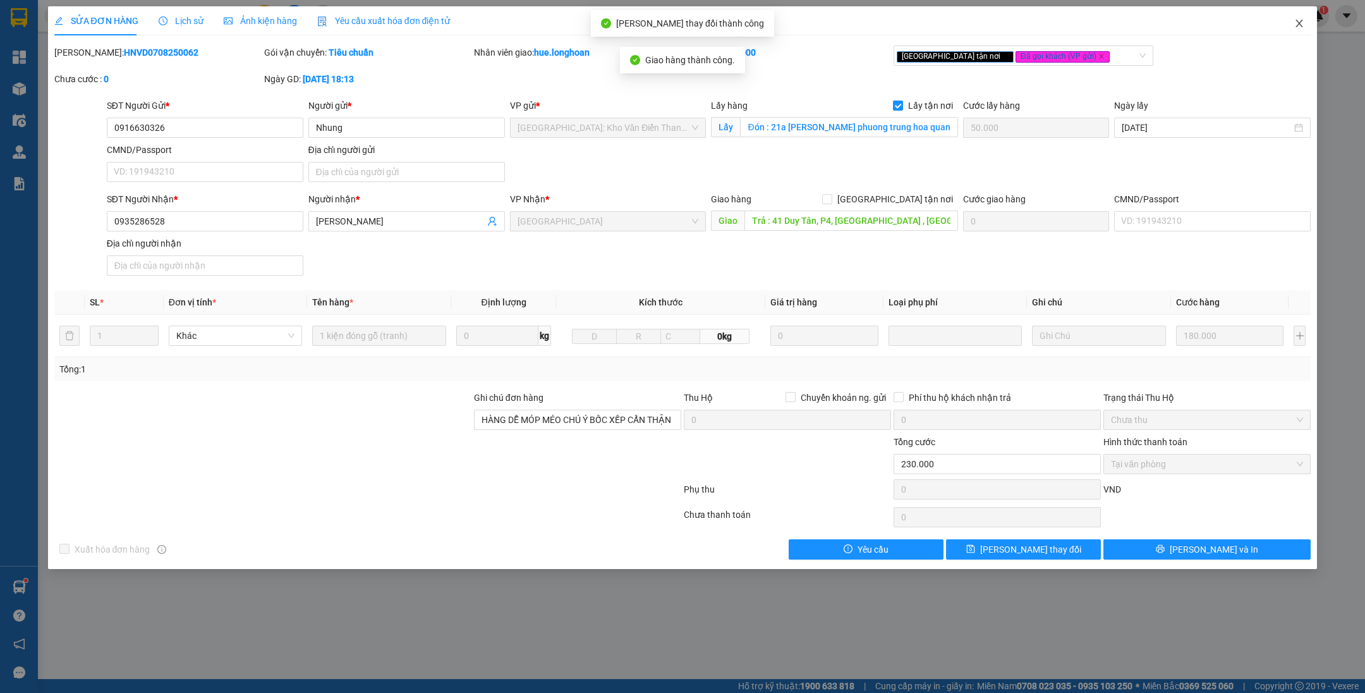
click at [1297, 25] on icon "close" at bounding box center [1299, 23] width 10 height 10
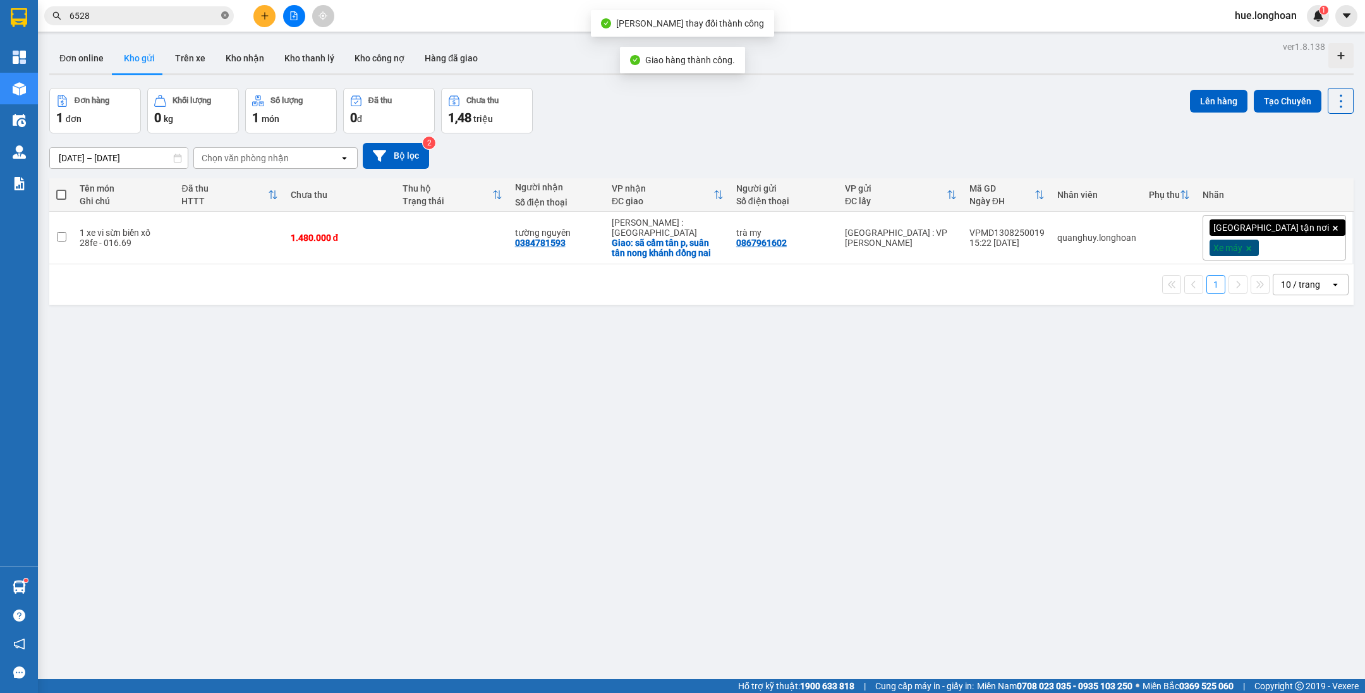
click at [226, 15] on icon "close-circle" at bounding box center [225, 15] width 8 height 8
paste input "0916630326"
type input "0916630326"
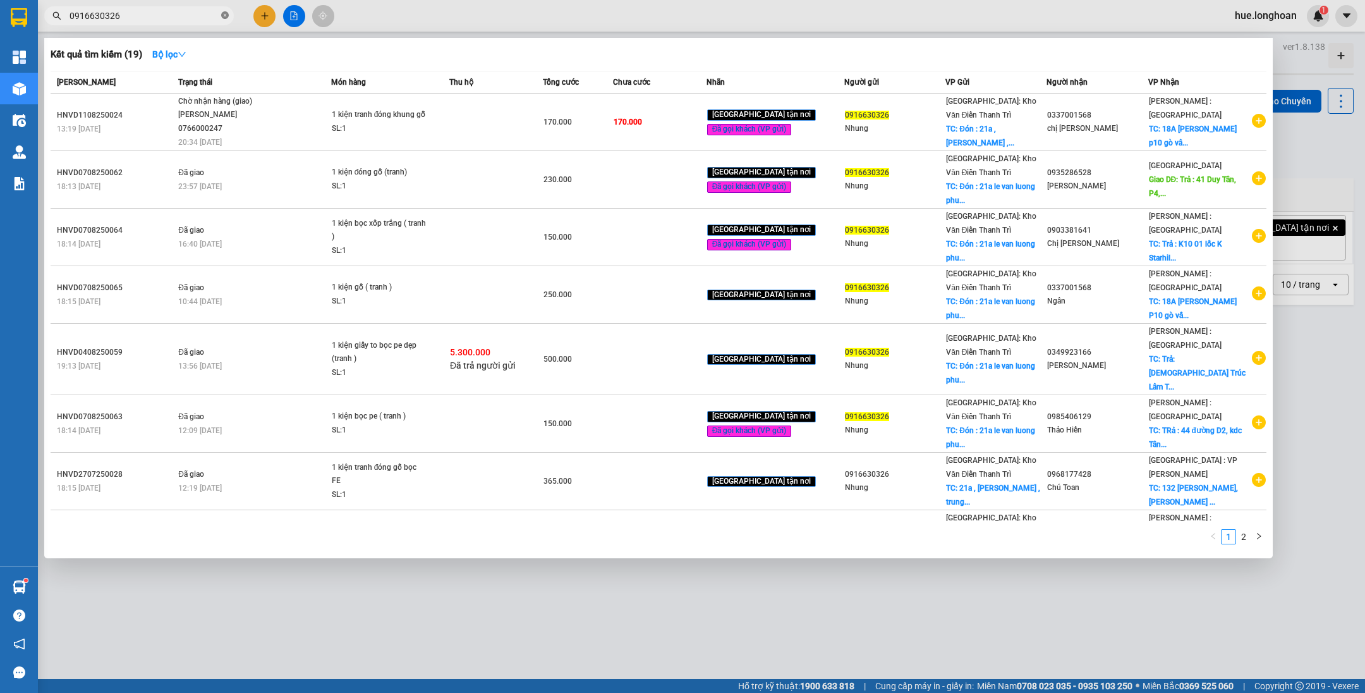
click at [225, 19] on icon "close-circle" at bounding box center [225, 15] width 8 height 8
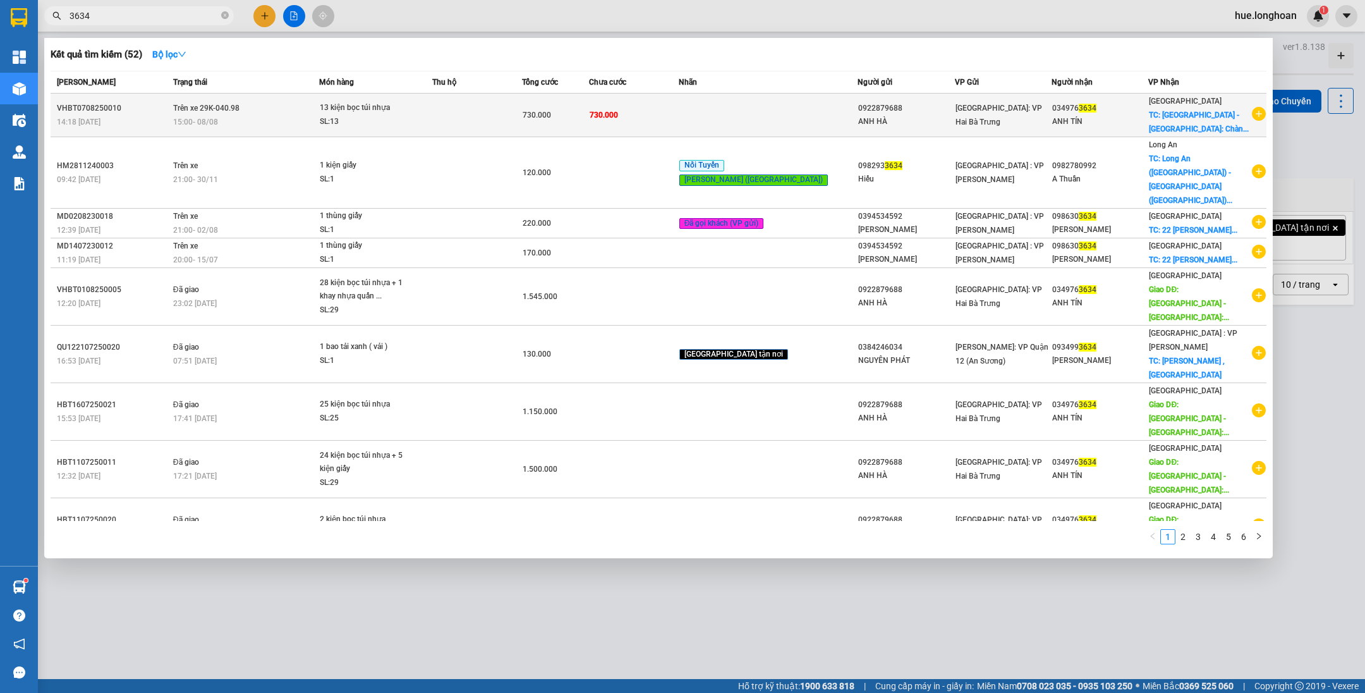
type input "3634"
click at [492, 112] on td at bounding box center [477, 116] width 90 height 44
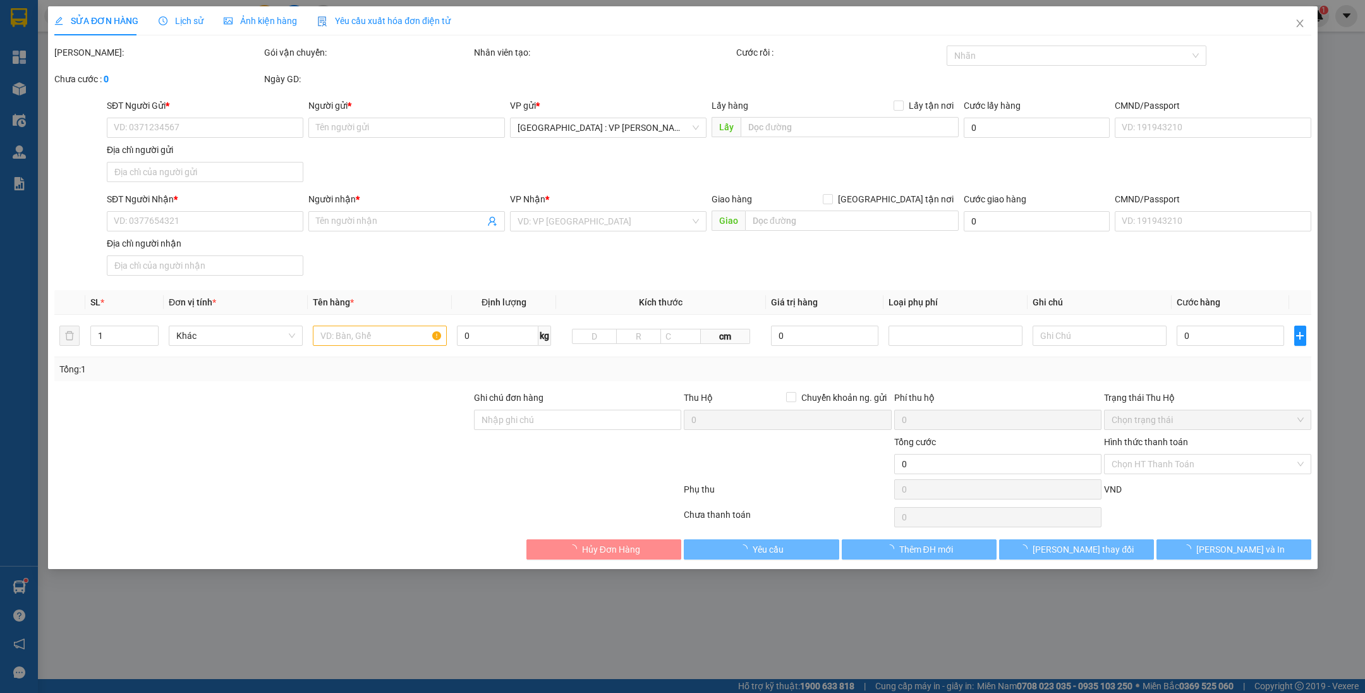
type input "0922879688"
type input "ANH HÀ"
type input "0349763634"
type input "ANH TÍN"
checkbox input "true"
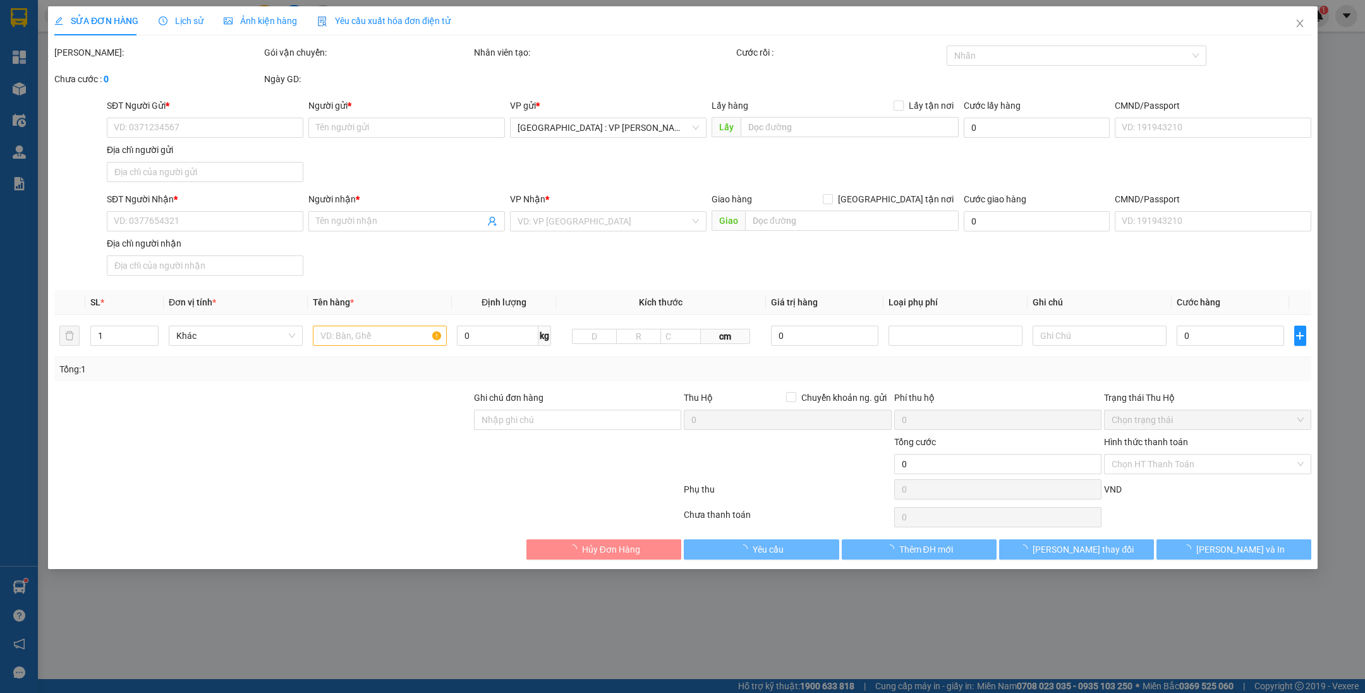
type input "[GEOGRAPHIC_DATA] - [GEOGRAPHIC_DATA]: Chành xe Ngọc, Vòng xoay Thuận Thảo Tuy …"
type input "730.000"
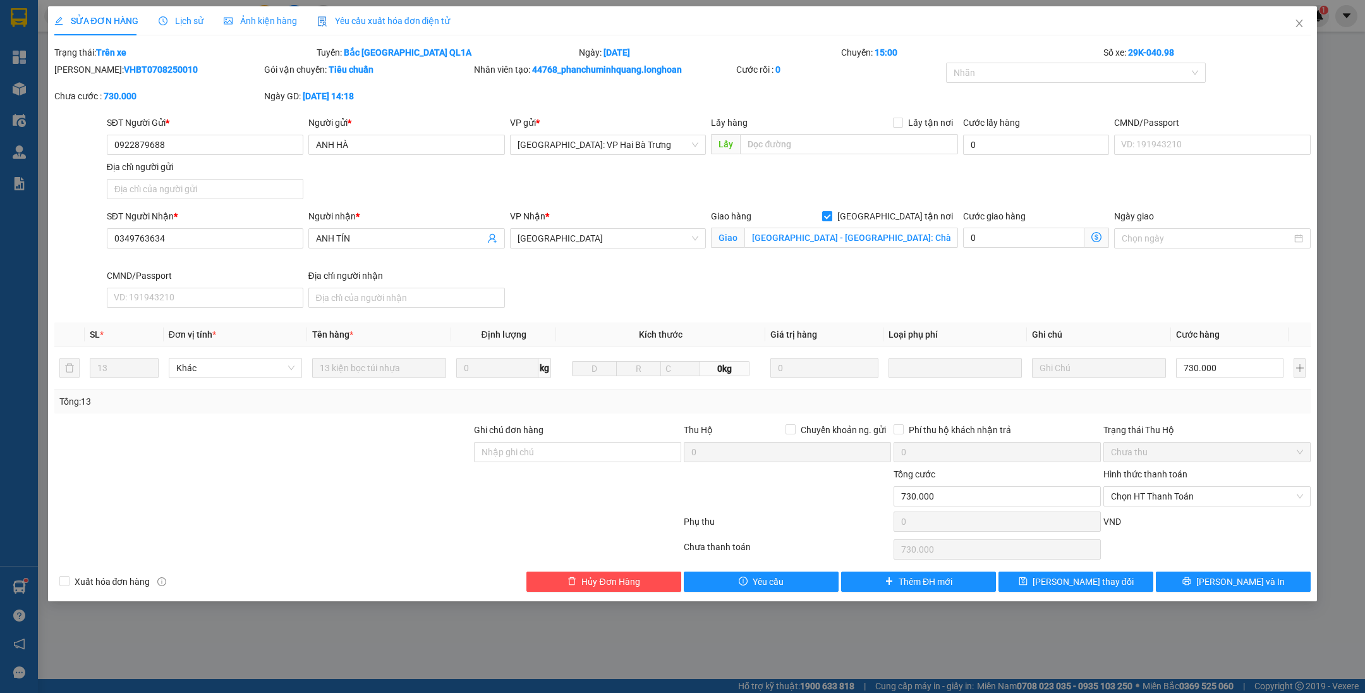
click at [832, 221] on span at bounding box center [827, 216] width 10 height 10
click at [831, 220] on input "[GEOGRAPHIC_DATA] tận nơi" at bounding box center [826, 215] width 9 height 9
checkbox input "false"
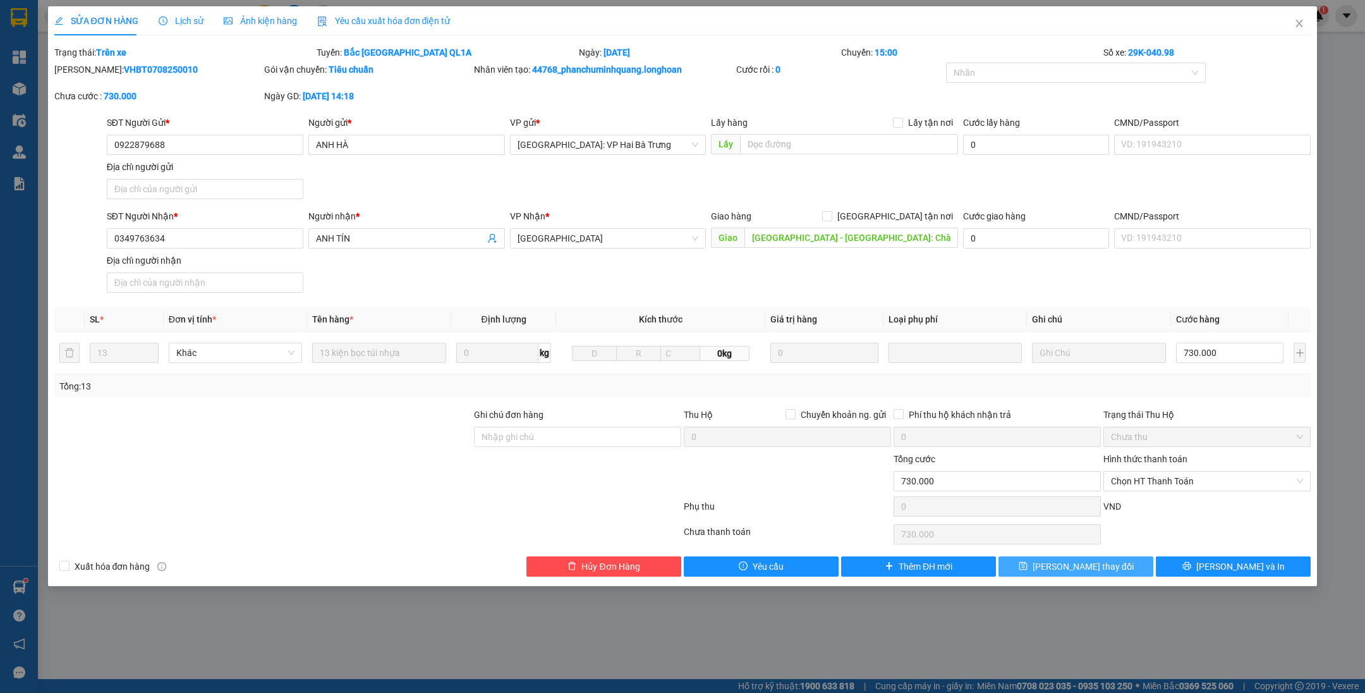
click at [1071, 559] on span "[PERSON_NAME] thay đổi" at bounding box center [1083, 566] width 101 height 14
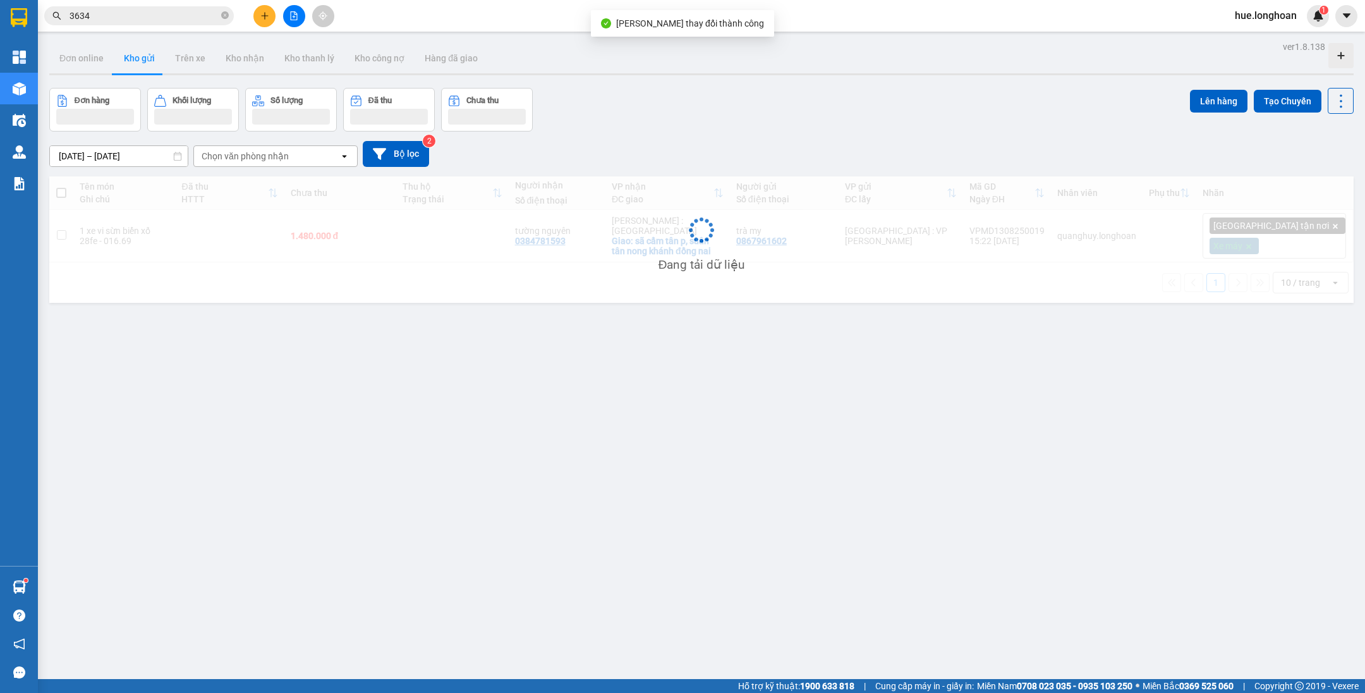
click at [143, 15] on input "3634" at bounding box center [144, 16] width 149 height 14
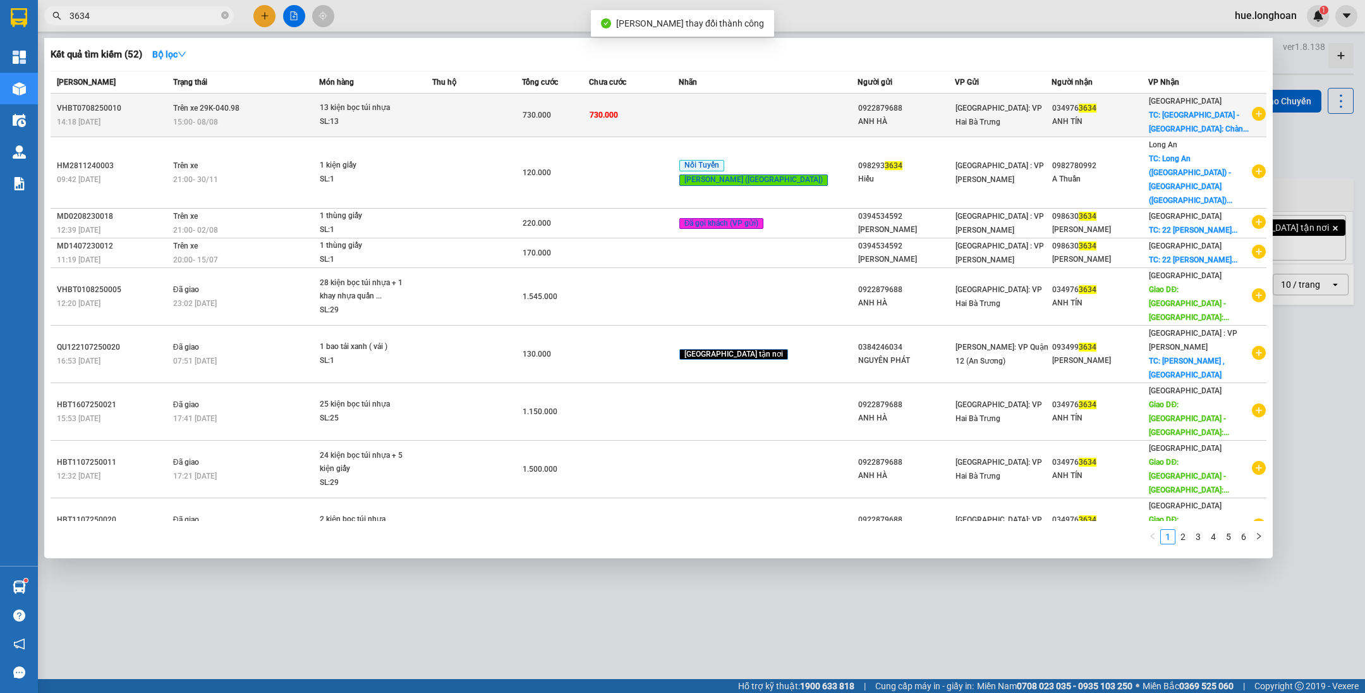
click at [479, 100] on td at bounding box center [477, 116] width 90 height 44
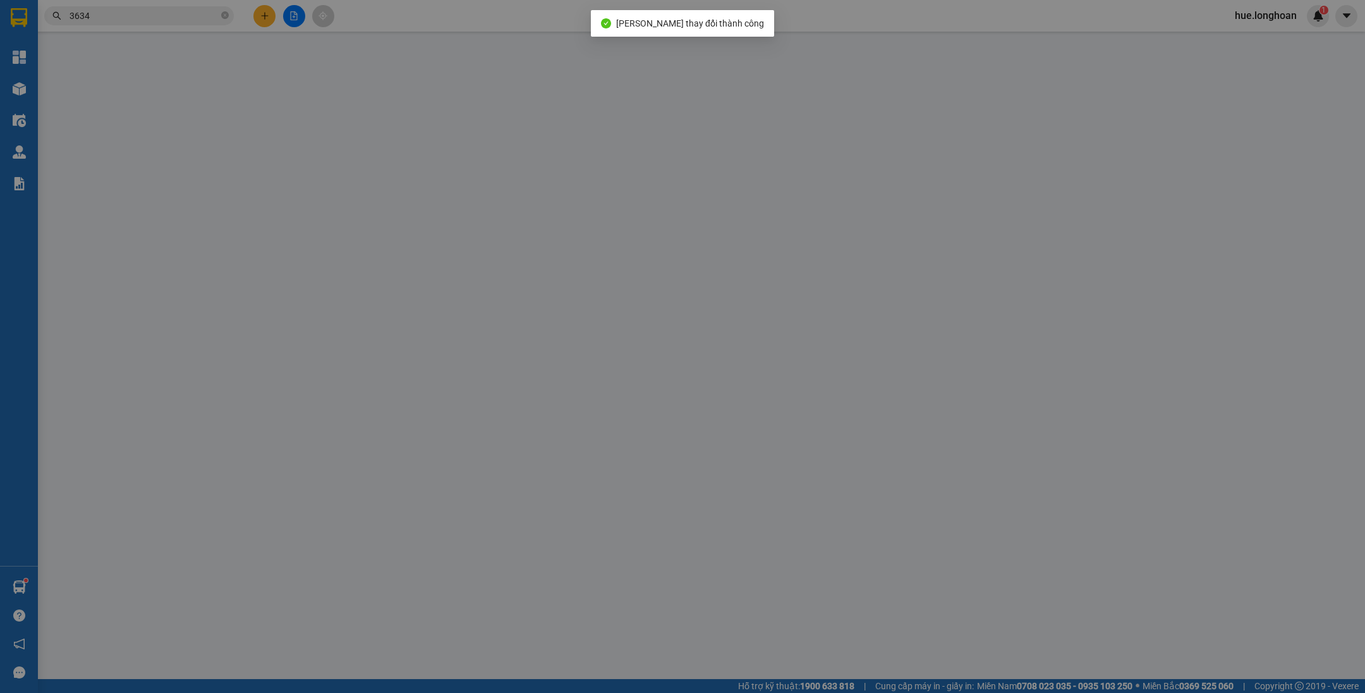
type input "0922879688"
type input "ANH HÀ"
type input "0349763634"
type input "ANH TÍN"
type input "[GEOGRAPHIC_DATA] - [GEOGRAPHIC_DATA]: Chành xe Ngọc, Vòng xoay Thuận Thảo Tuy …"
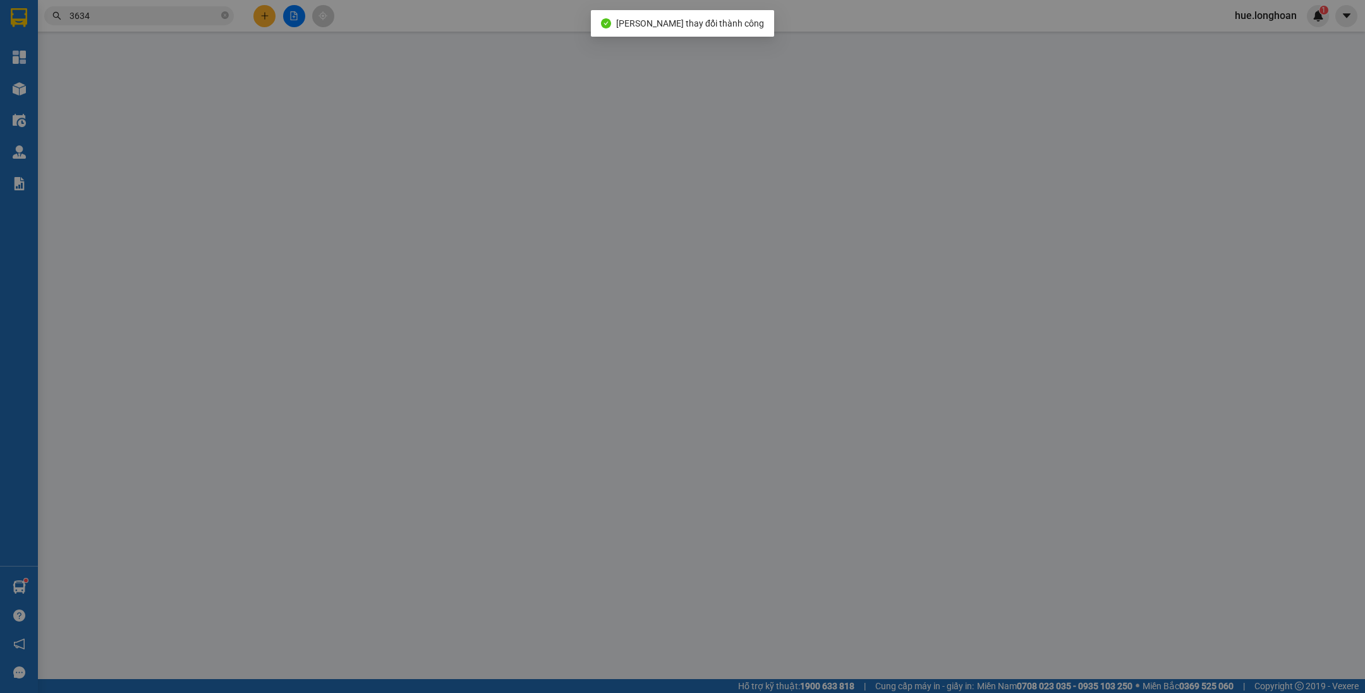
type input "730.000"
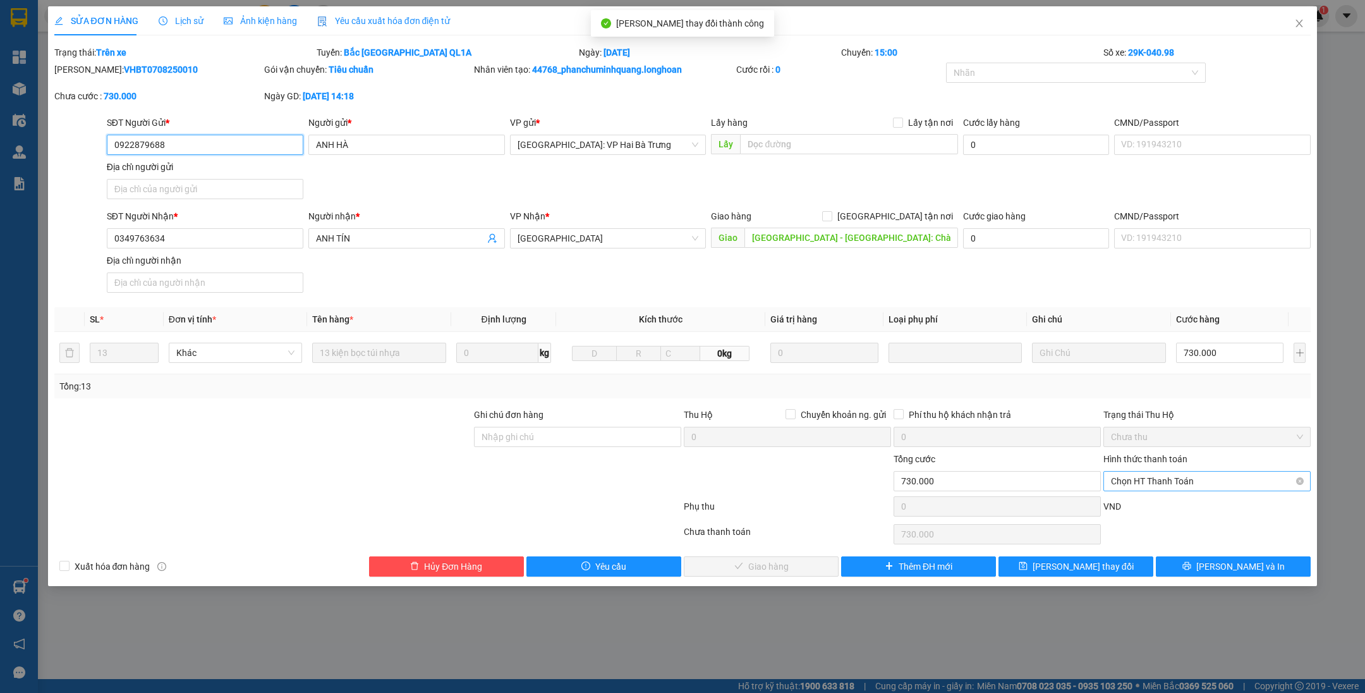
click at [1139, 473] on span "Chọn HT Thanh Toán" at bounding box center [1207, 480] width 192 height 19
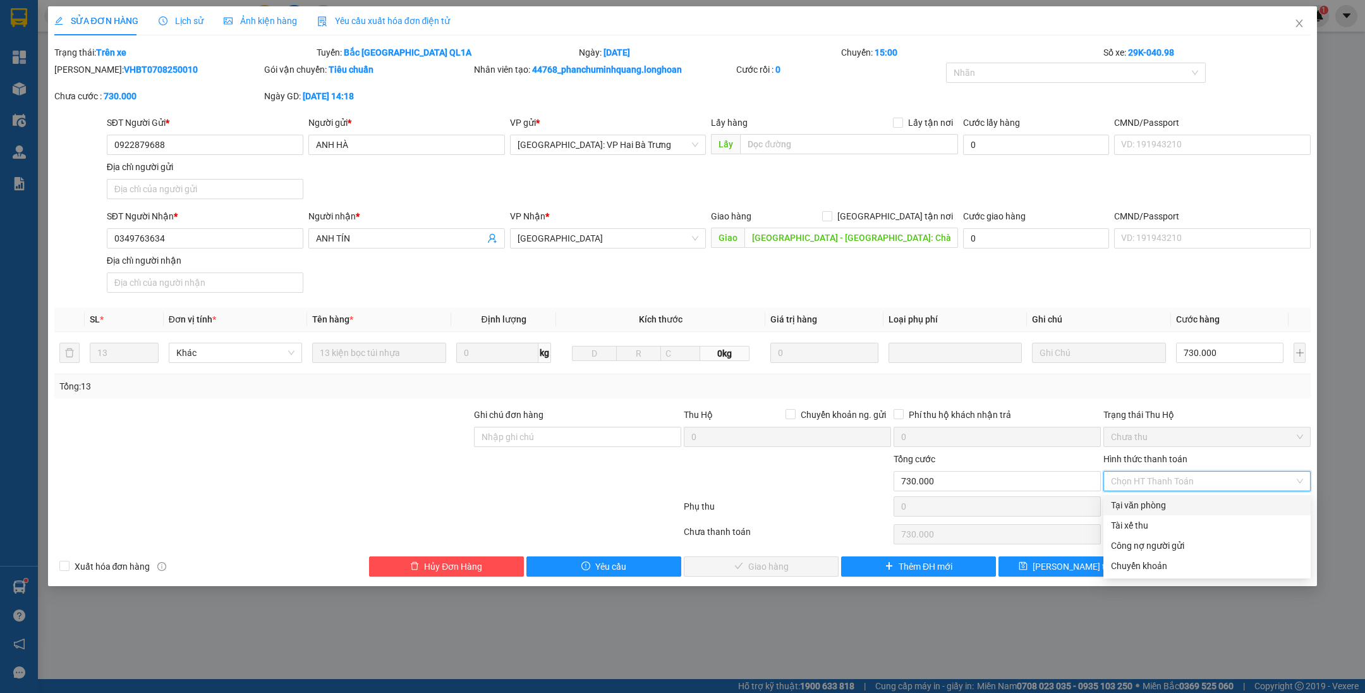
click at [1144, 499] on div "Tại văn phòng" at bounding box center [1207, 505] width 192 height 14
type input "0"
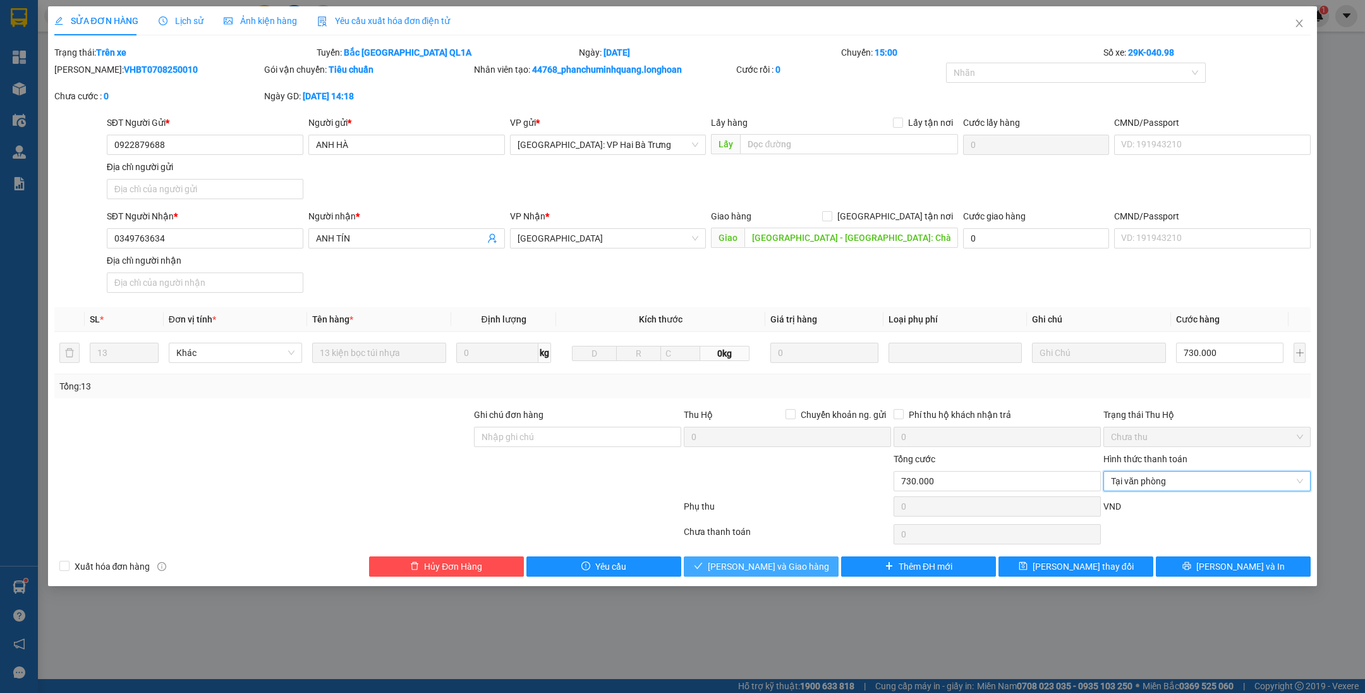
click at [811, 569] on button "[PERSON_NAME] và Giao hàng" at bounding box center [761, 566] width 155 height 20
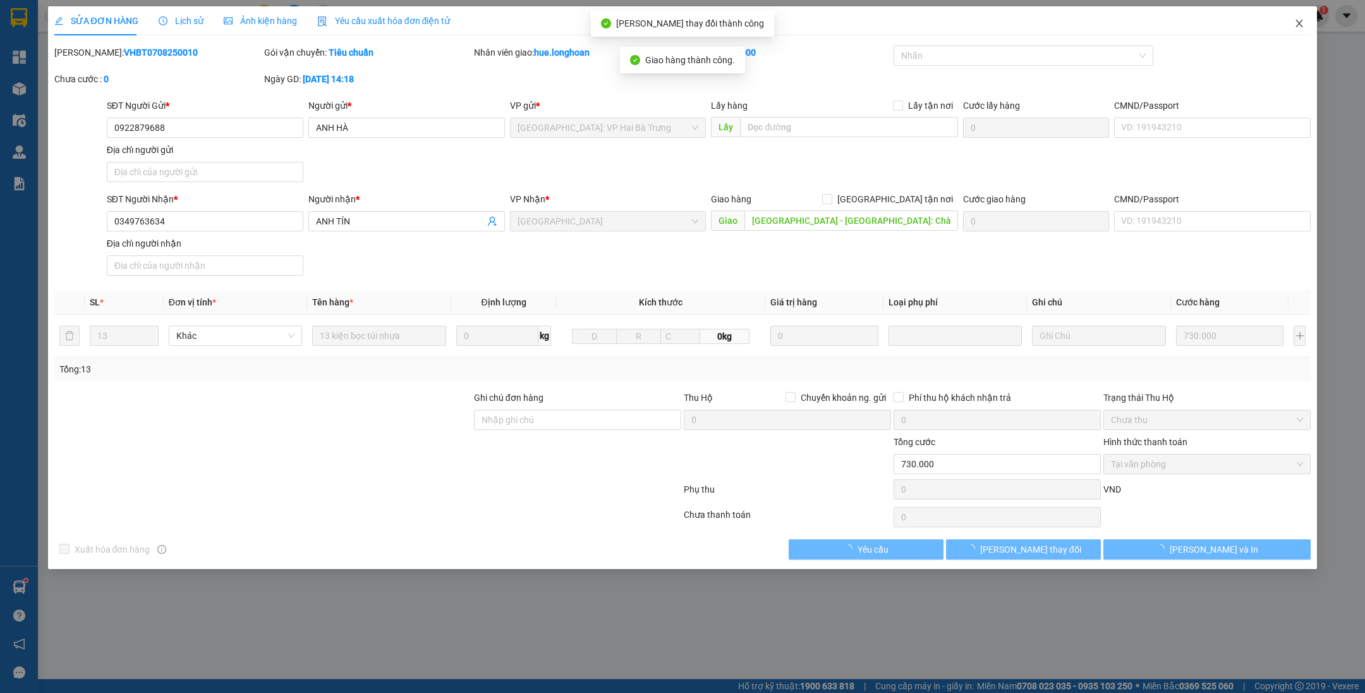
click at [1306, 32] on span "Close" at bounding box center [1299, 23] width 35 height 35
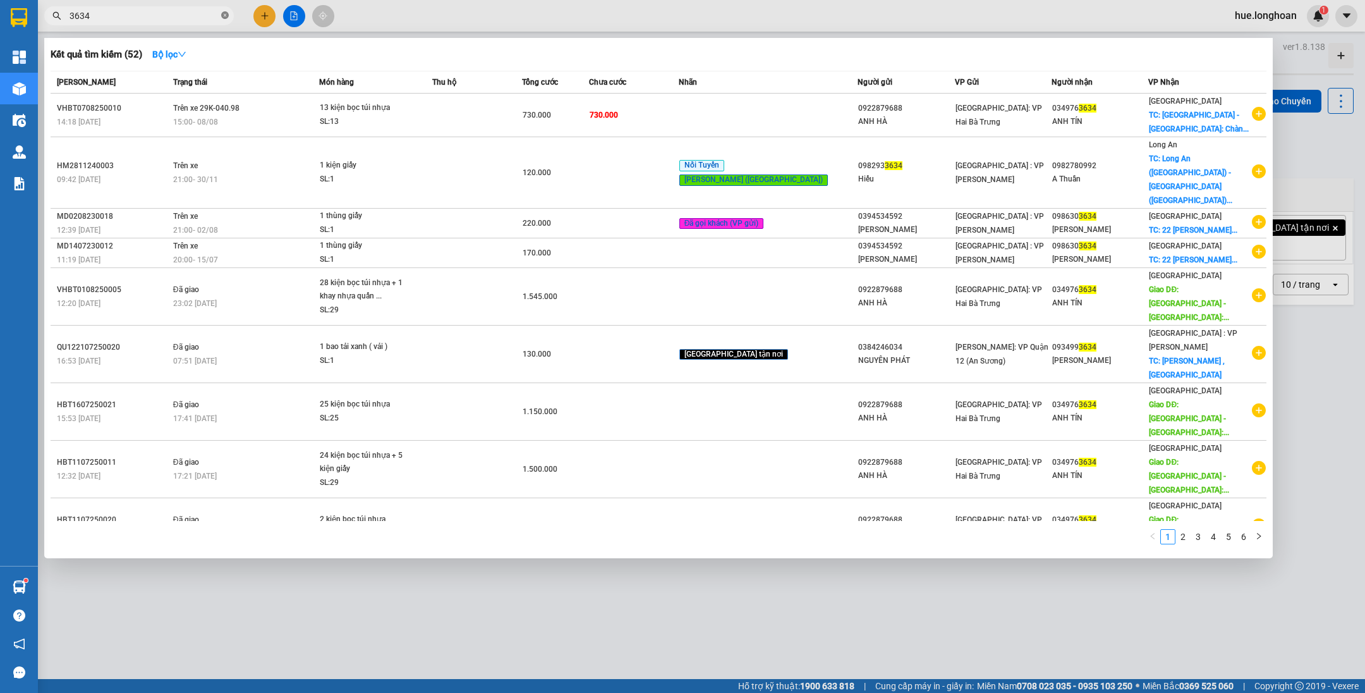
click at [224, 15] on icon "close-circle" at bounding box center [225, 15] width 8 height 8
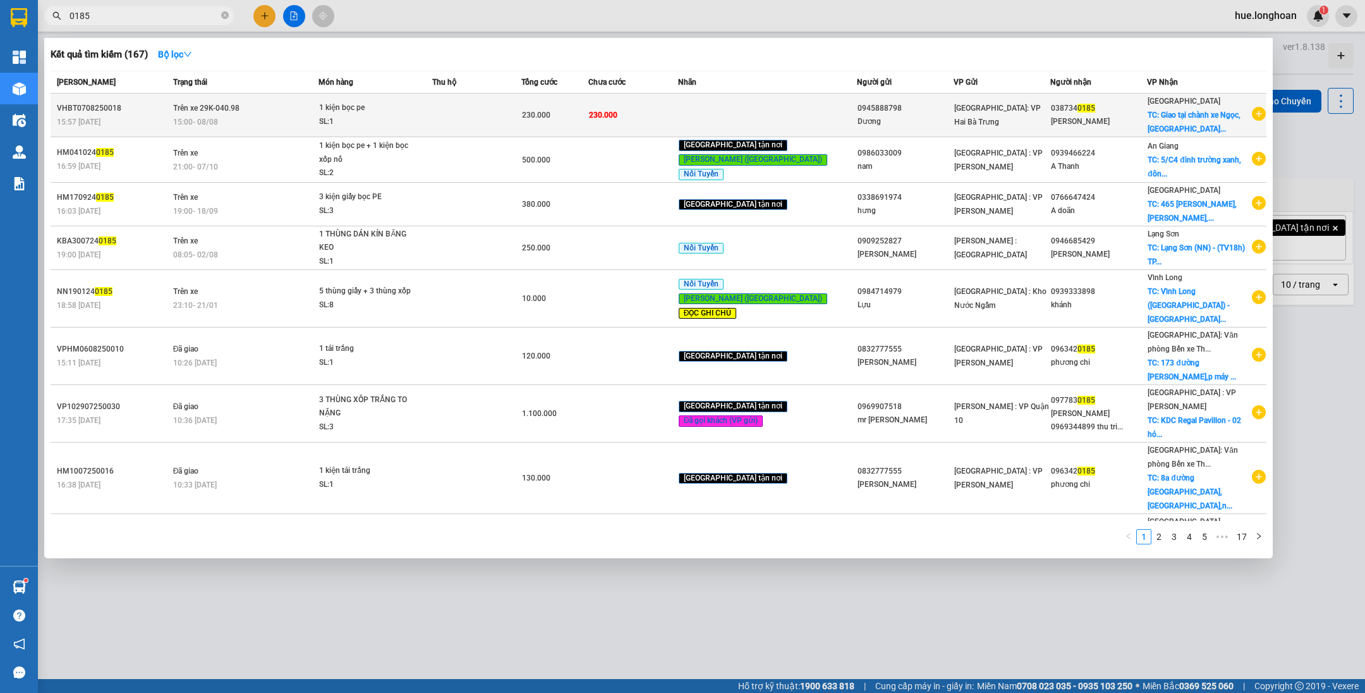
type input "0185"
click at [588, 118] on div "230.000" at bounding box center [555, 115] width 66 height 14
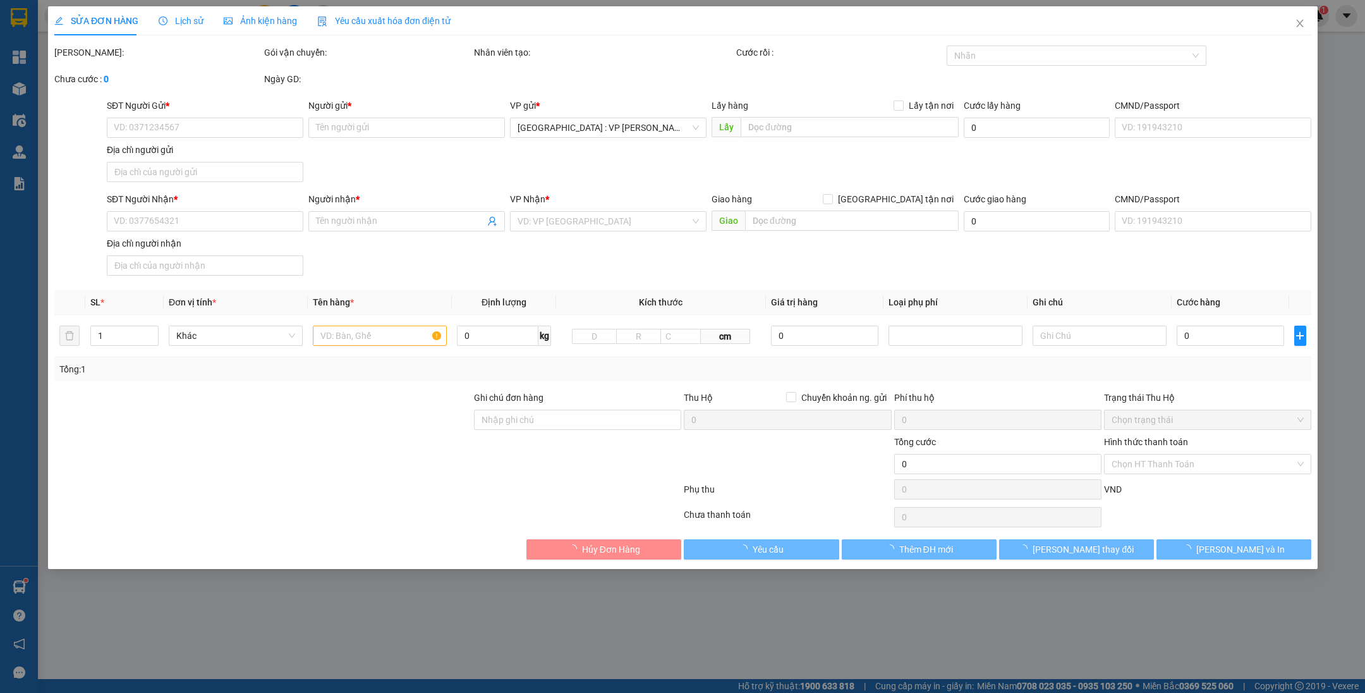
type input "0945888798"
type input "Dương"
type input "0387340185"
type input "[PERSON_NAME]"
checkbox input "true"
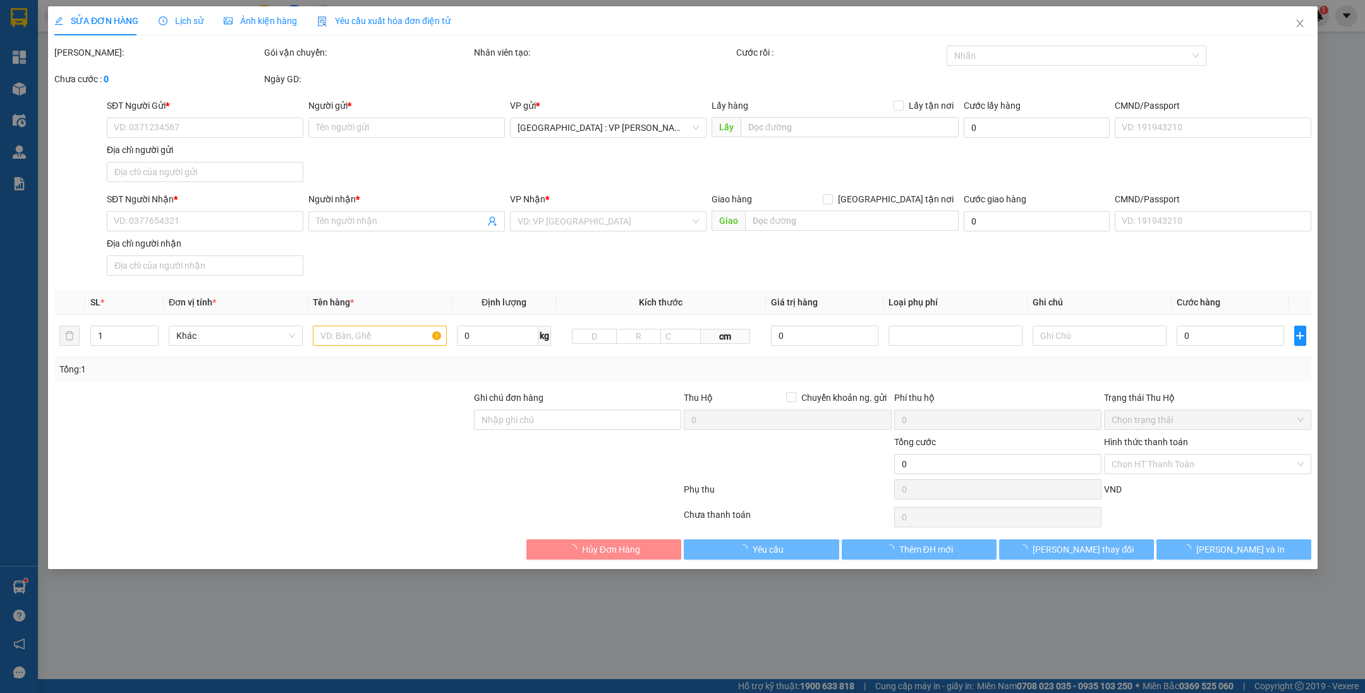
type input "Giao tại chành xe Ngọc, Vòng xoay Thuận Thảo Tuy Hoà QL 1A"
type input "230.000"
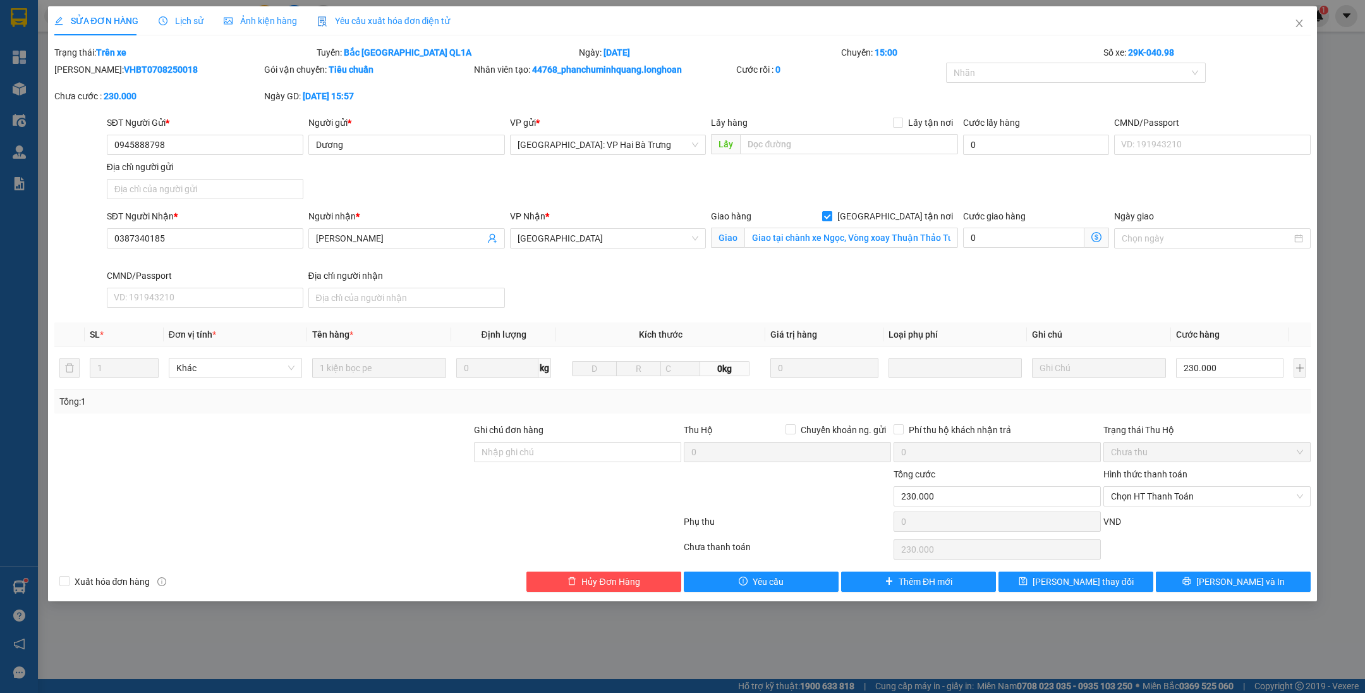
click at [907, 214] on span "[GEOGRAPHIC_DATA] tận nơi" at bounding box center [895, 216] width 126 height 14
click at [831, 214] on input "[GEOGRAPHIC_DATA] tận nơi" at bounding box center [826, 215] width 9 height 9
checkbox input "false"
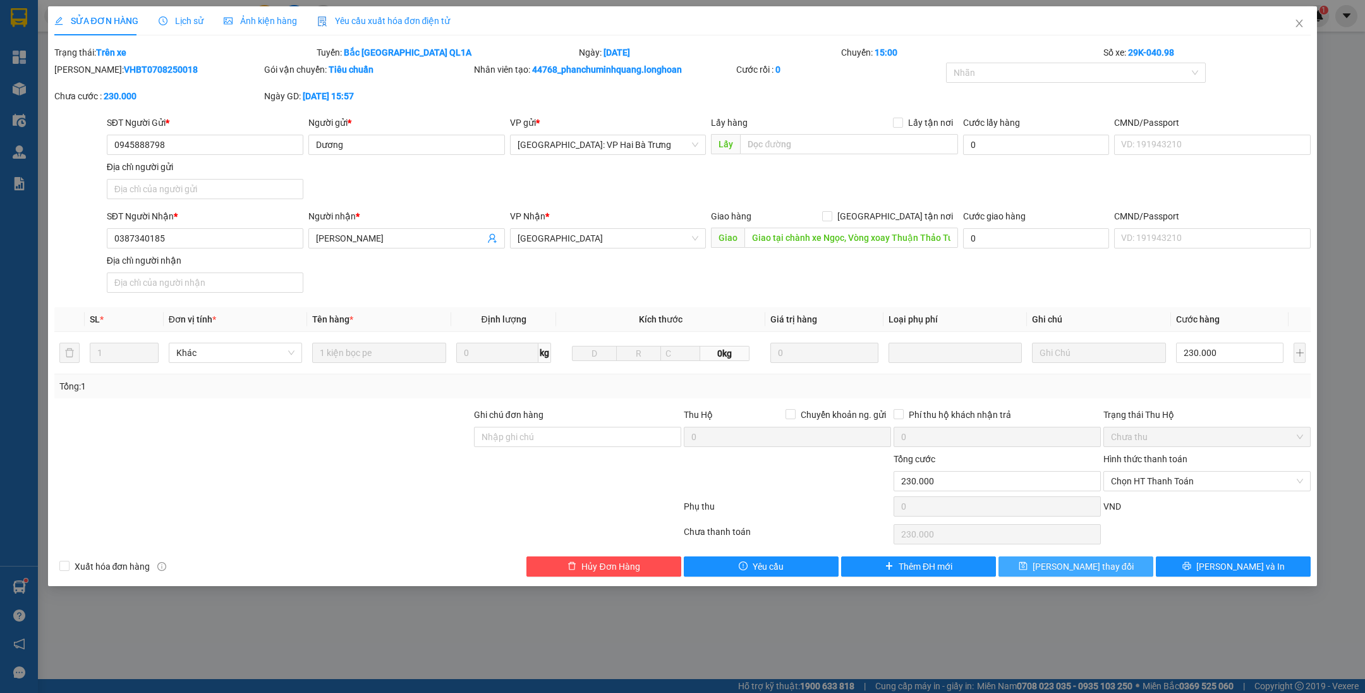
click at [1118, 559] on button "[PERSON_NAME] thay đổi" at bounding box center [1075, 566] width 155 height 20
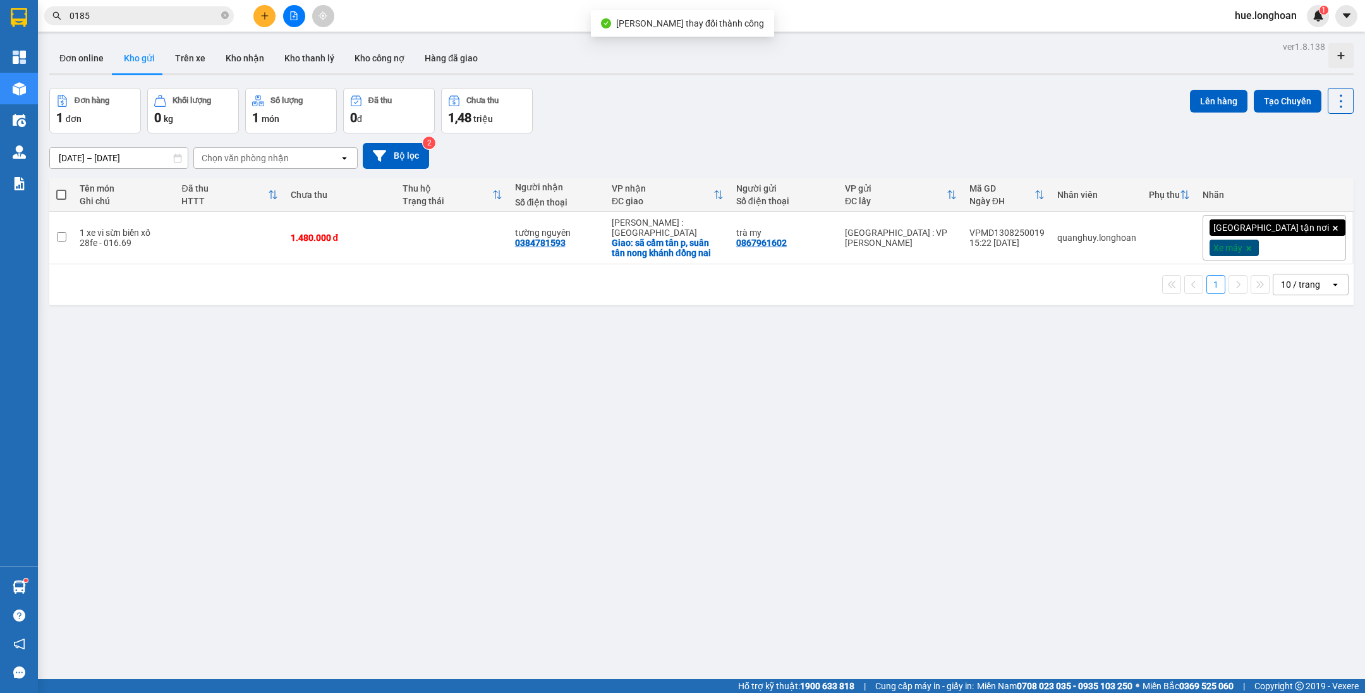
click at [182, 13] on input "0185" at bounding box center [144, 16] width 149 height 14
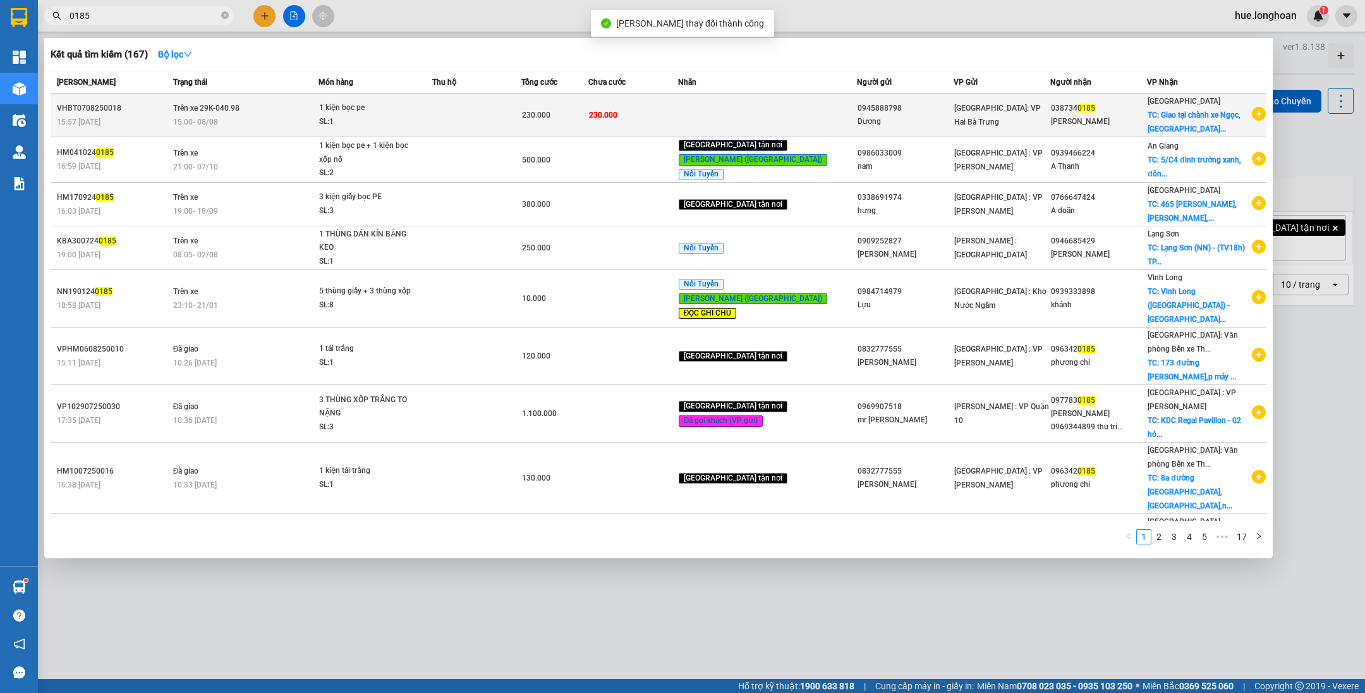
click at [431, 115] on span "1 kiện bọc pe SL: 1" at bounding box center [375, 114] width 112 height 27
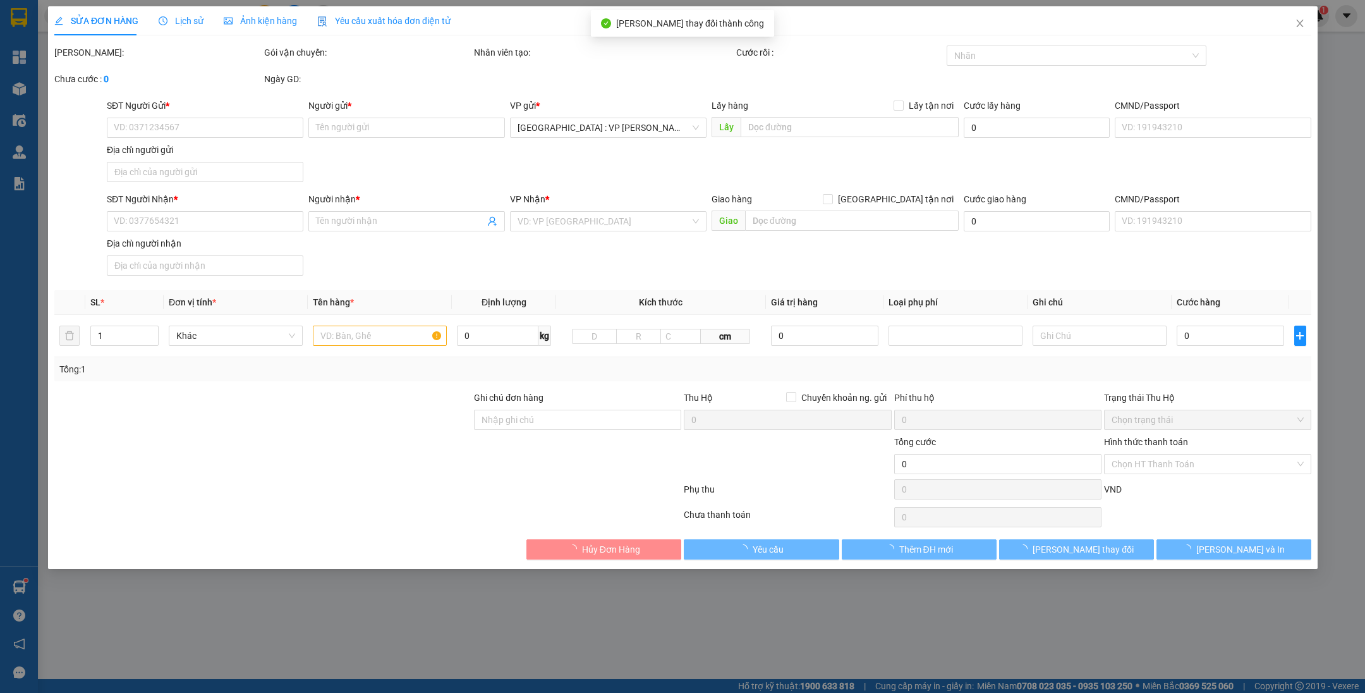
type input "0945888798"
type input "Dương"
type input "0387340185"
type input "[PERSON_NAME]"
type input "Giao tại chành xe Ngọc, Vòng xoay Thuận Thảo Tuy Hoà QL 1A"
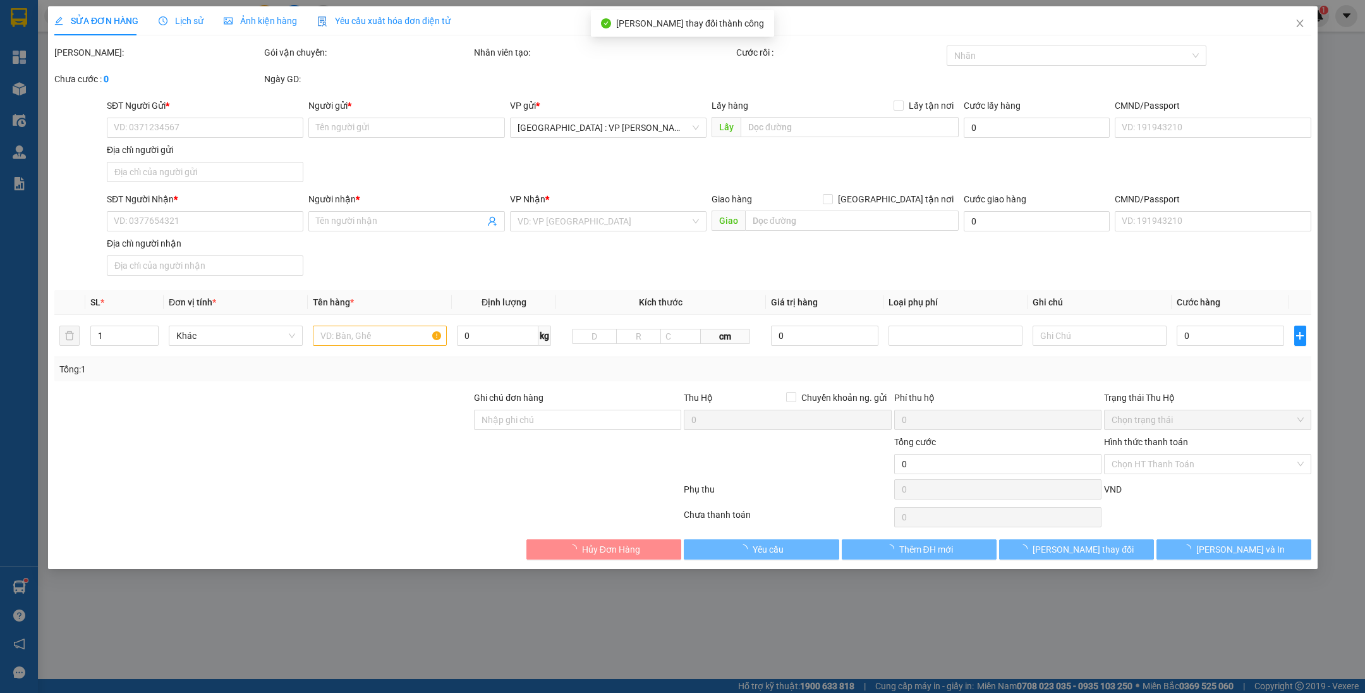
type input "230.000"
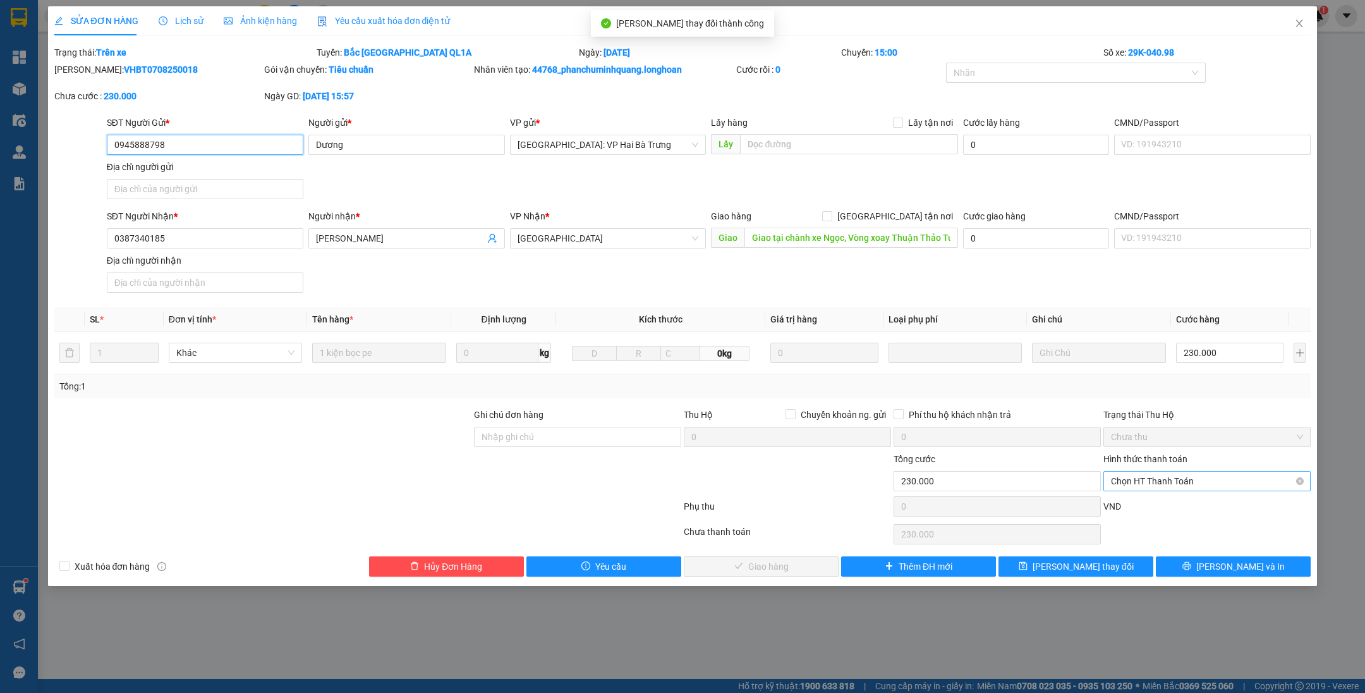
click at [1188, 480] on span "Chọn HT Thanh Toán" at bounding box center [1207, 480] width 192 height 19
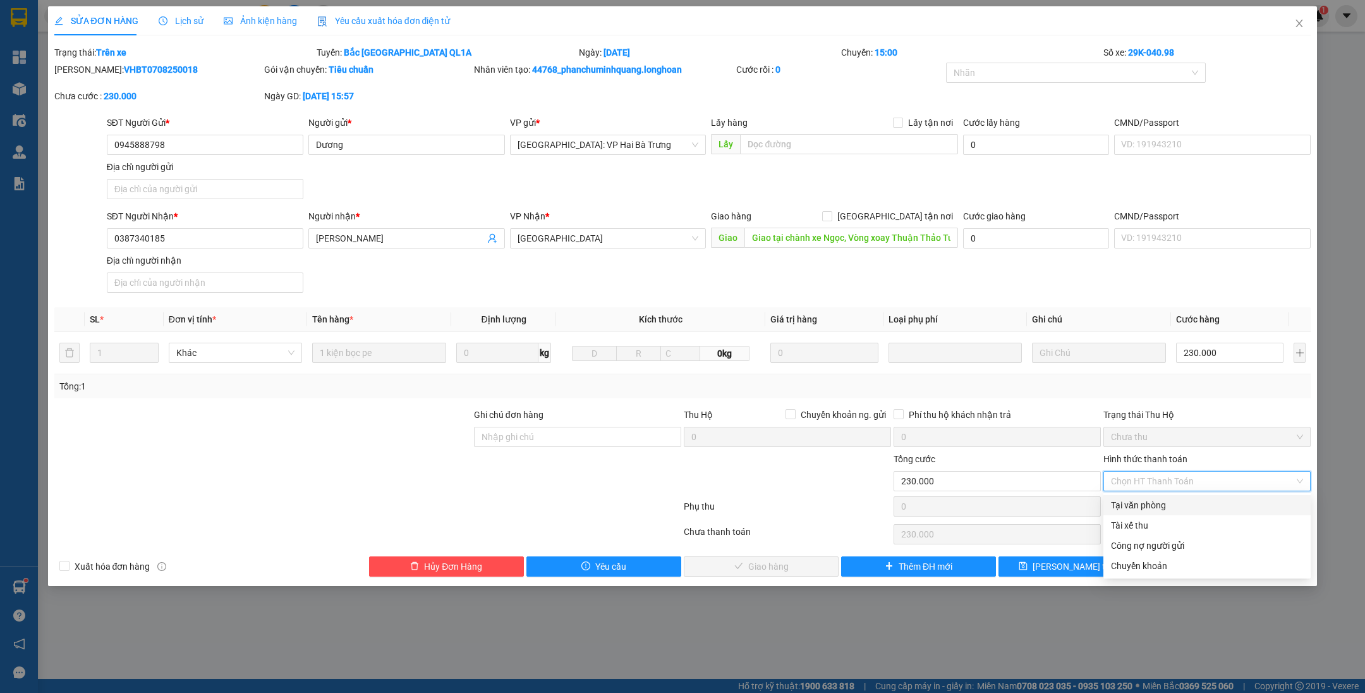
click at [1177, 511] on div "Tại văn phòng" at bounding box center [1207, 505] width 192 height 14
type input "0"
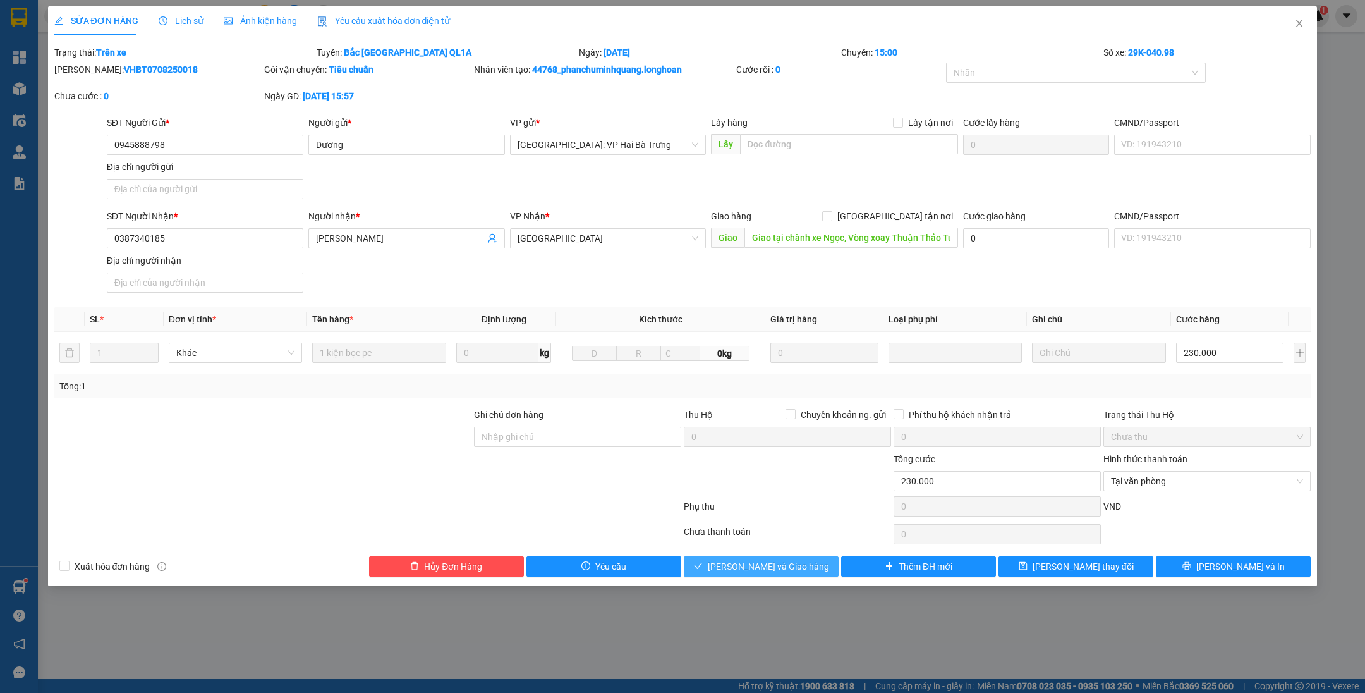
click at [804, 566] on button "[PERSON_NAME] và Giao hàng" at bounding box center [761, 566] width 155 height 20
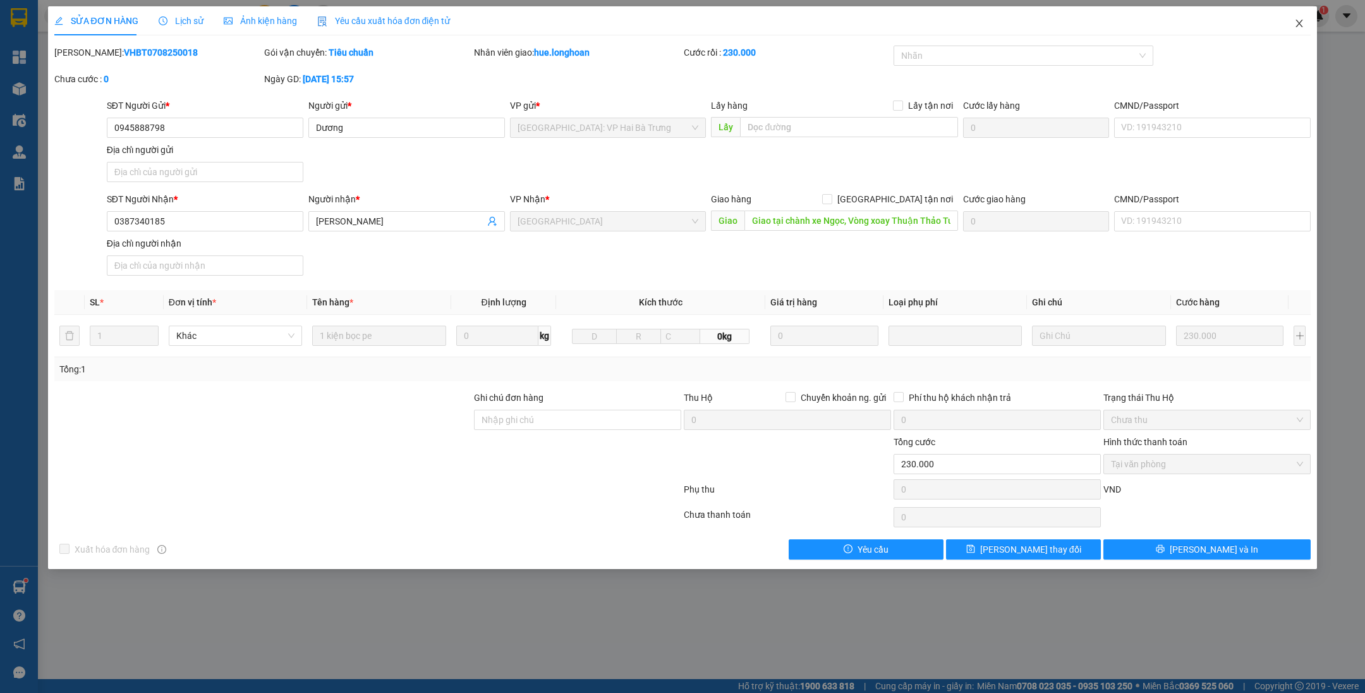
click at [1296, 39] on span "Close" at bounding box center [1299, 23] width 35 height 35
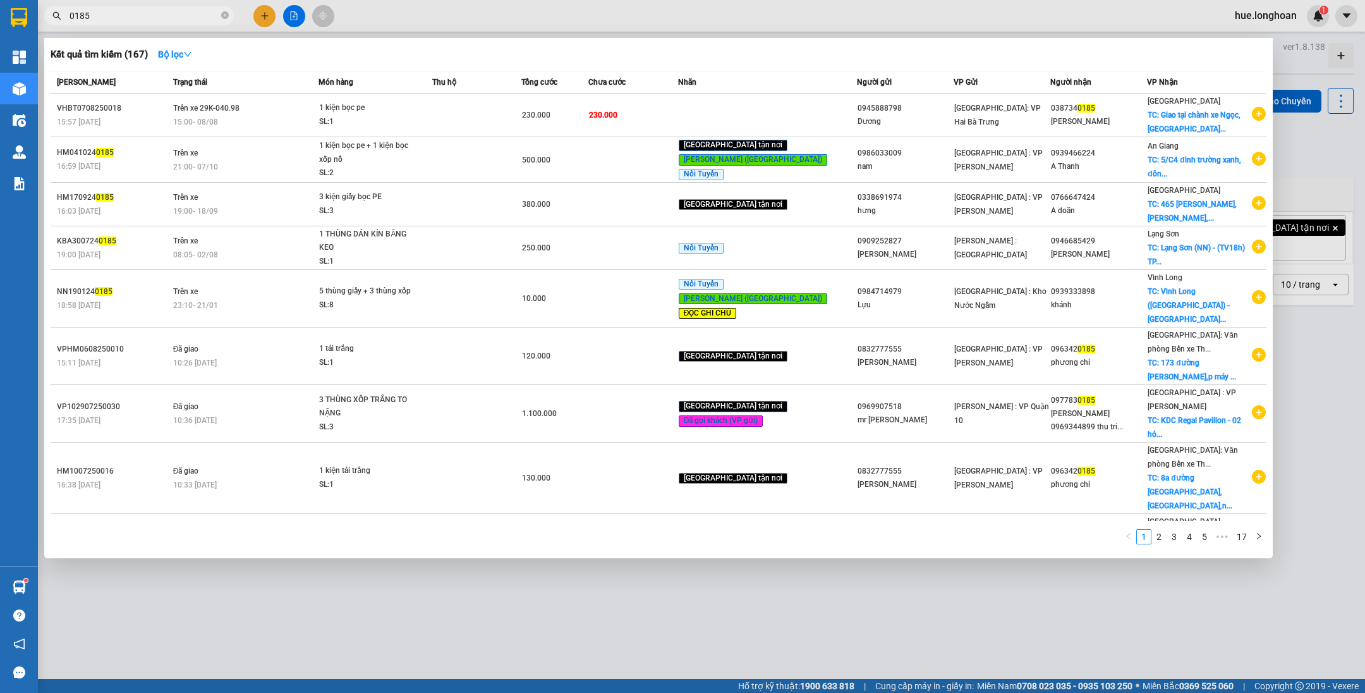
click at [219, 17] on span "0185" at bounding box center [139, 15] width 190 height 19
click at [226, 12] on icon "close-circle" at bounding box center [225, 15] width 8 height 8
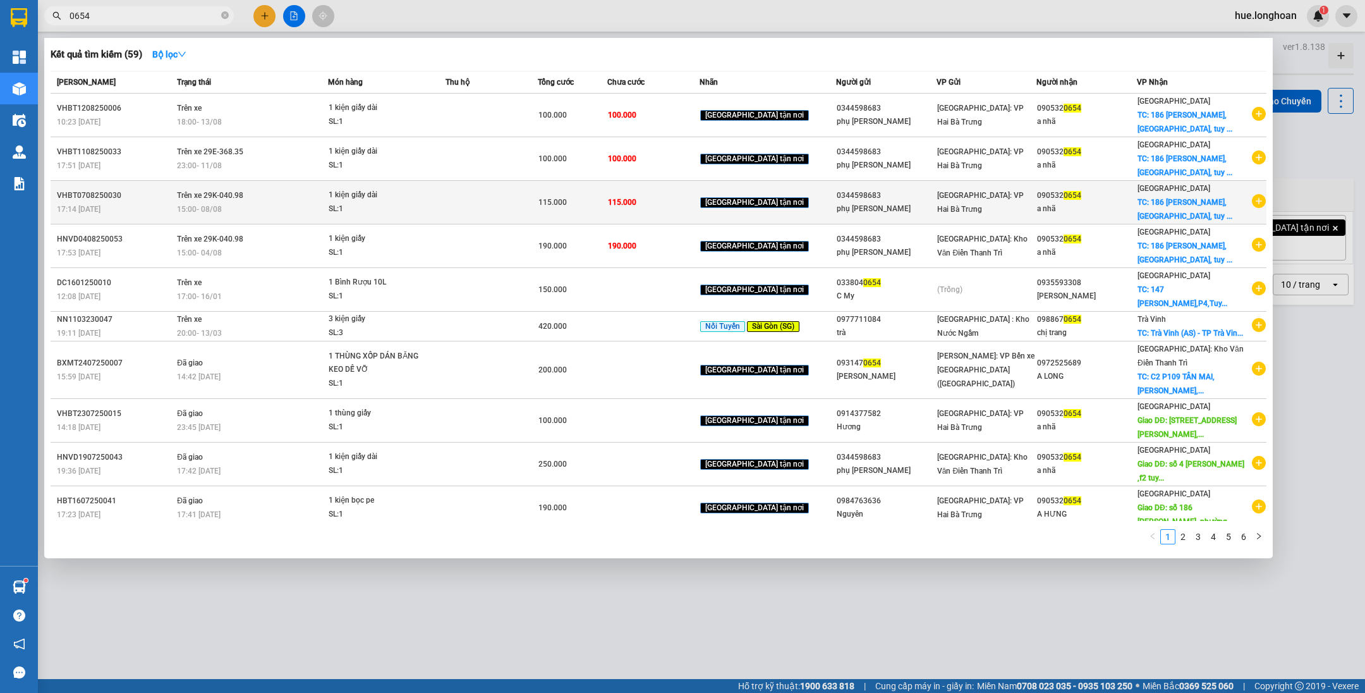
type input "0654"
click at [444, 204] on span "1 kiện giấy dài SL: 1" at bounding box center [387, 201] width 116 height 27
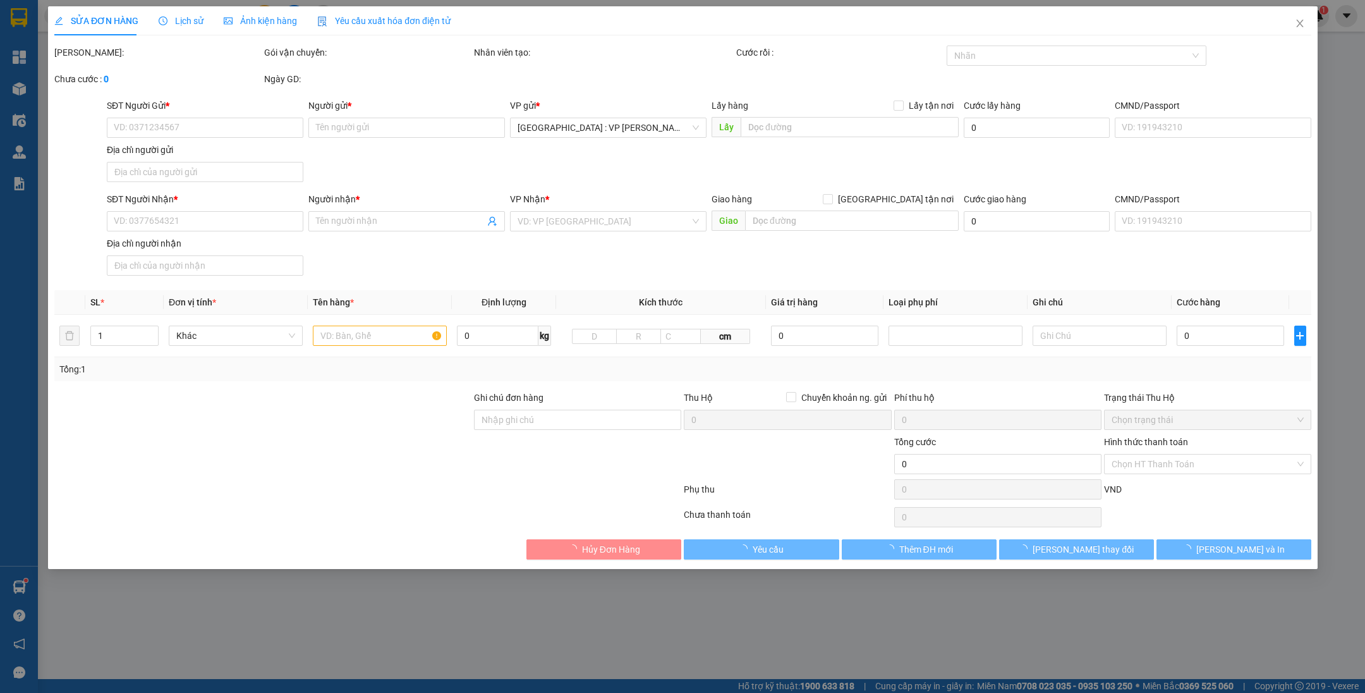
type input "0344598683"
type input "phụ [PERSON_NAME]"
type input "0905320654"
type input "a nhã"
checkbox input "true"
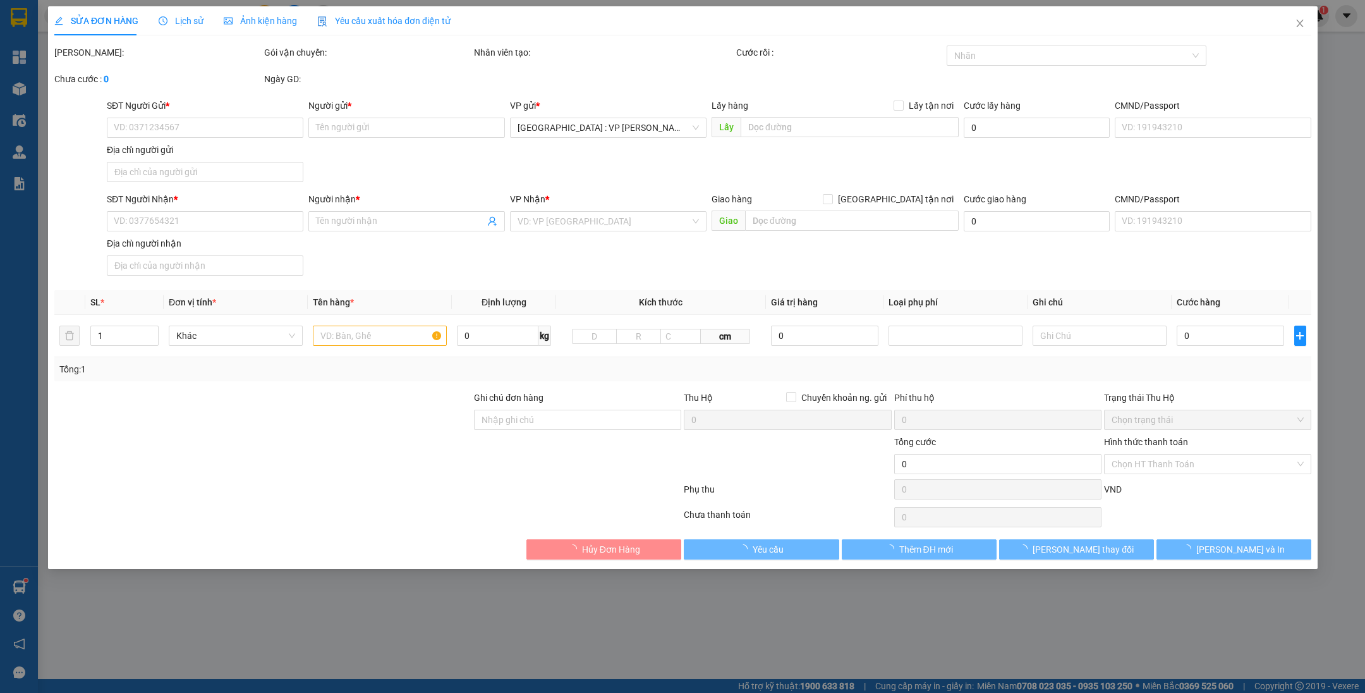
type input "[STREET_ADDRESS][PERSON_NAME], [GEOGRAPHIC_DATA], [GEOGRAPHIC_DATA]"
type input "115.000"
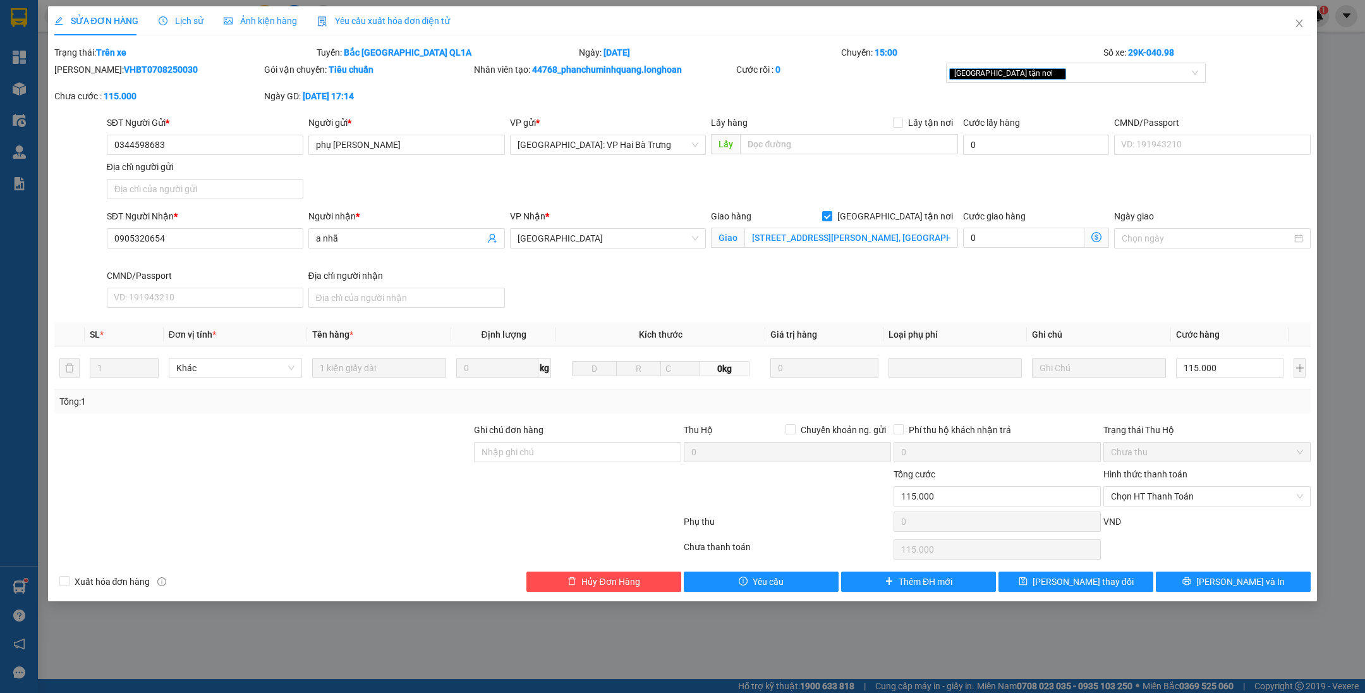
click at [911, 218] on span "[GEOGRAPHIC_DATA] tận nơi" at bounding box center [895, 216] width 126 height 14
click at [831, 218] on input "[GEOGRAPHIC_DATA] tận nơi" at bounding box center [826, 215] width 9 height 9
checkbox input "false"
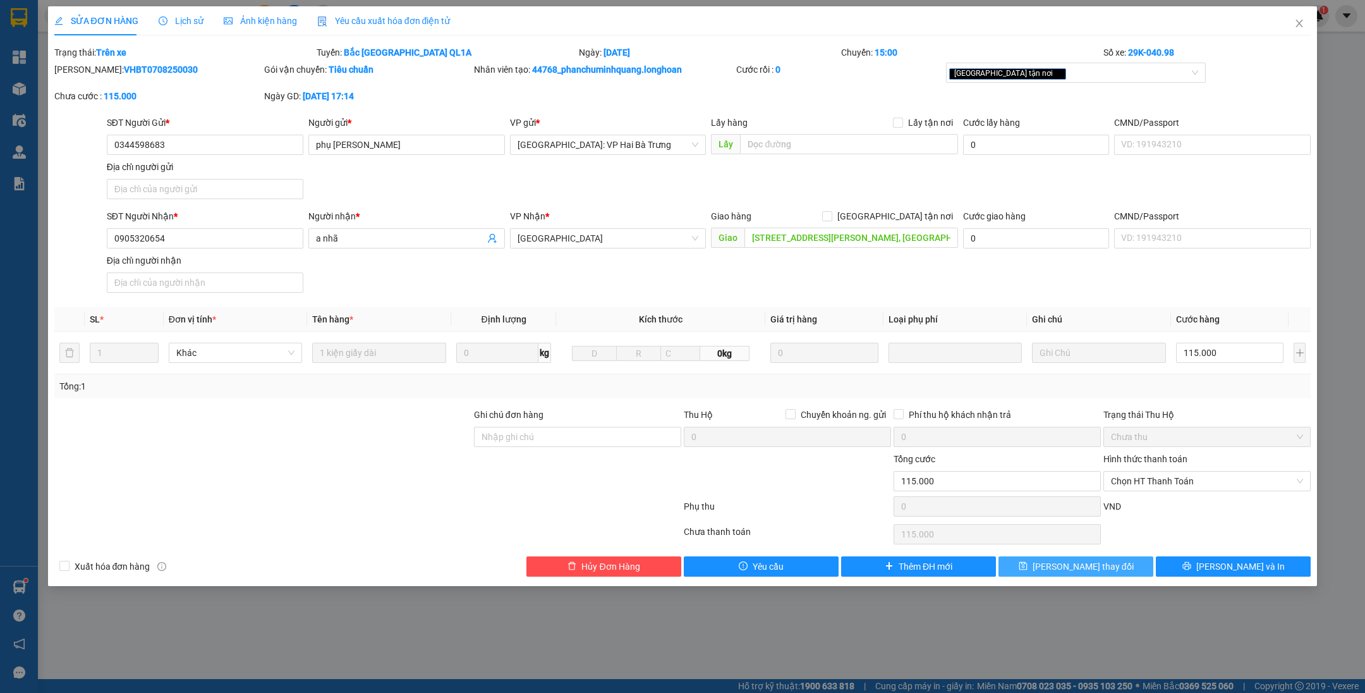
click at [1108, 562] on button "[PERSON_NAME] thay đổi" at bounding box center [1075, 566] width 155 height 20
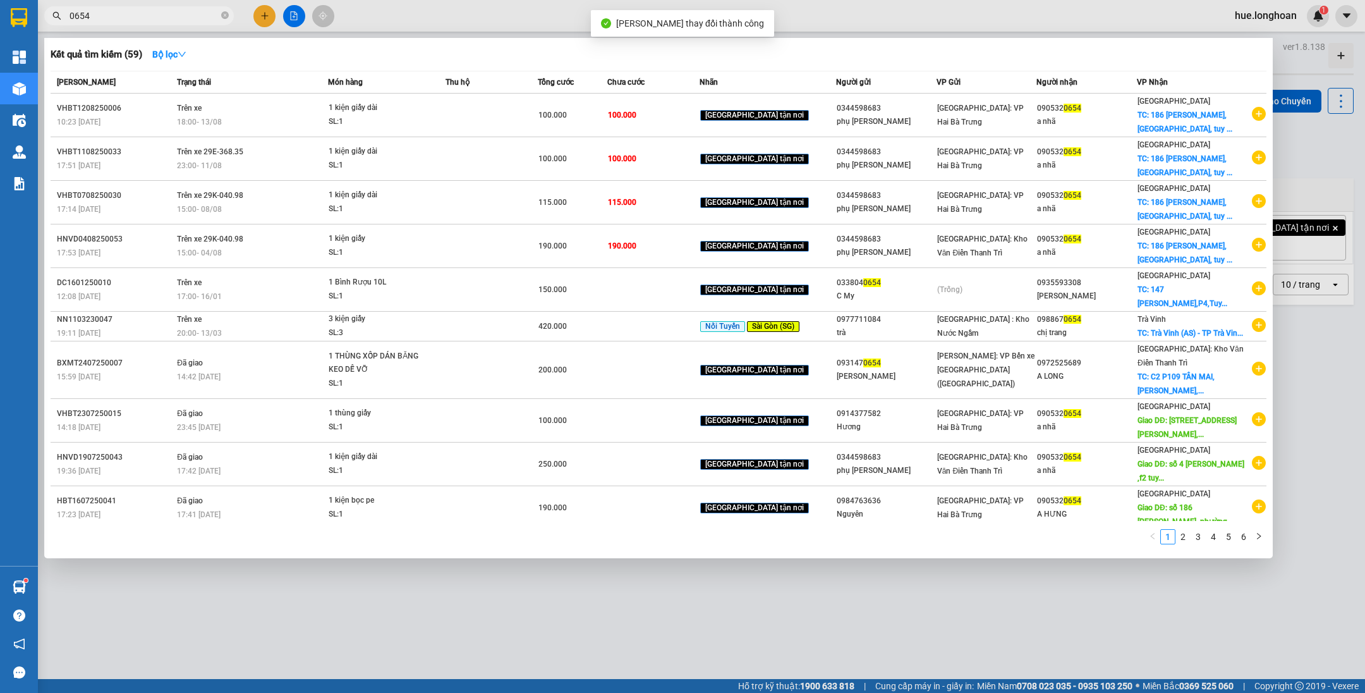
click at [171, 11] on input "0654" at bounding box center [144, 16] width 149 height 14
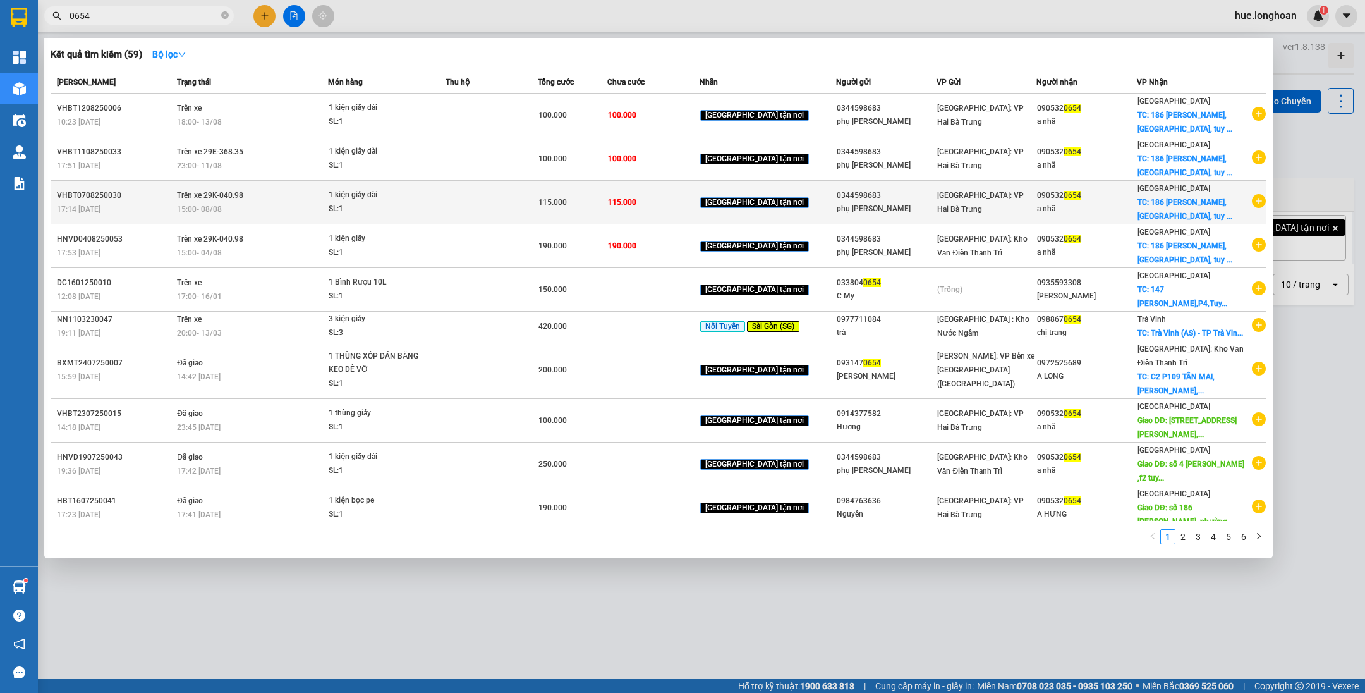
click at [531, 190] on td at bounding box center [491, 203] width 92 height 44
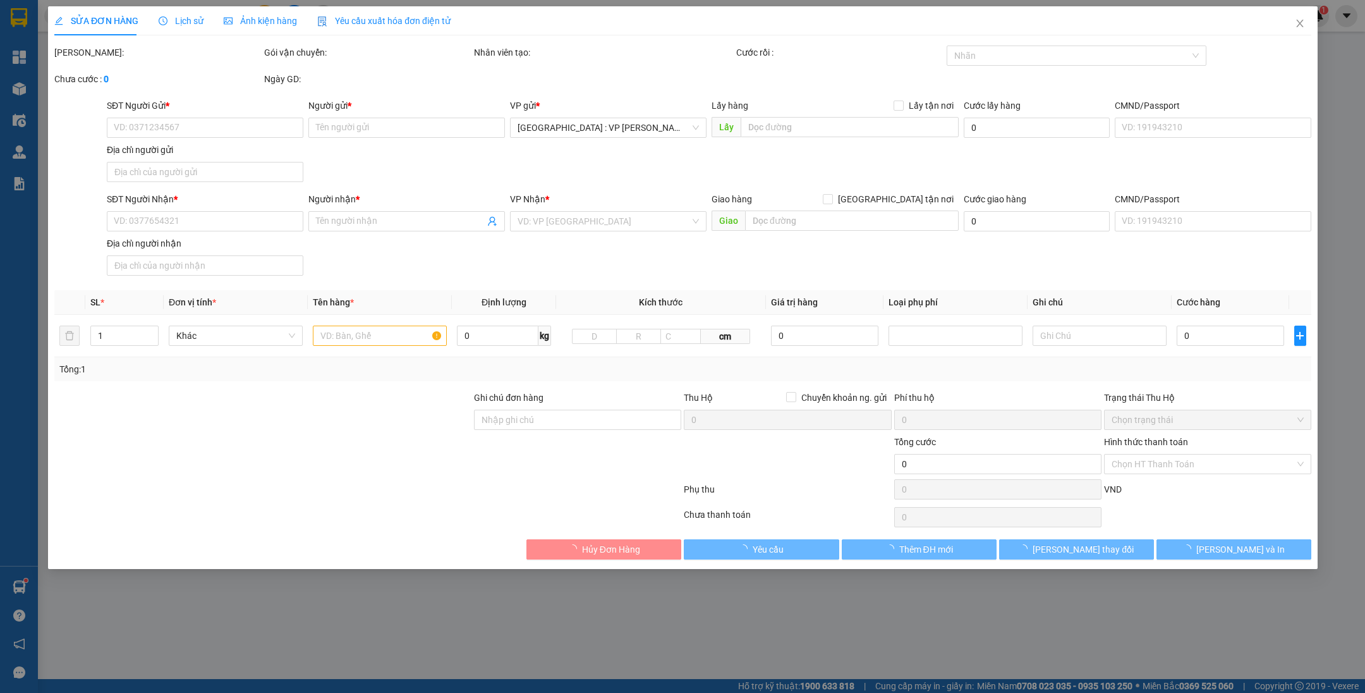
type input "0344598683"
type input "phụ [PERSON_NAME]"
type input "0905320654"
type input "a nhã"
type input "[STREET_ADDRESS][PERSON_NAME], [GEOGRAPHIC_DATA], [GEOGRAPHIC_DATA]"
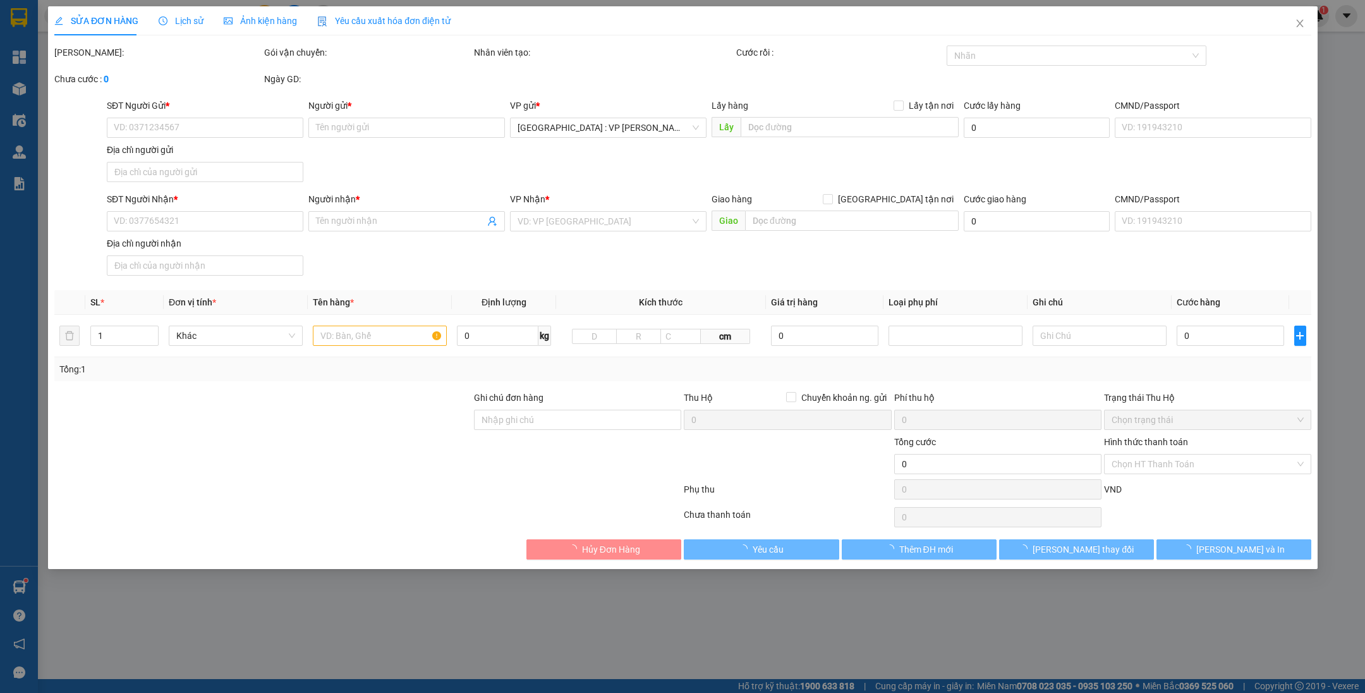
type input "115.000"
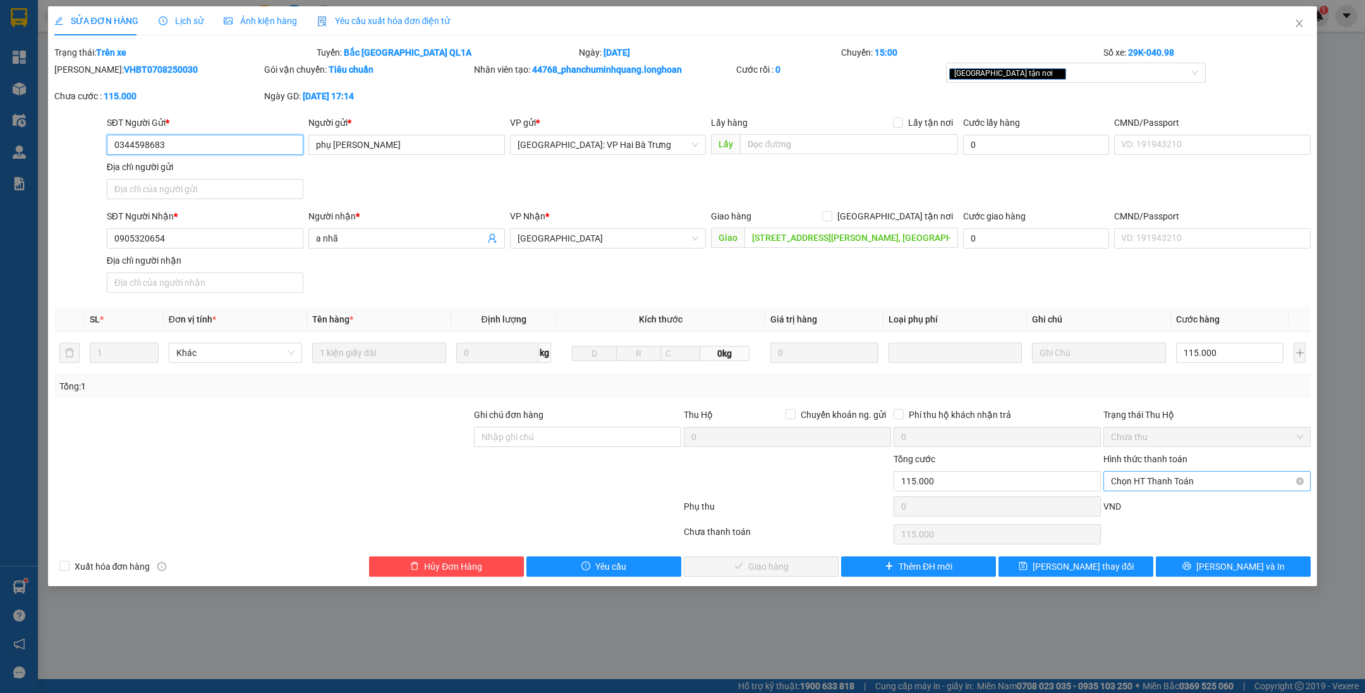
click at [1137, 488] on span "Chọn HT Thanh Toán" at bounding box center [1207, 480] width 192 height 19
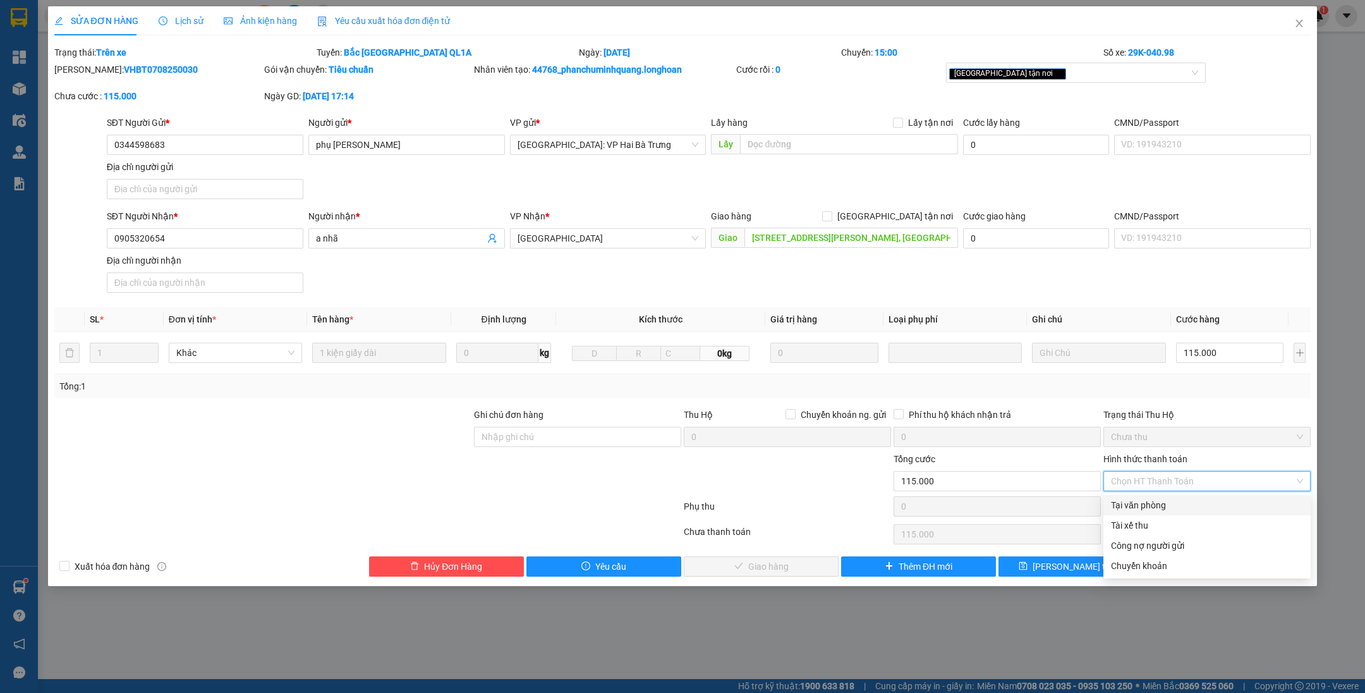
click at [1137, 502] on div "Tại văn phòng" at bounding box center [1207, 505] width 192 height 14
type input "0"
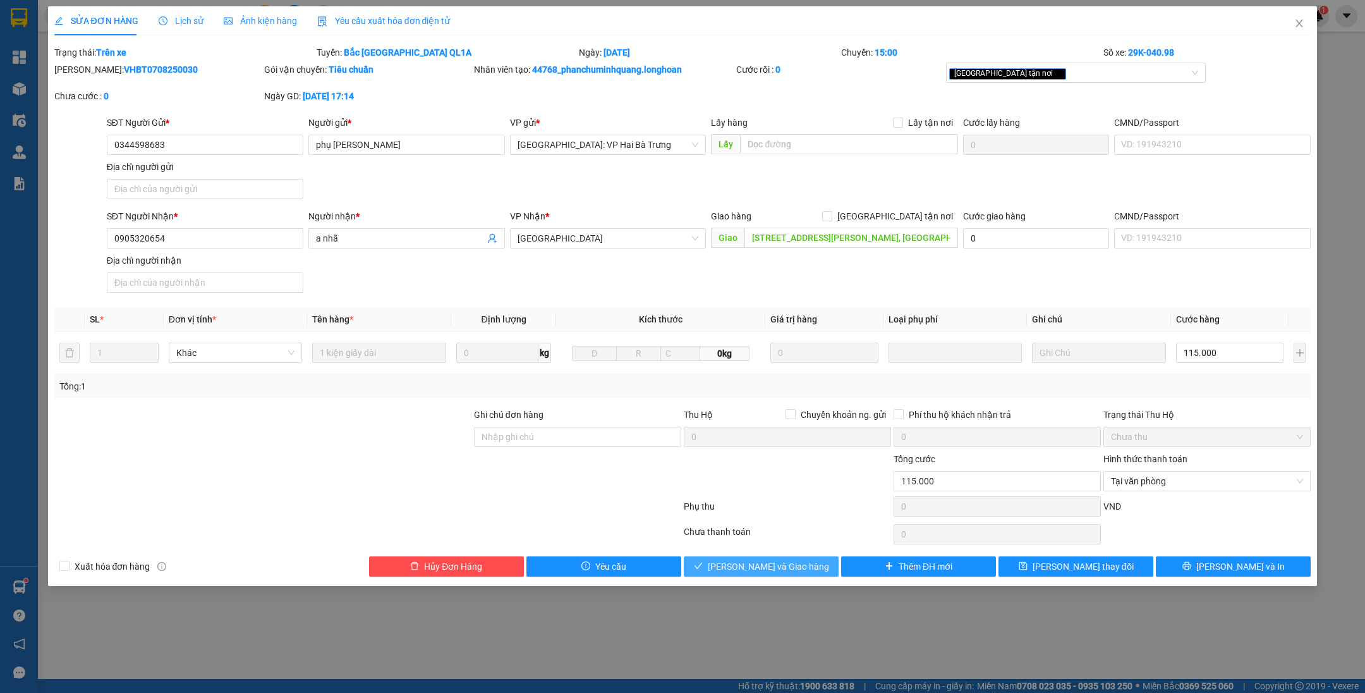
click at [803, 561] on button "[PERSON_NAME] và Giao hàng" at bounding box center [761, 566] width 155 height 20
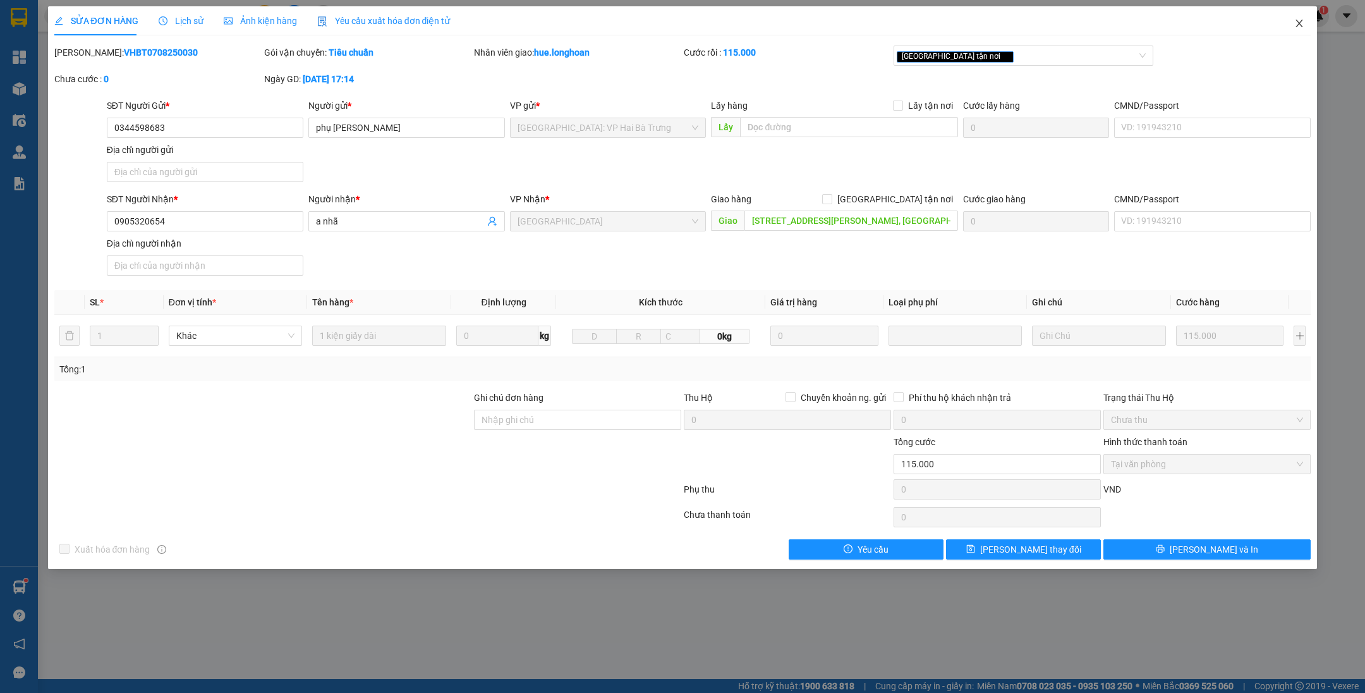
click at [1293, 28] on span "Close" at bounding box center [1299, 23] width 35 height 35
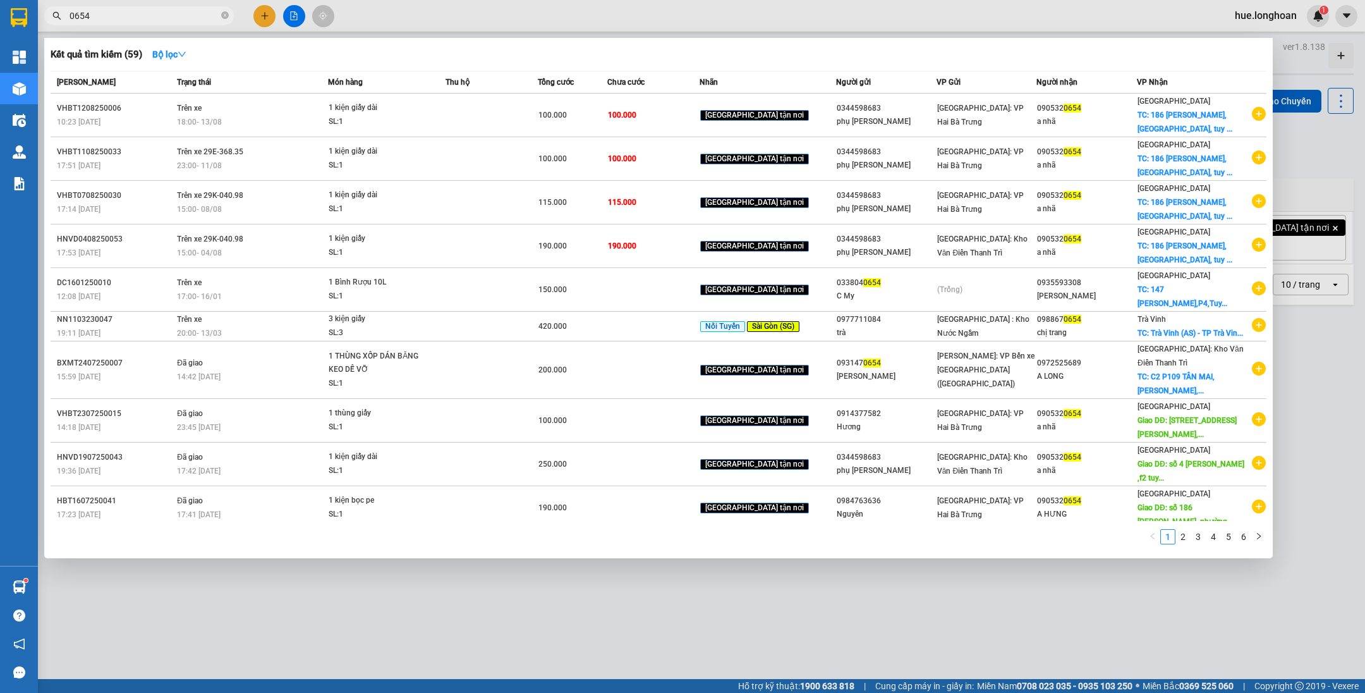
click at [218, 16] on input "0654" at bounding box center [144, 16] width 149 height 14
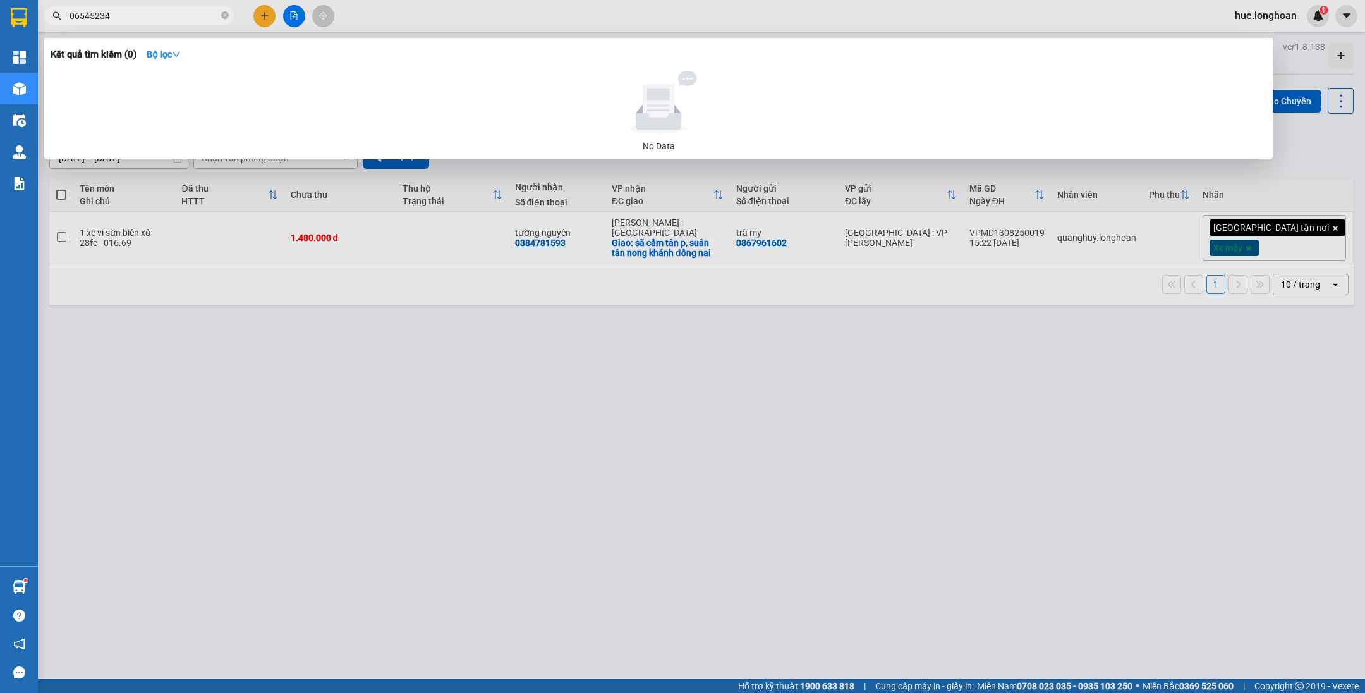
click at [86, 17] on input "06545234" at bounding box center [144, 16] width 149 height 14
type input "5234"
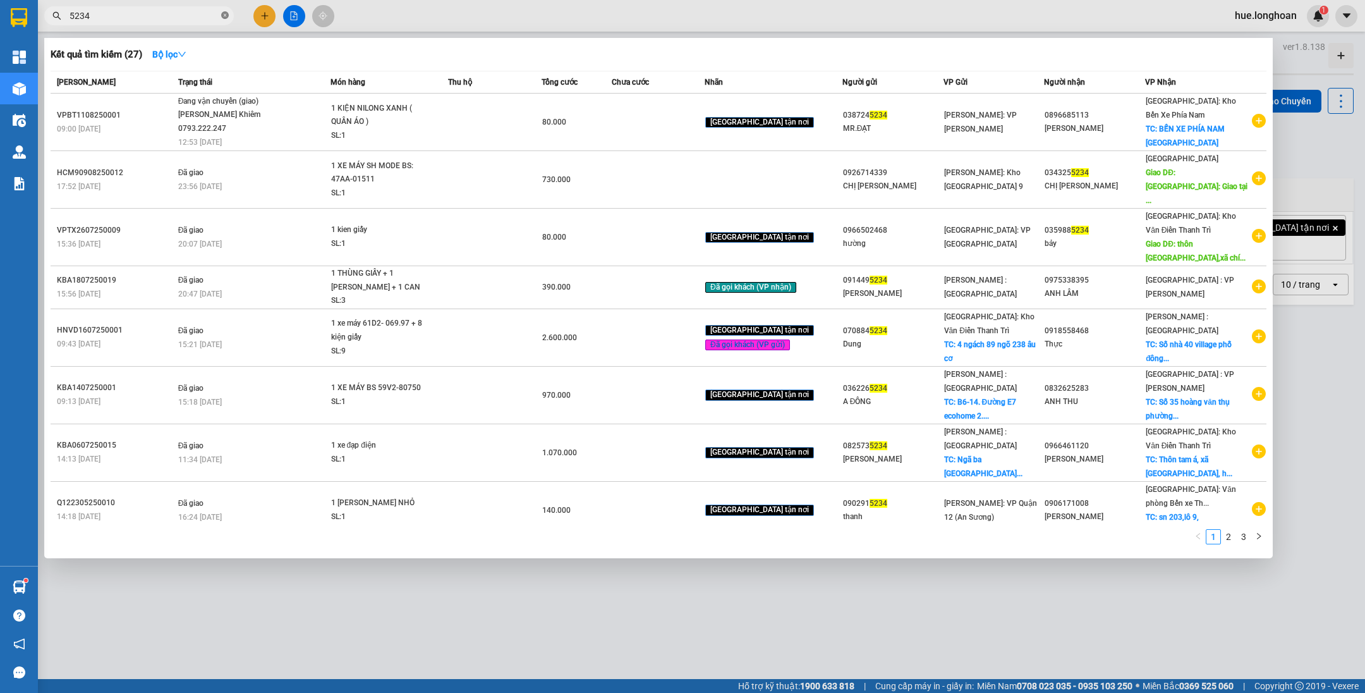
click at [226, 21] on span at bounding box center [225, 16] width 8 height 12
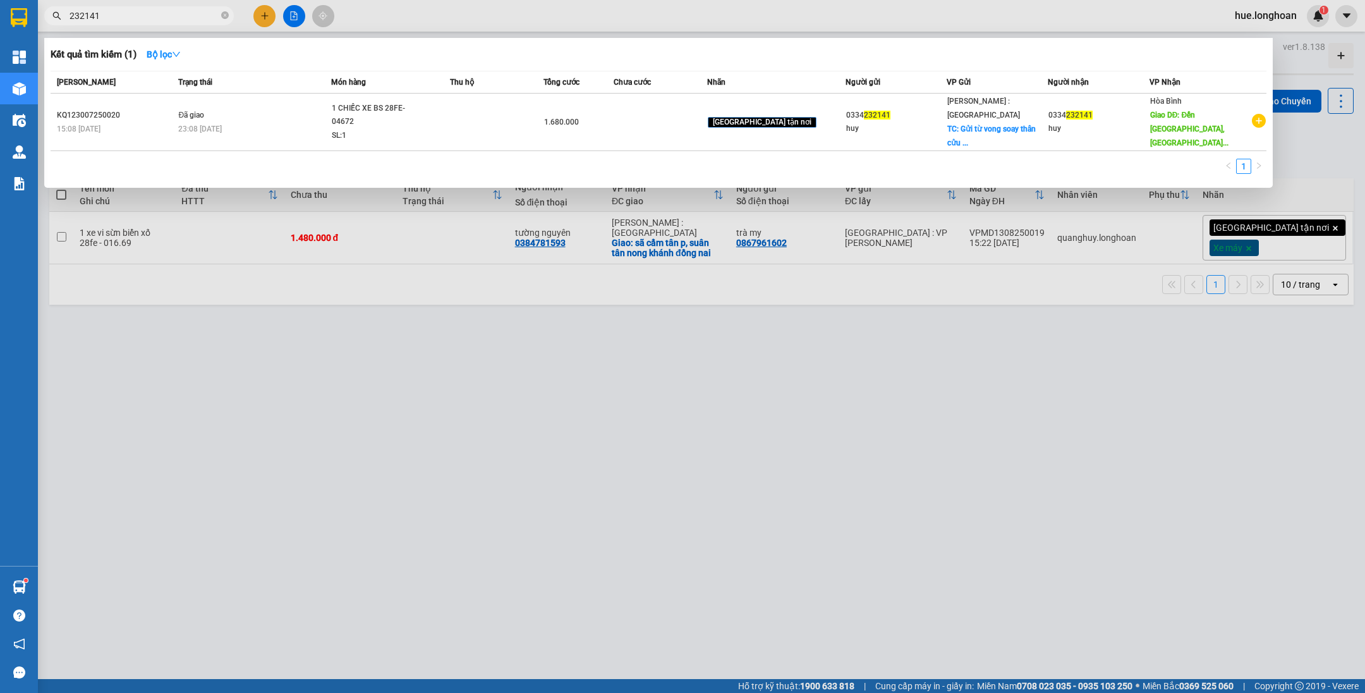
click at [300, 26] on div at bounding box center [682, 346] width 1365 height 693
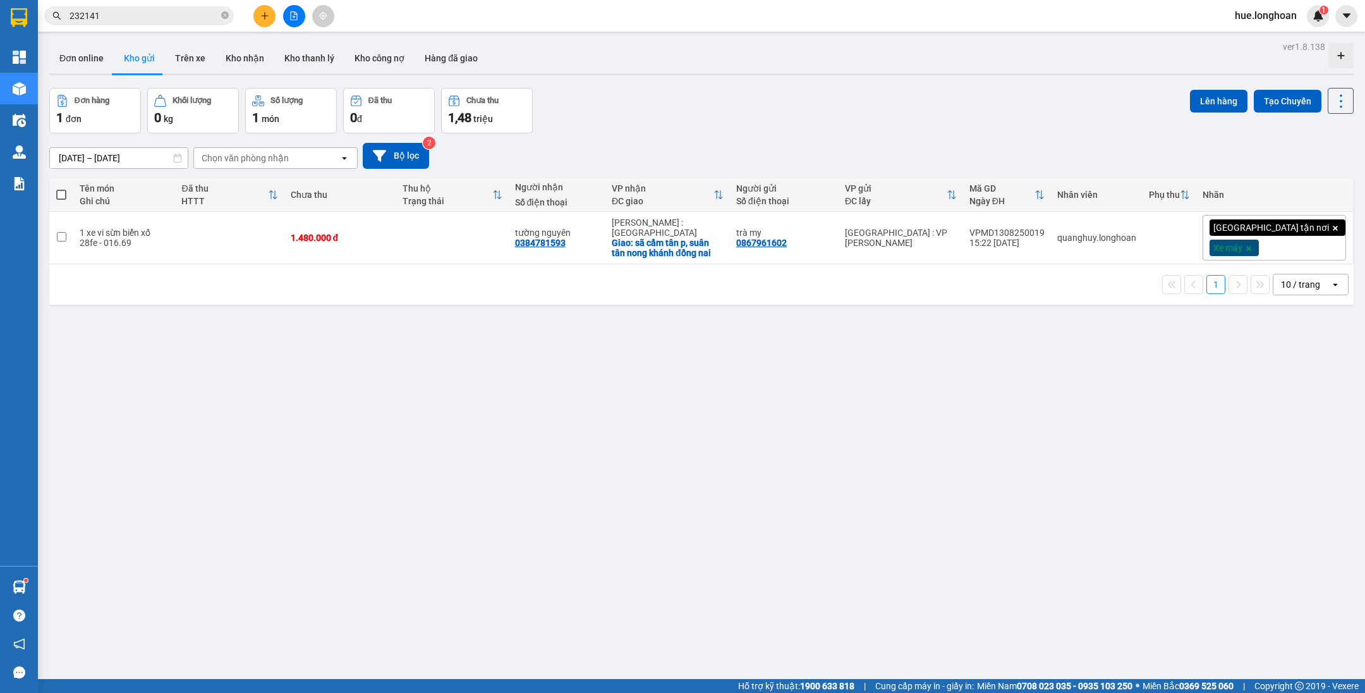
click at [224, 21] on span at bounding box center [225, 16] width 8 height 14
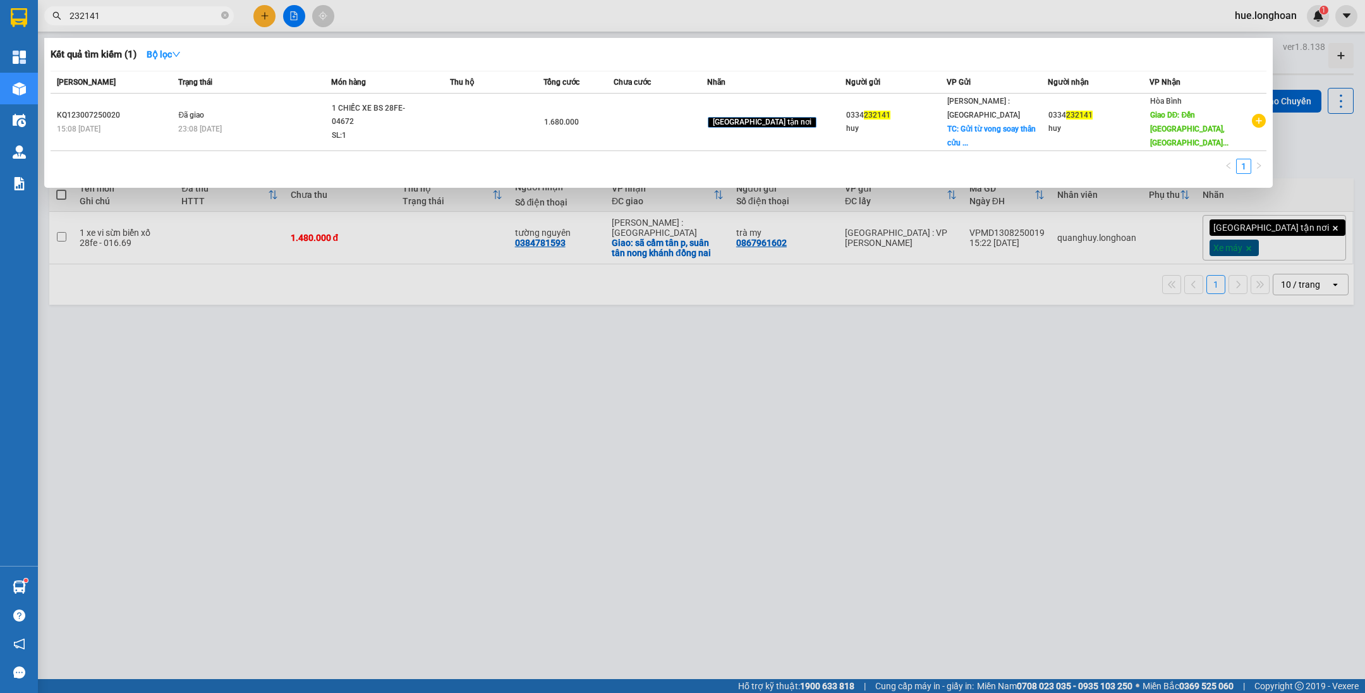
drag, startPoint x: 191, startPoint y: 20, endPoint x: 75, endPoint y: 23, distance: 116.9
click at [75, 23] on span "232141" at bounding box center [139, 15] width 190 height 19
click at [74, 15] on input "232141" at bounding box center [144, 16] width 149 height 14
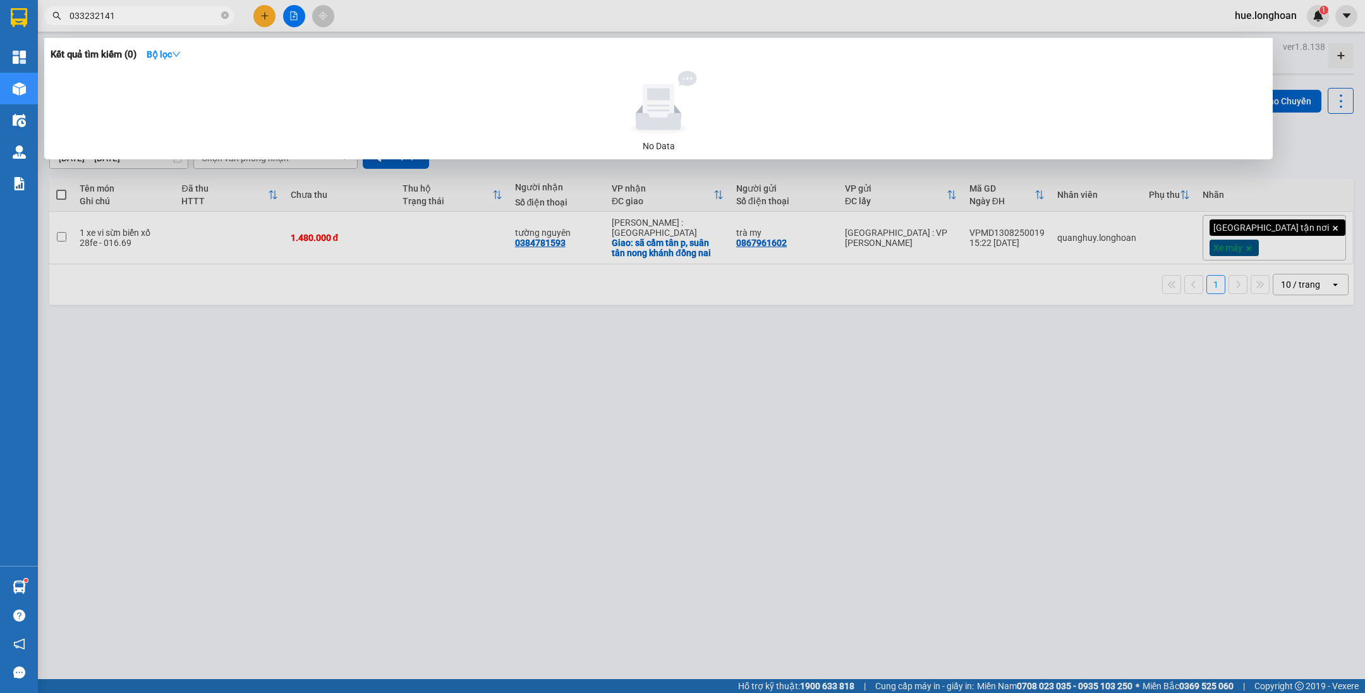
type input "0334232141"
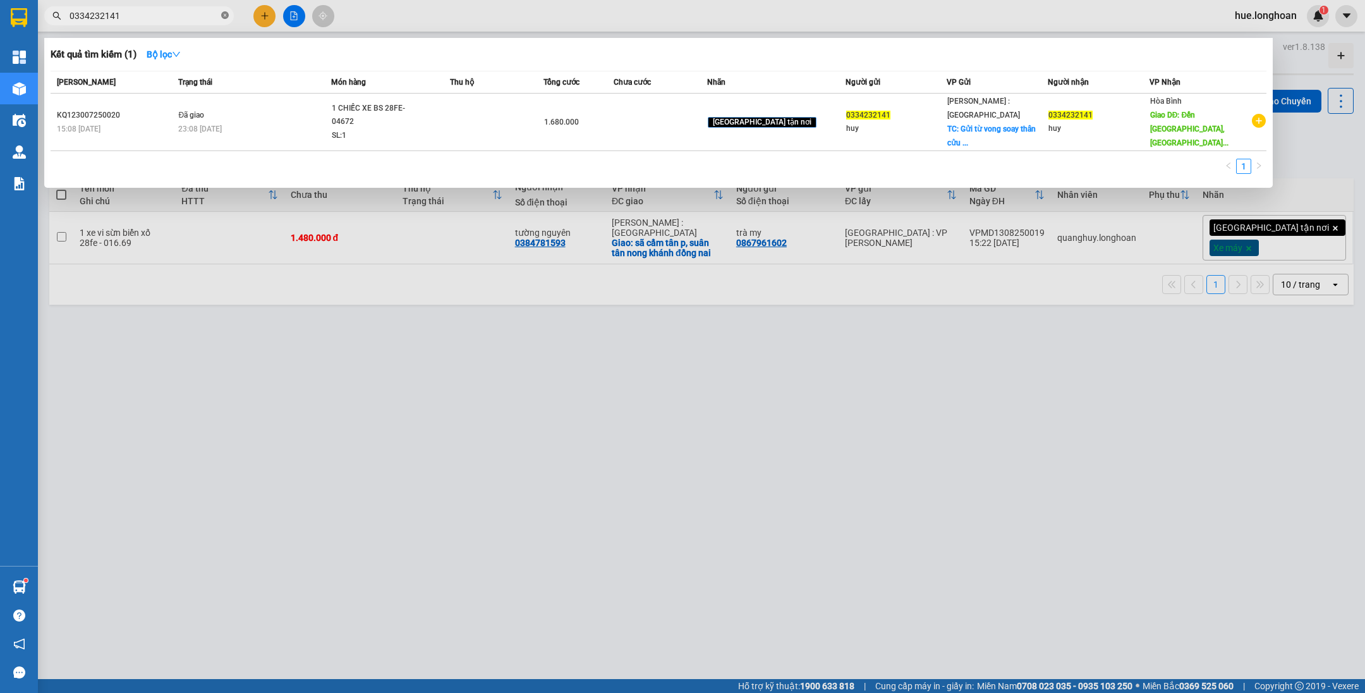
click at [223, 17] on icon "close-circle" at bounding box center [225, 15] width 8 height 8
